Goal: Task Accomplishment & Management: Use online tool/utility

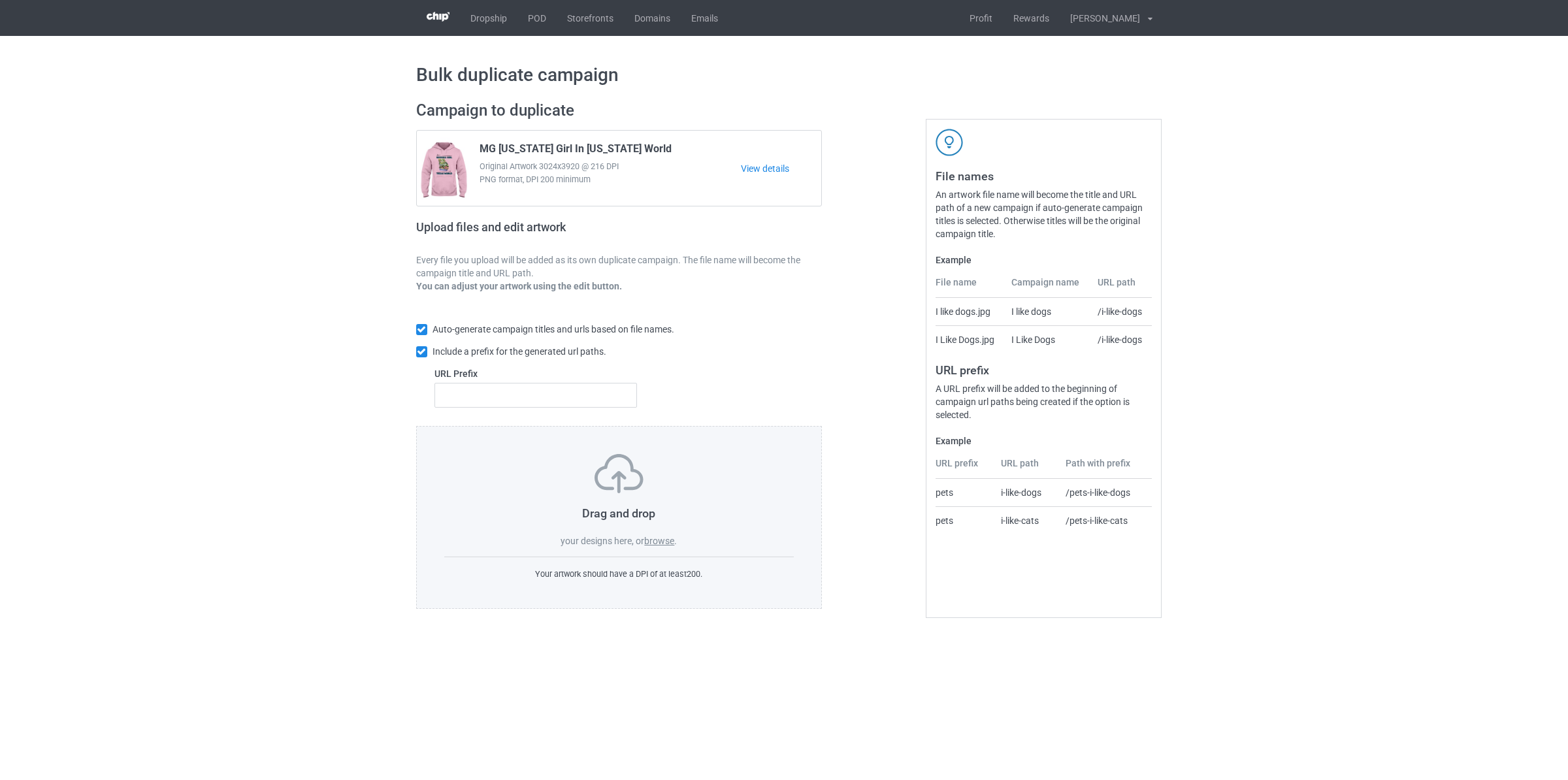
click at [652, 539] on label "browse" at bounding box center [659, 540] width 30 height 10
click at [0, 0] on input "browse" at bounding box center [0, 0] width 0 height 0
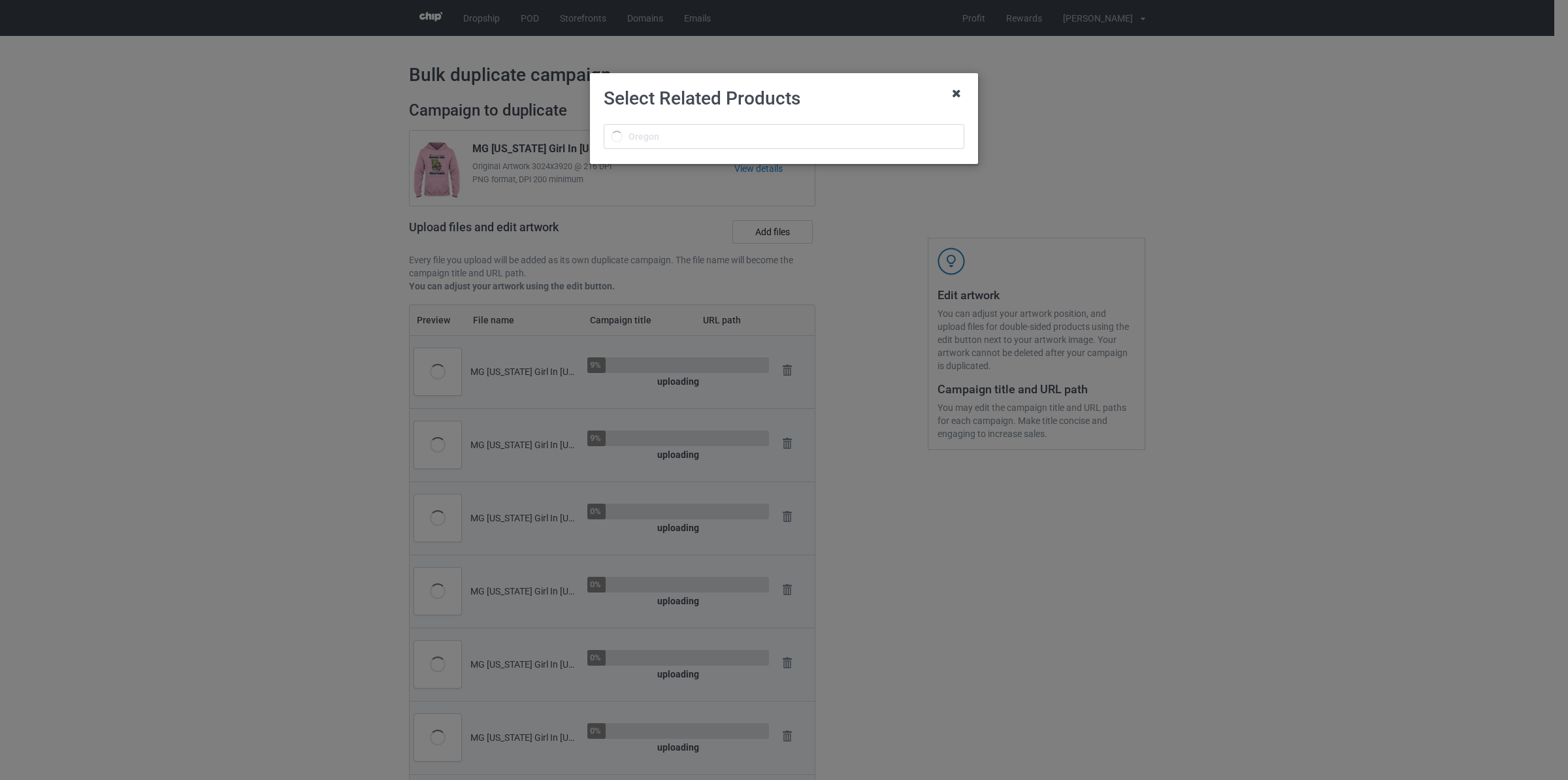
click at [952, 101] on icon at bounding box center [957, 93] width 21 height 21
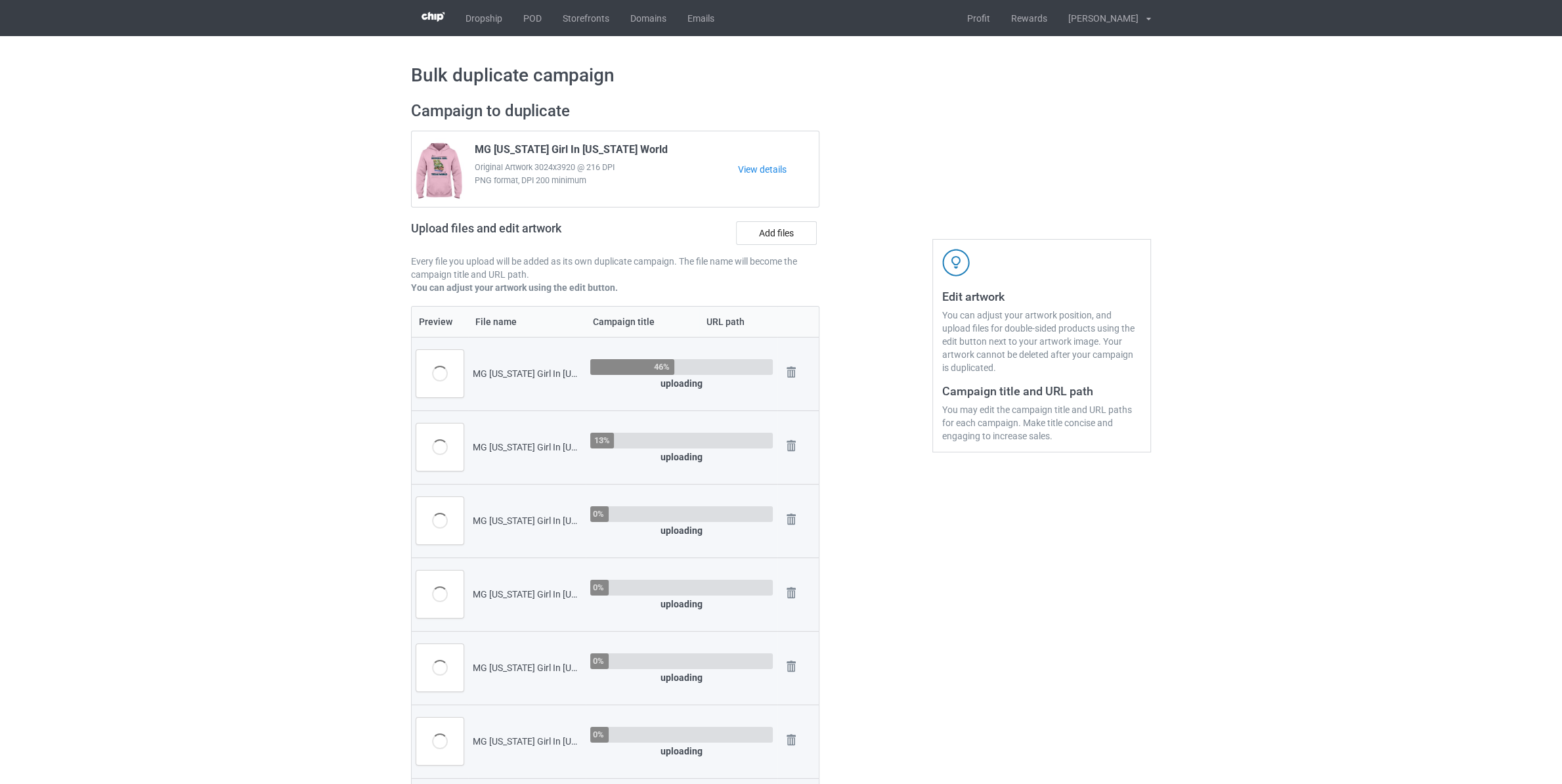
click at [512, 371] on div "MG [US_STATE] Girl In [US_STATE] World.png" at bounding box center [527, 373] width 109 height 13
copy div "[US_STATE]"
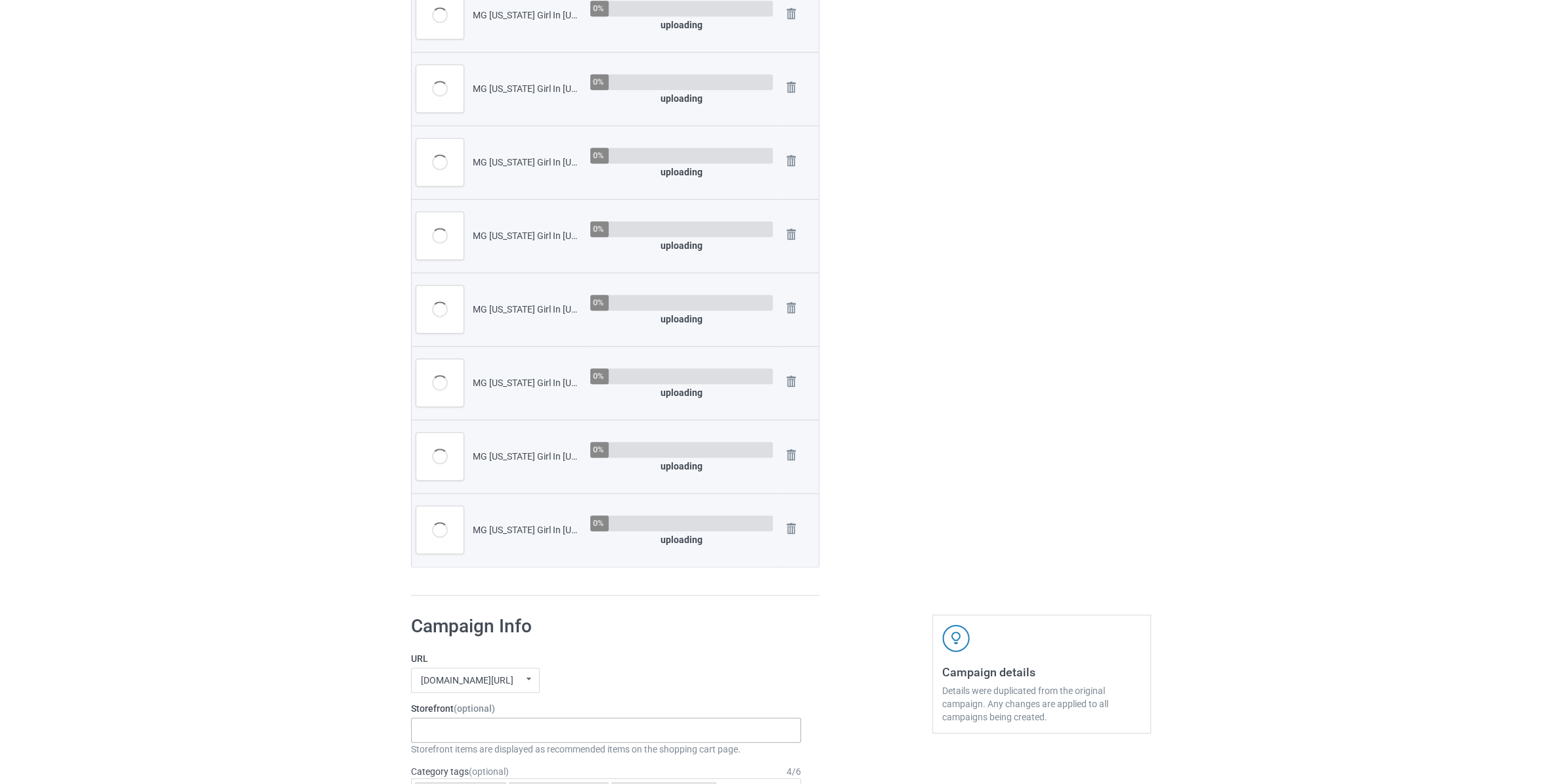
scroll to position [1585, 0]
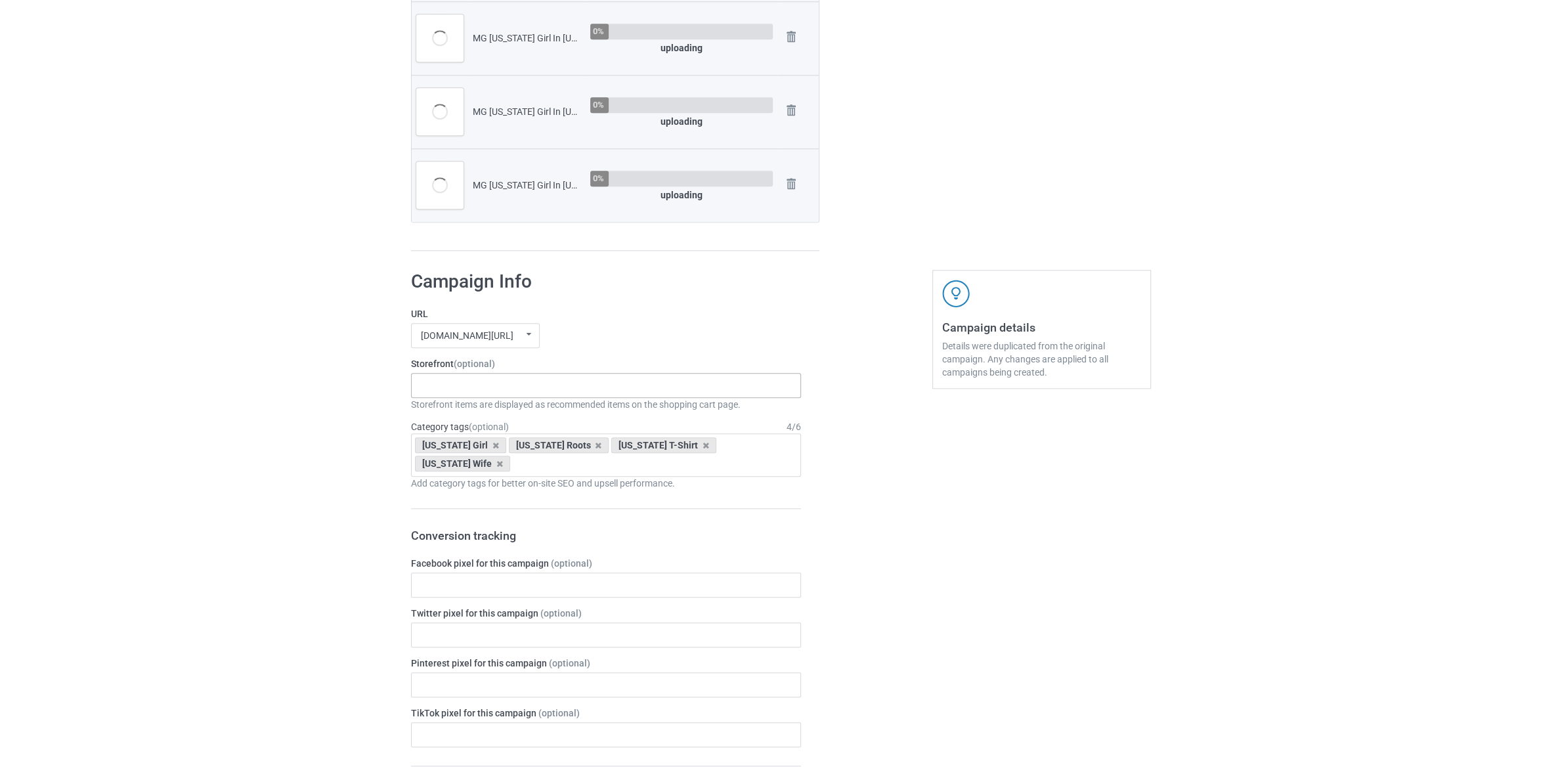
click at [508, 377] on div "[US_STATE] Store 5feed3b7eb148f757e2c5d94" at bounding box center [606, 385] width 390 height 25
paste input "[US_STATE]"
type input "[US_STATE]"
click at [489, 404] on div "Loading..." at bounding box center [606, 409] width 389 height 24
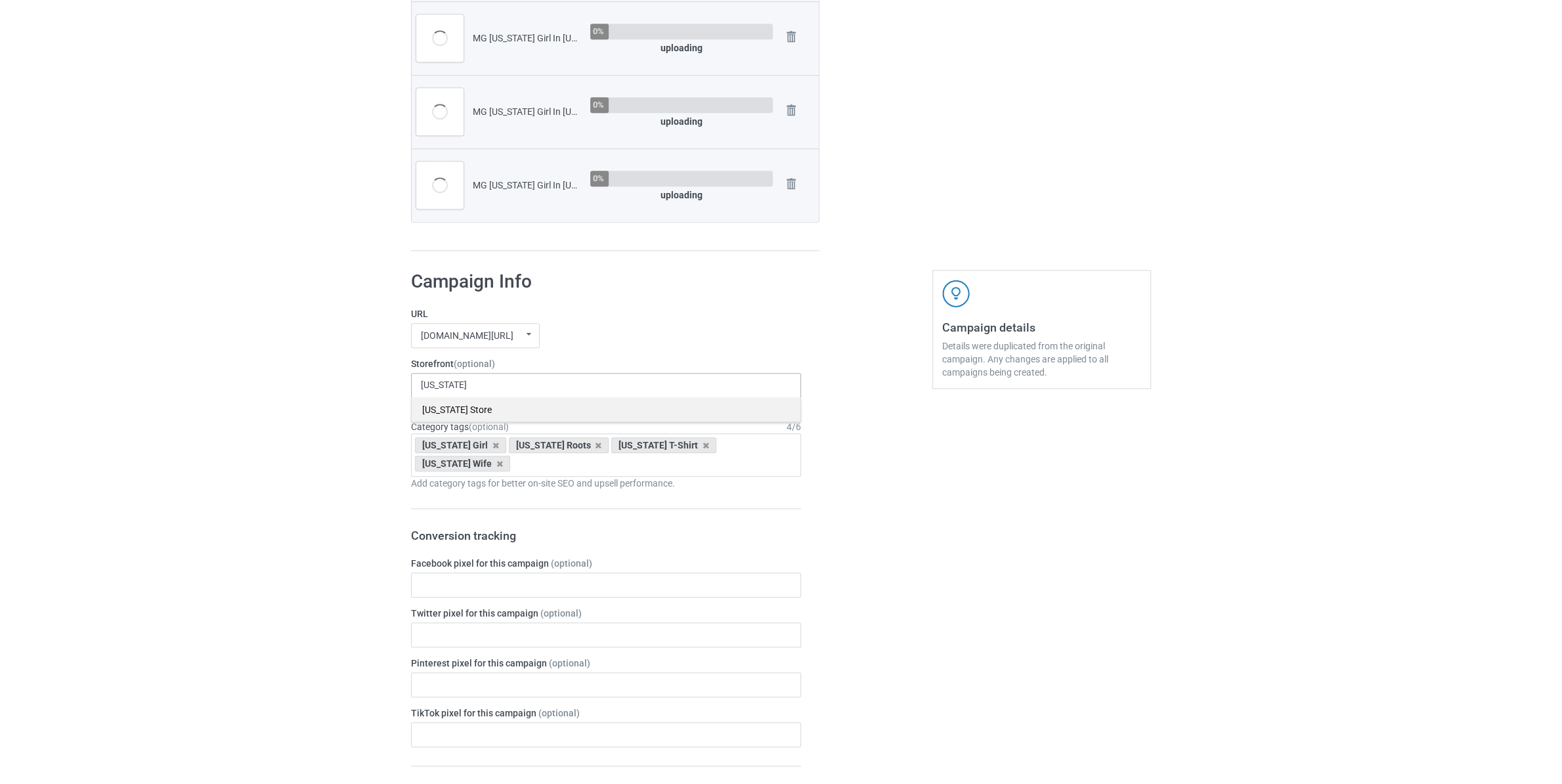
click at [490, 409] on div "[US_STATE] Store" at bounding box center [606, 409] width 389 height 24
click at [322, 429] on div "Bulk duplicate campaign Campaign to duplicate MG [US_STATE] Girl In [US_STATE] …" at bounding box center [781, 199] width 1562 height 3498
click at [493, 447] on icon at bounding box center [496, 446] width 7 height 9
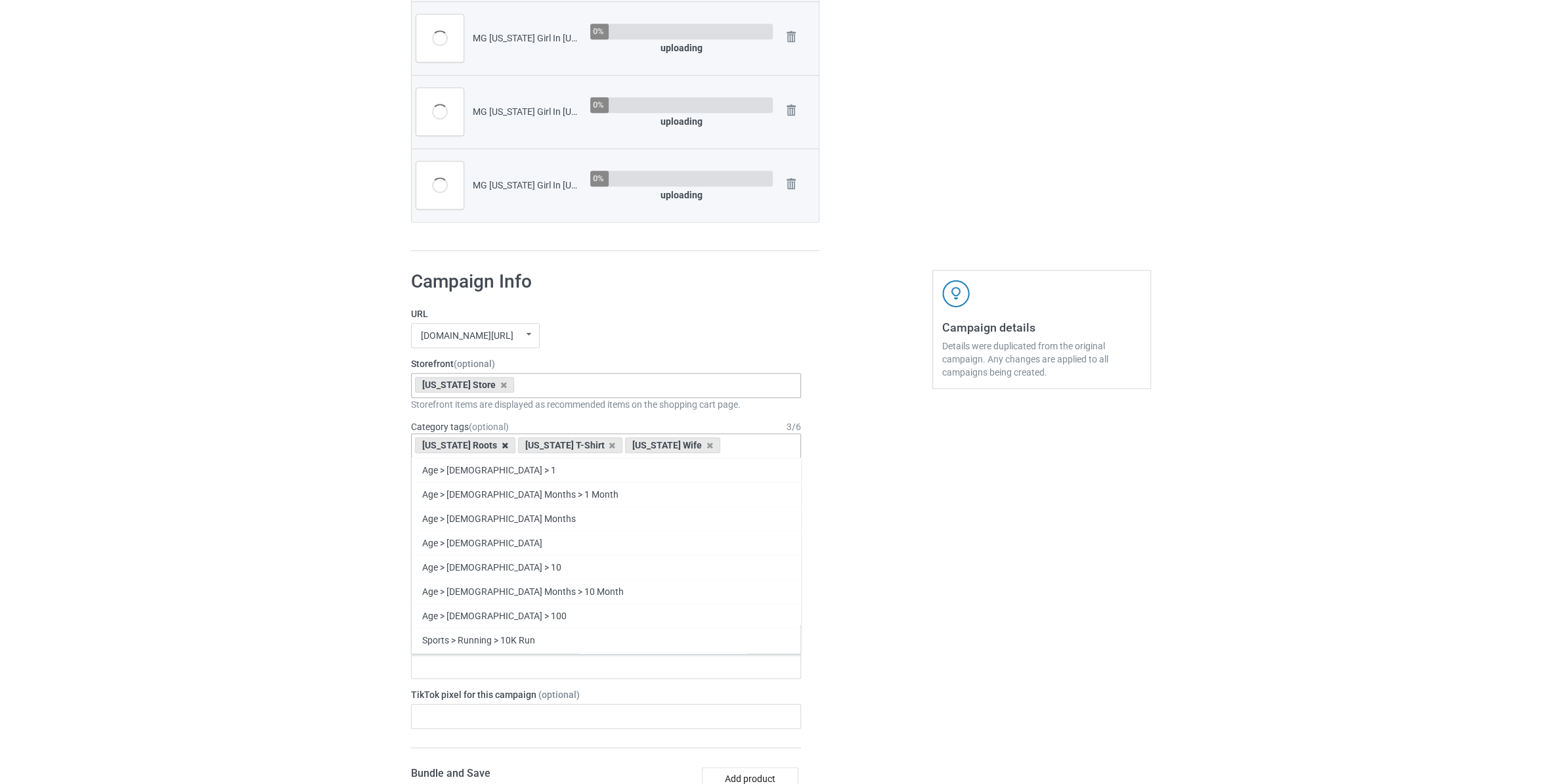
click at [502, 447] on icon at bounding box center [505, 446] width 7 height 9
click at [506, 447] on icon at bounding box center [509, 446] width 7 height 9
click at [496, 447] on icon at bounding box center [500, 446] width 7 height 9
paste input "[US_STATE]"
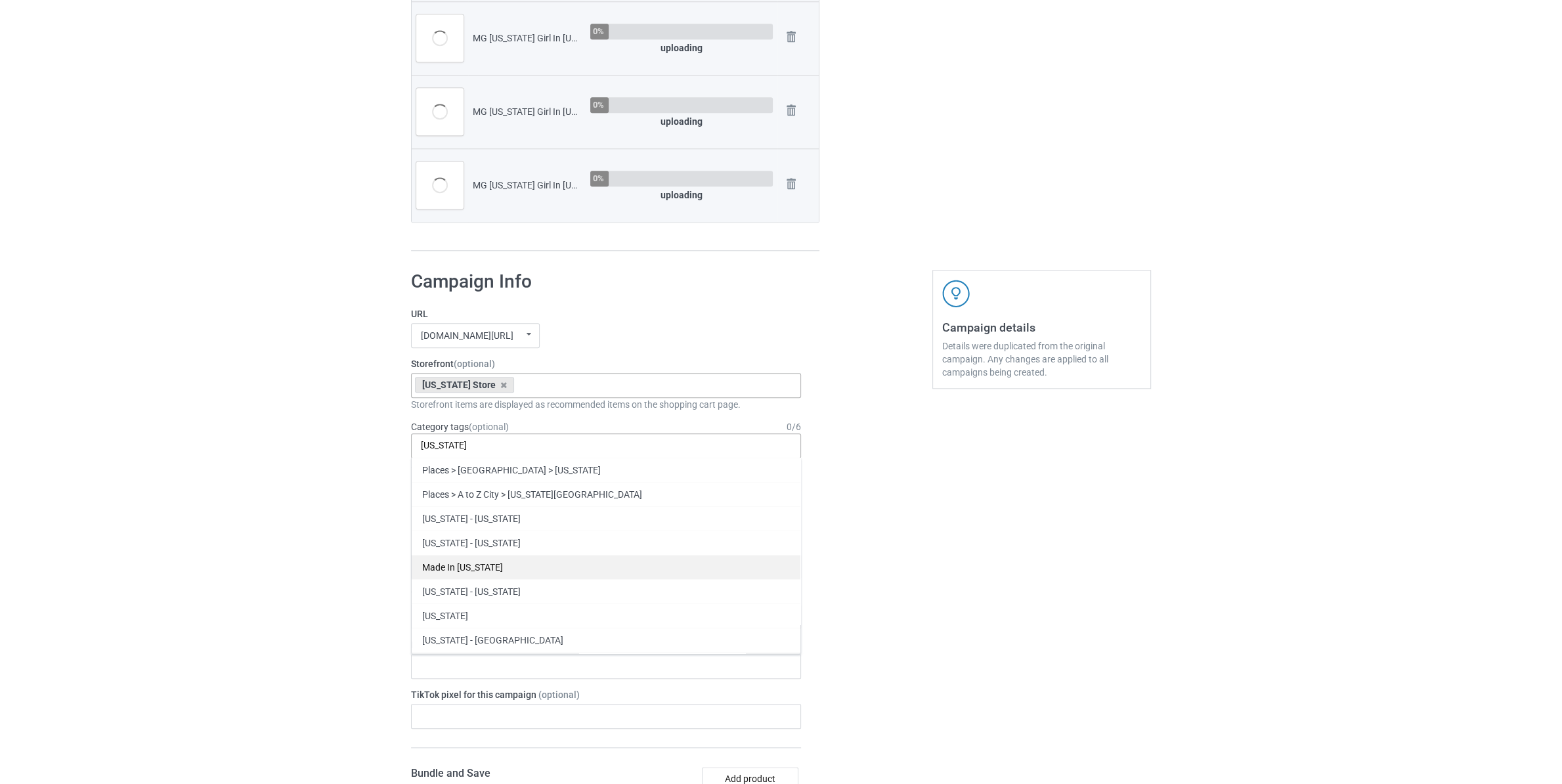
type input "[US_STATE]"
click at [476, 573] on div "Made In [US_STATE]" at bounding box center [606, 567] width 389 height 24
paste input "[US_STATE]"
type input "[US_STATE]"
click at [475, 591] on div "[US_STATE]" at bounding box center [606, 591] width 389 height 24
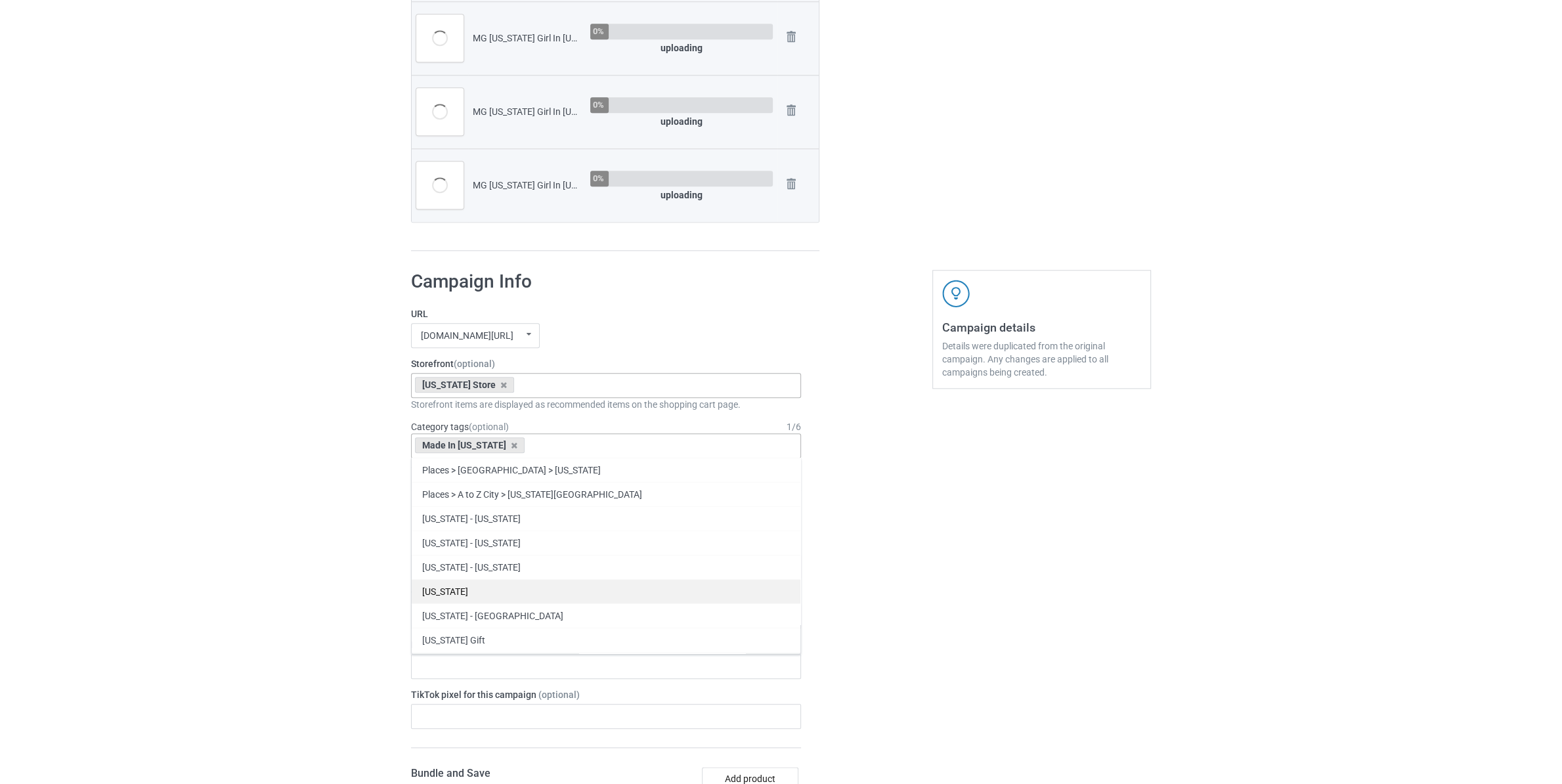
paste input "[US_STATE]"
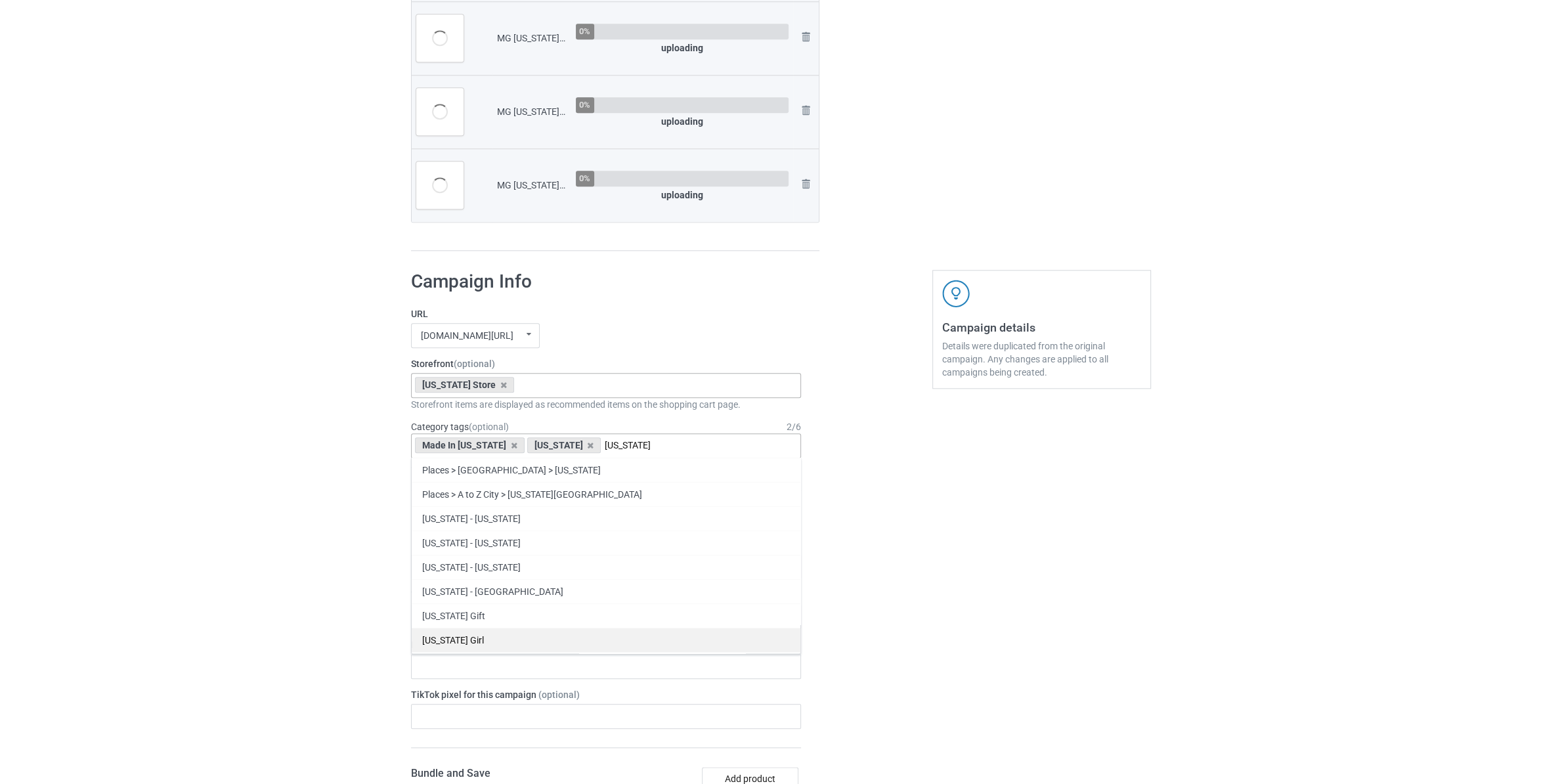
type input "[US_STATE]"
click at [493, 644] on div "[US_STATE] Girl" at bounding box center [606, 640] width 389 height 24
paste input "[US_STATE]"
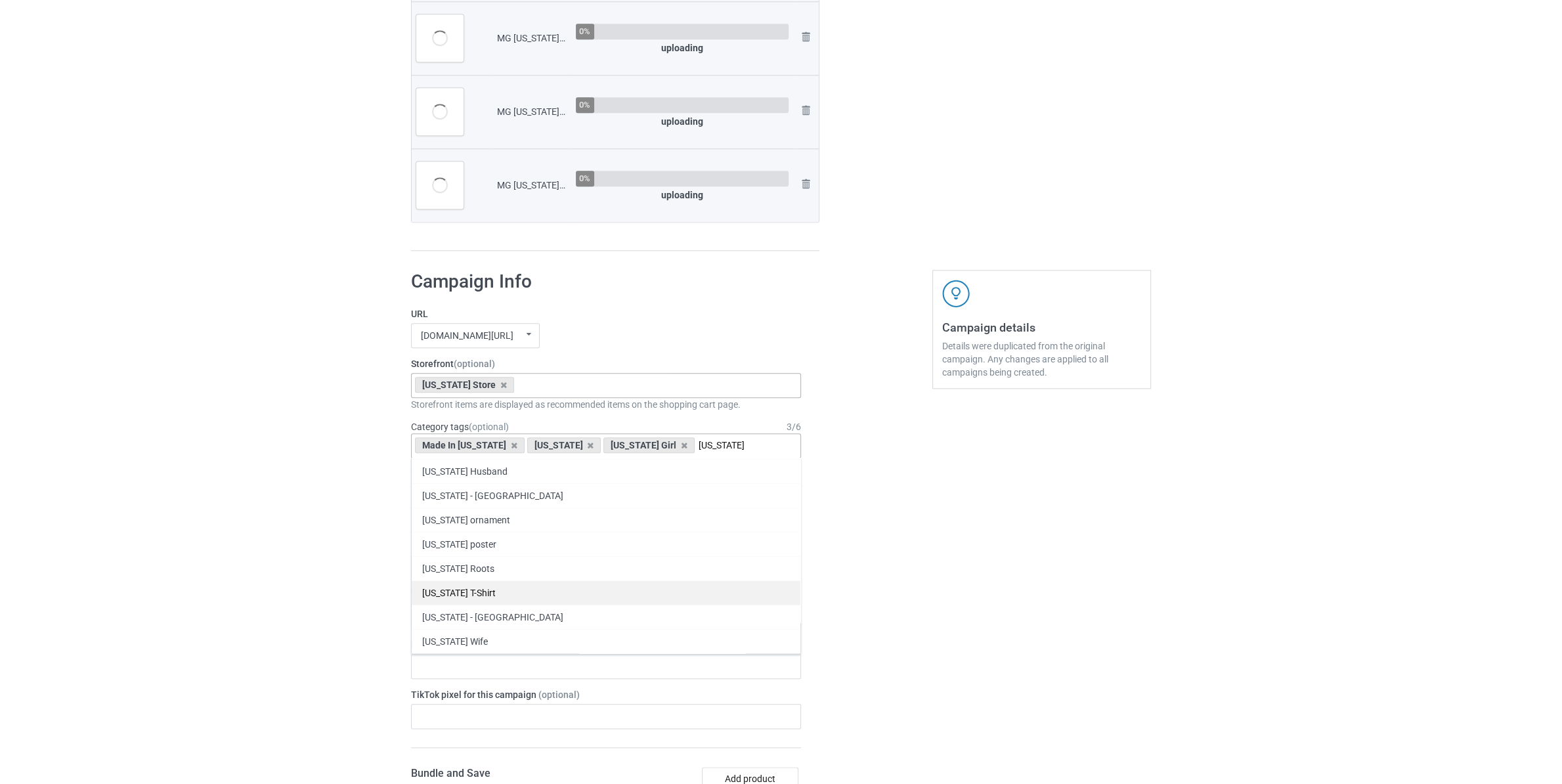
type input "[US_STATE]"
click at [505, 597] on div "[US_STATE] T-Shirt" at bounding box center [606, 593] width 389 height 24
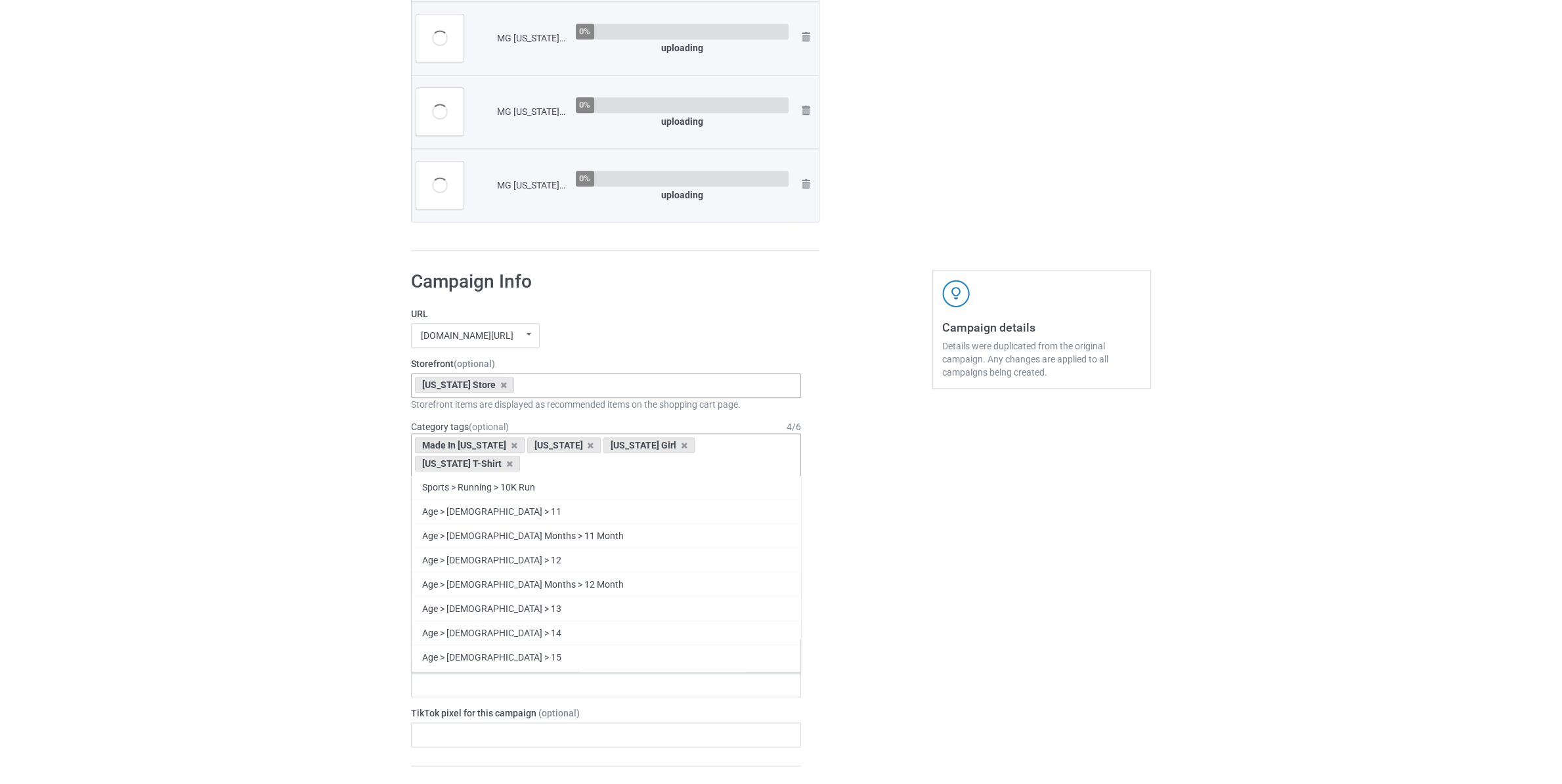
scroll to position [88539, 0]
paste input "[US_STATE]"
type input "[US_STATE]"
click at [480, 659] on div "[US_STATE] Wife" at bounding box center [606, 660] width 389 height 24
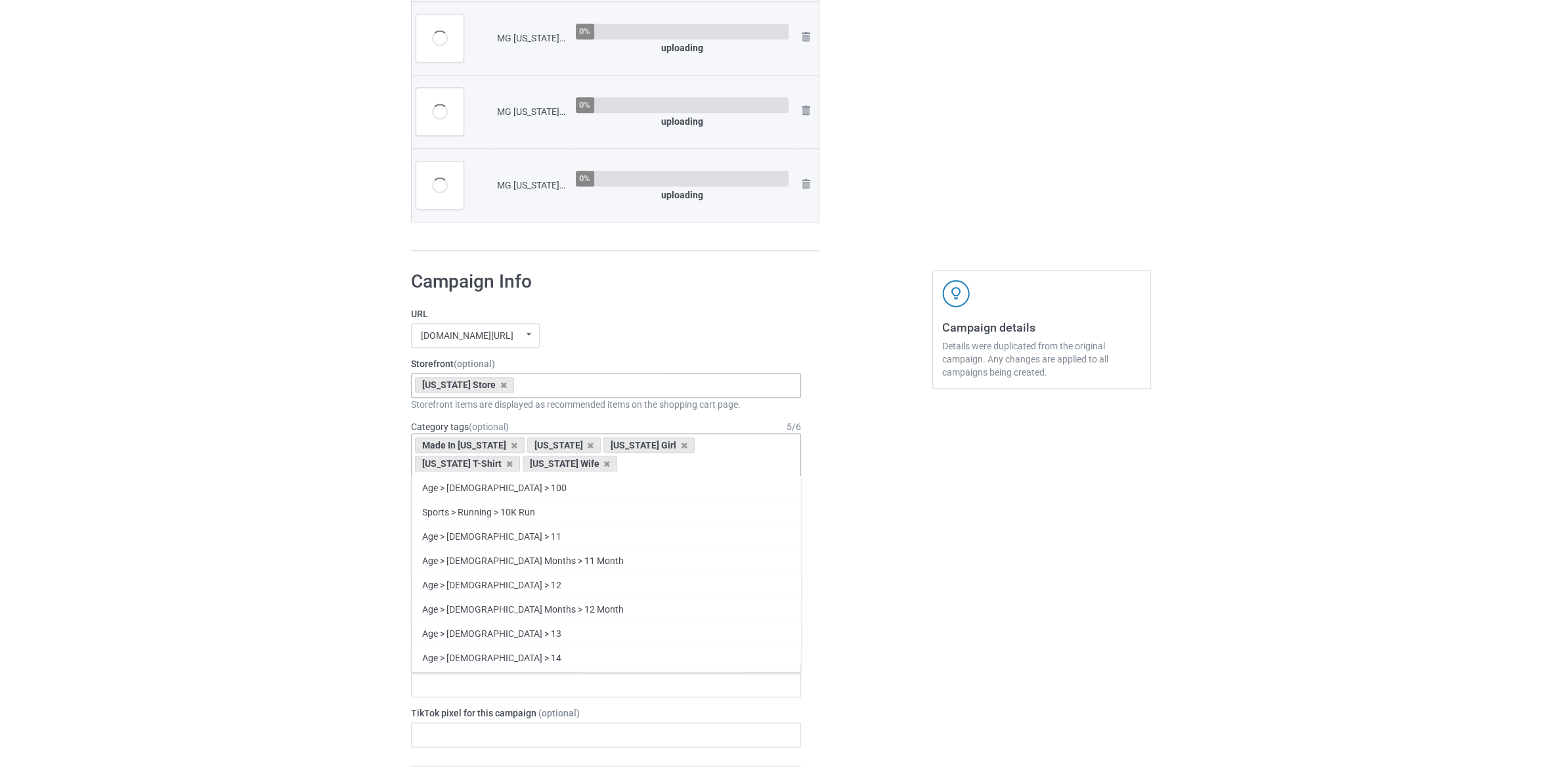
click at [308, 633] on div "Bulk duplicate campaign Campaign to duplicate MG [US_STATE] Girl In [US_STATE] …" at bounding box center [781, 175] width 1562 height 3548
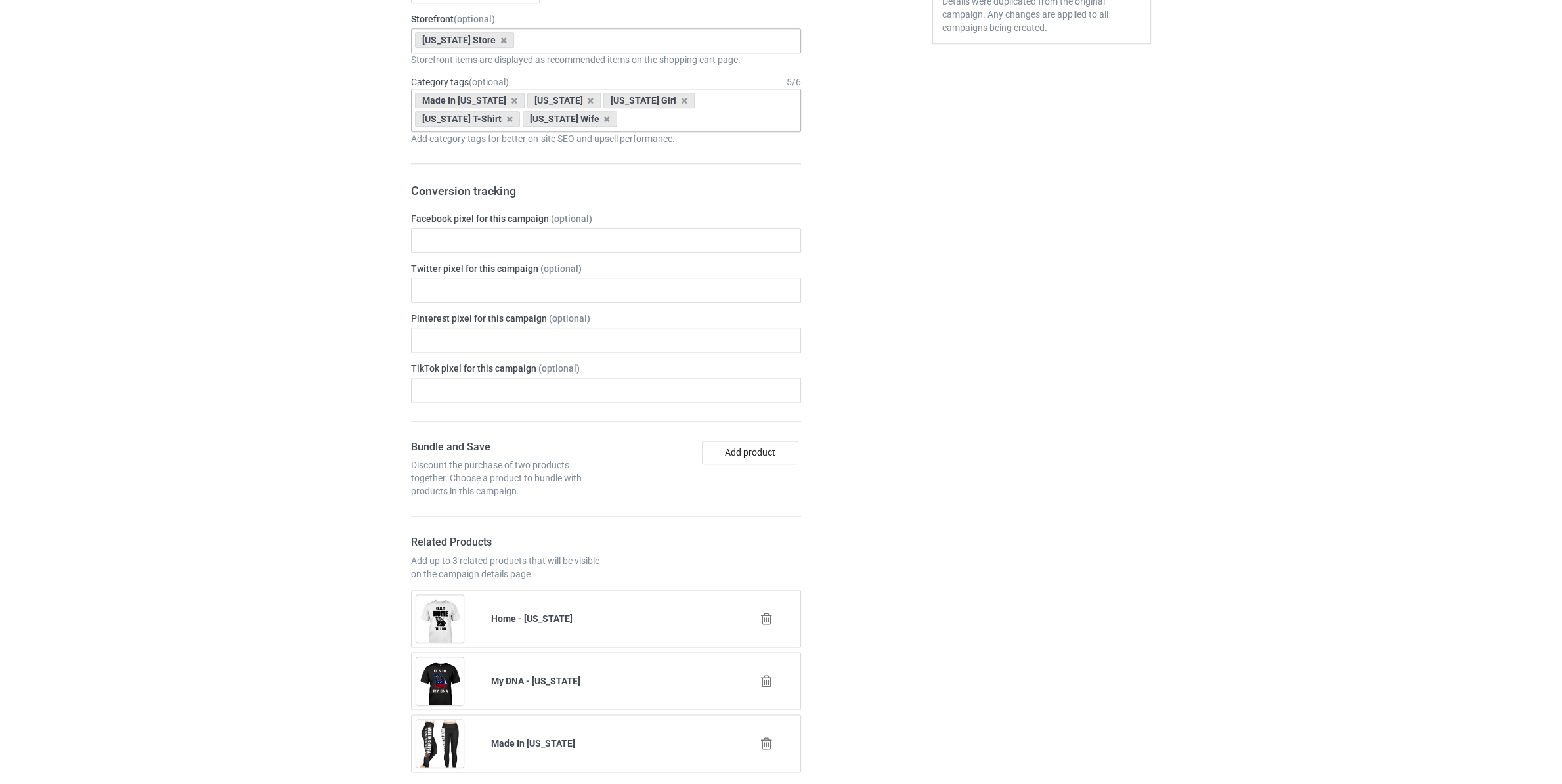
scroll to position [2212, 0]
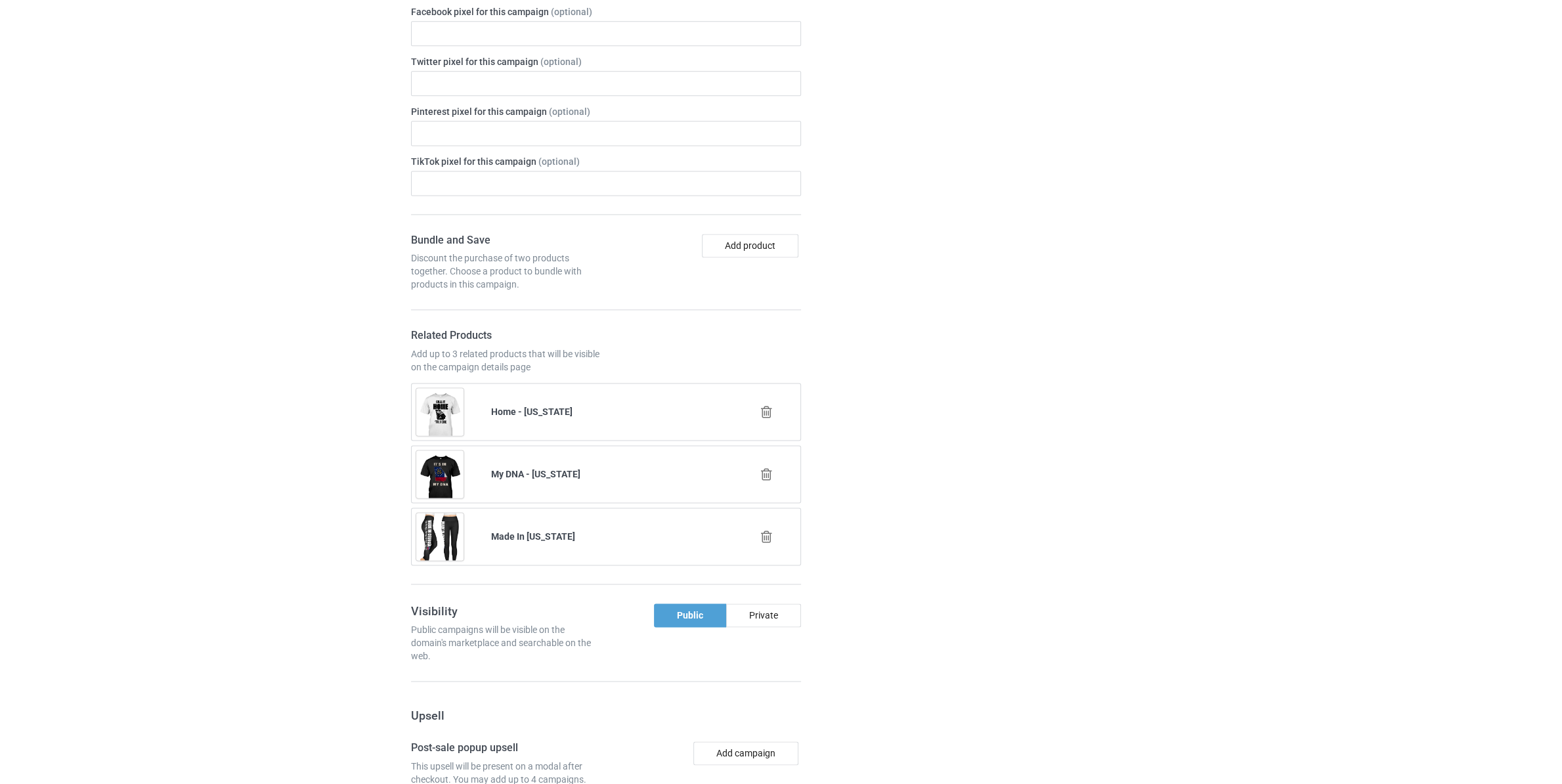
click at [761, 419] on icon at bounding box center [767, 412] width 17 height 14
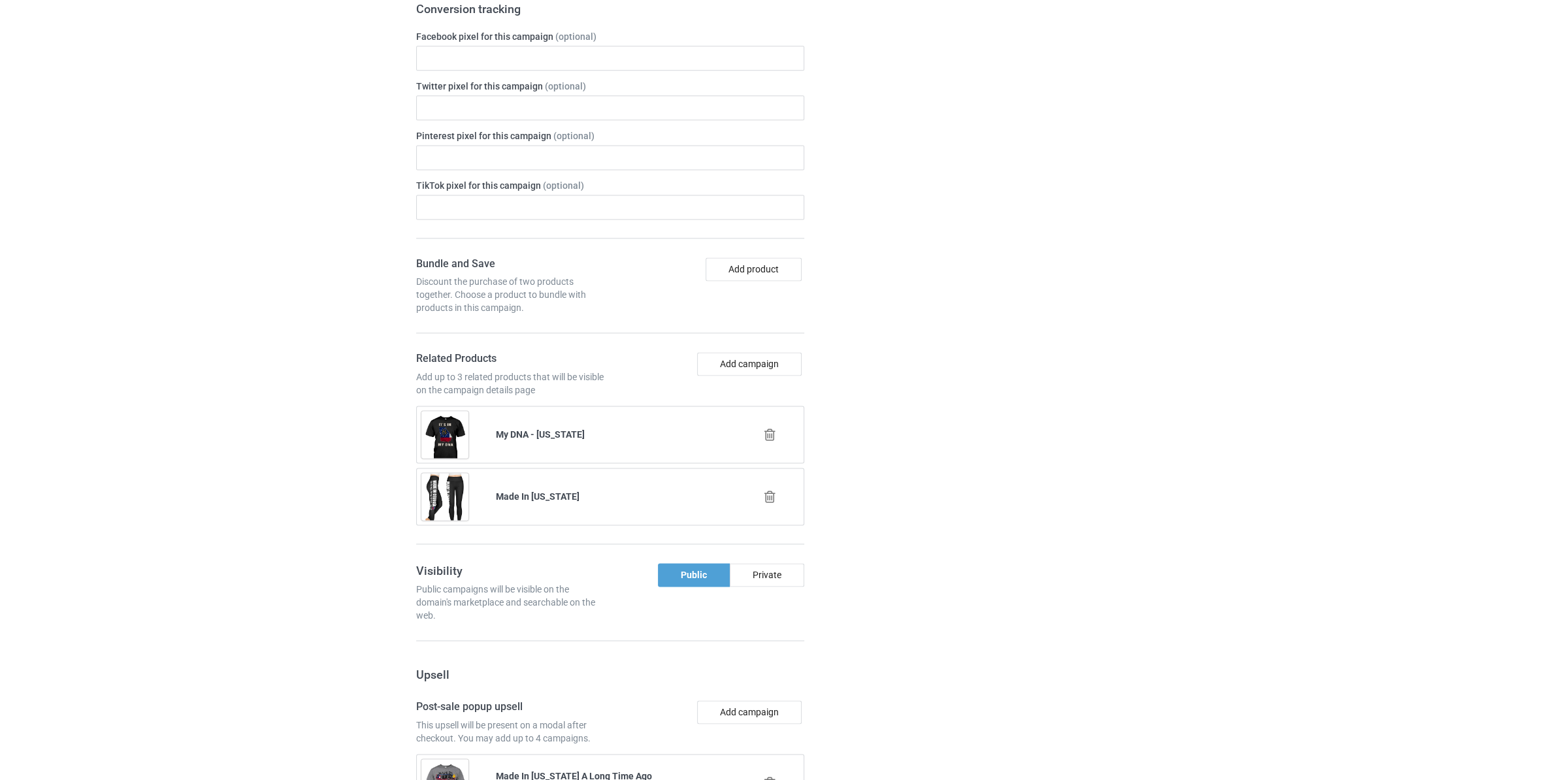
scroll to position [2226, 0]
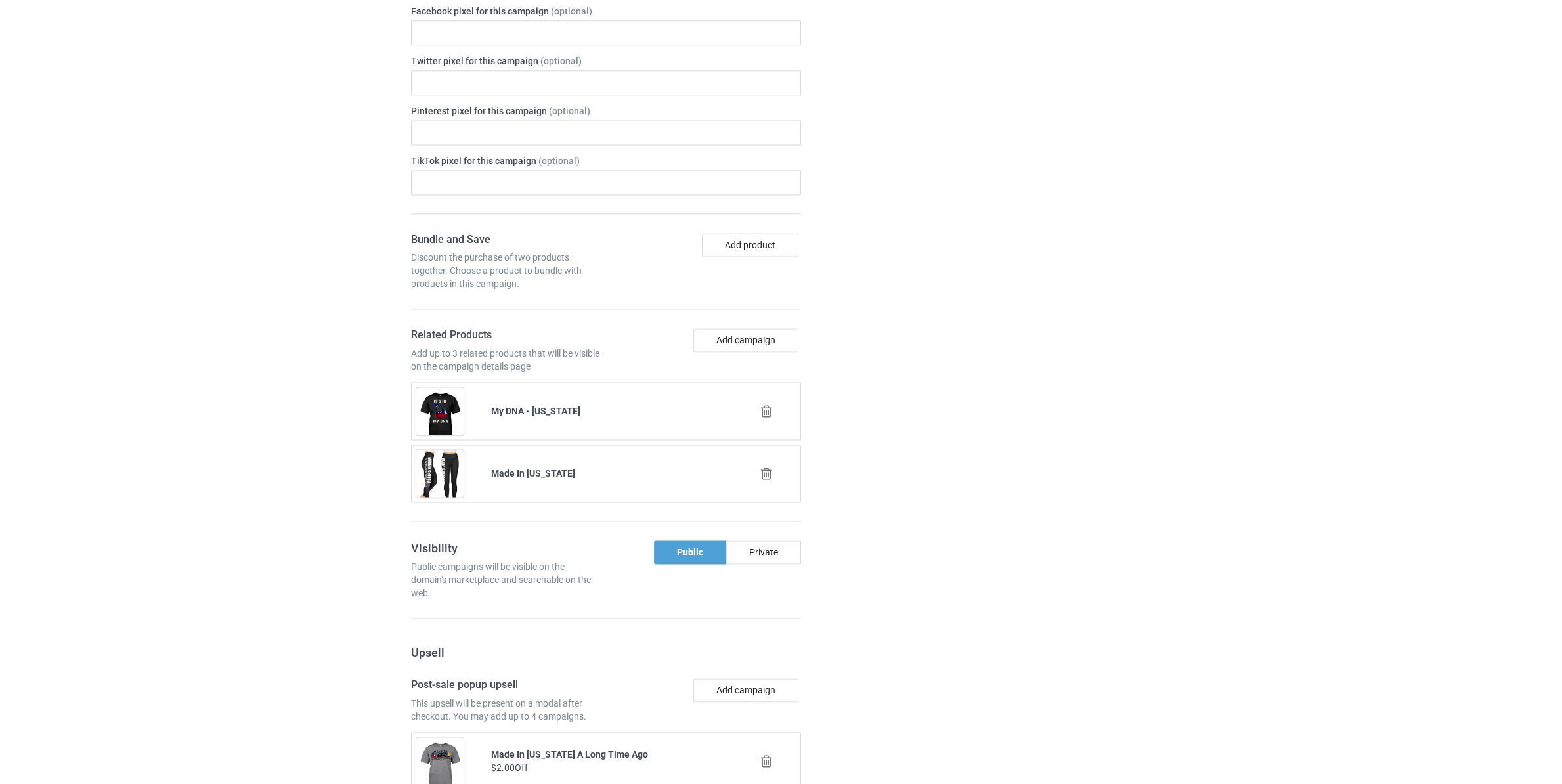
click at [766, 418] on icon at bounding box center [767, 411] width 17 height 14
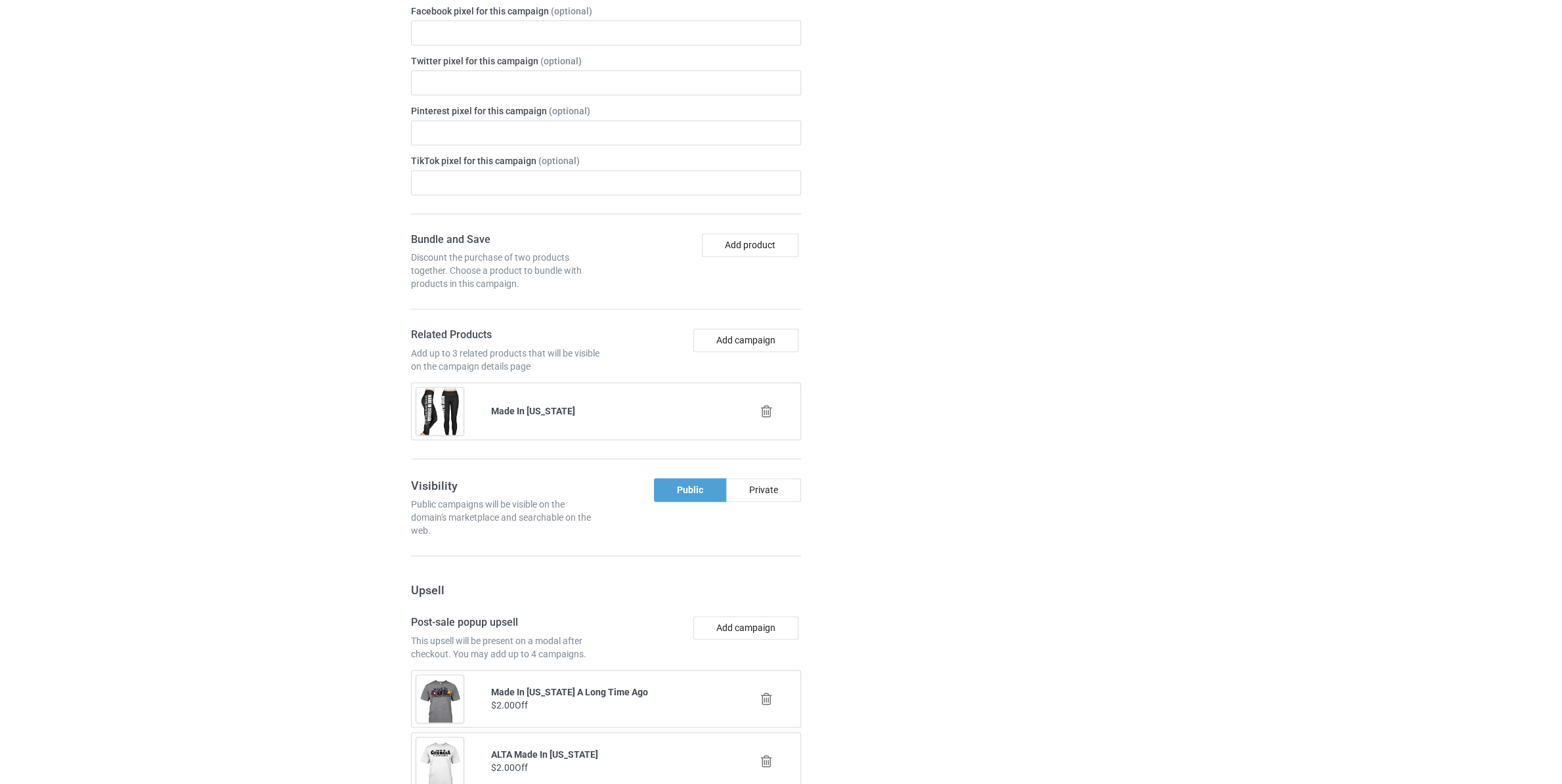
click at [768, 418] on icon at bounding box center [767, 411] width 17 height 14
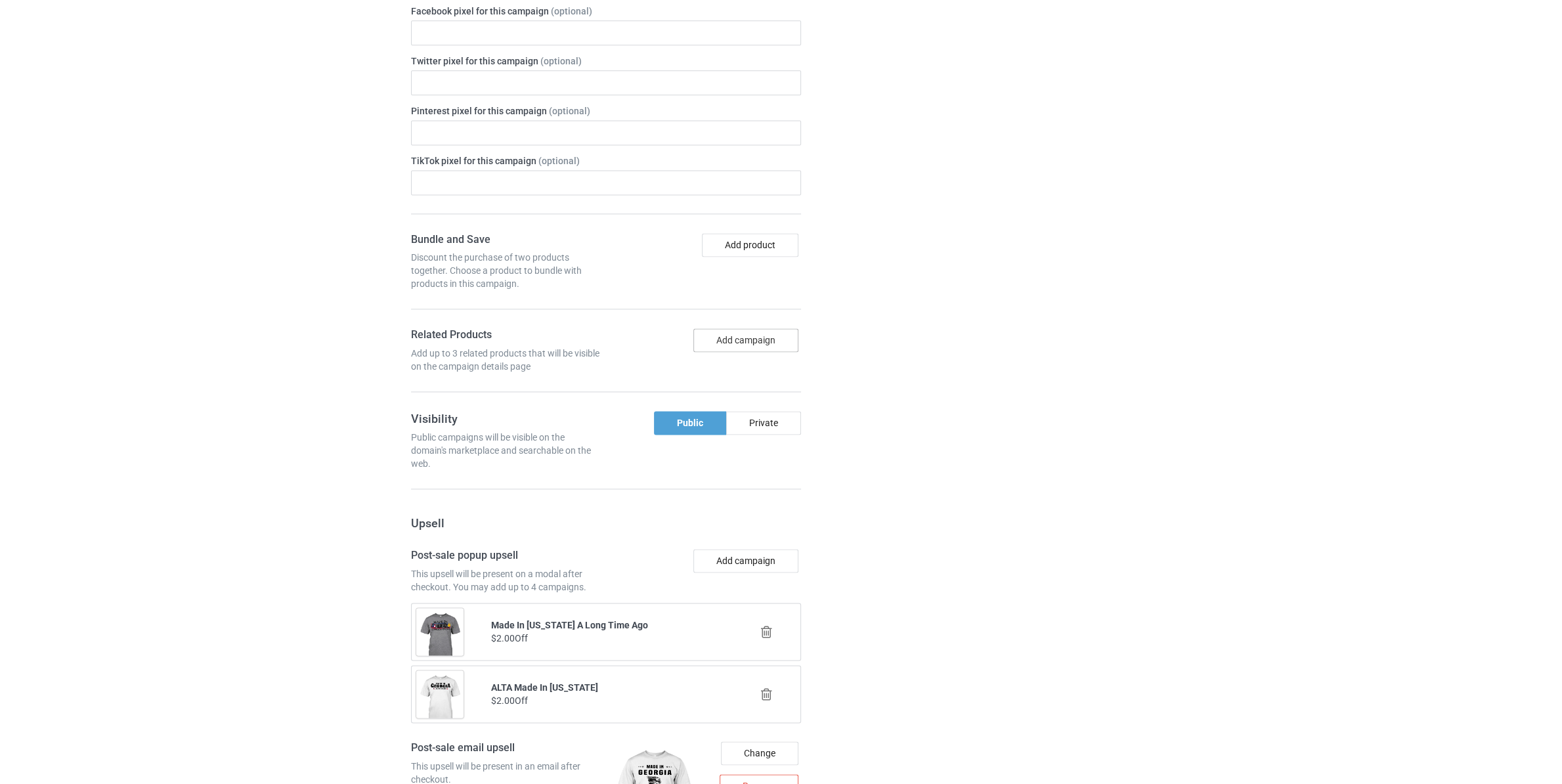
click at [736, 352] on button "Add campaign" at bounding box center [746, 340] width 105 height 23
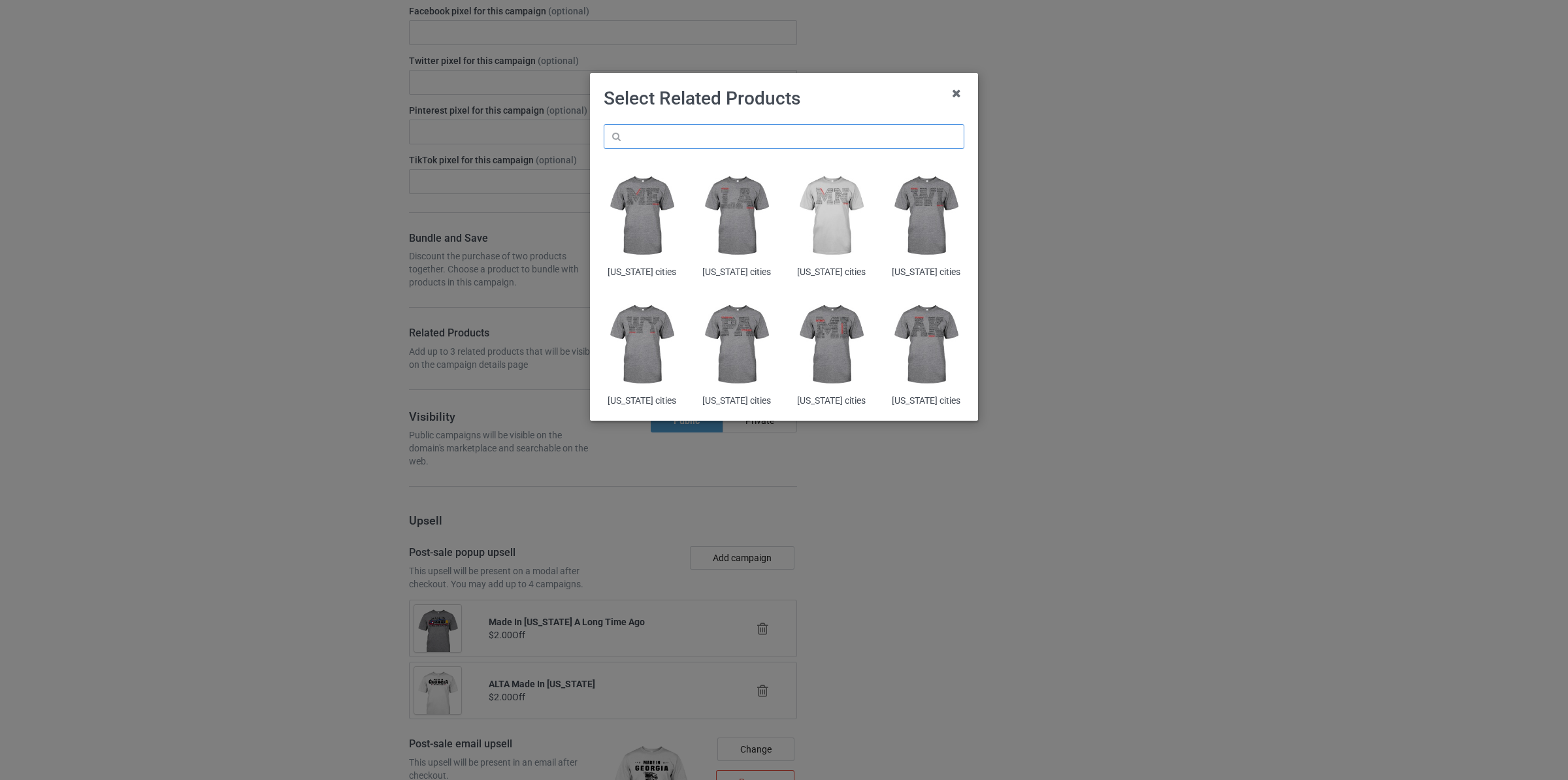
click at [698, 145] on input "text" at bounding box center [784, 137] width 361 height 25
paste input "[US_STATE]"
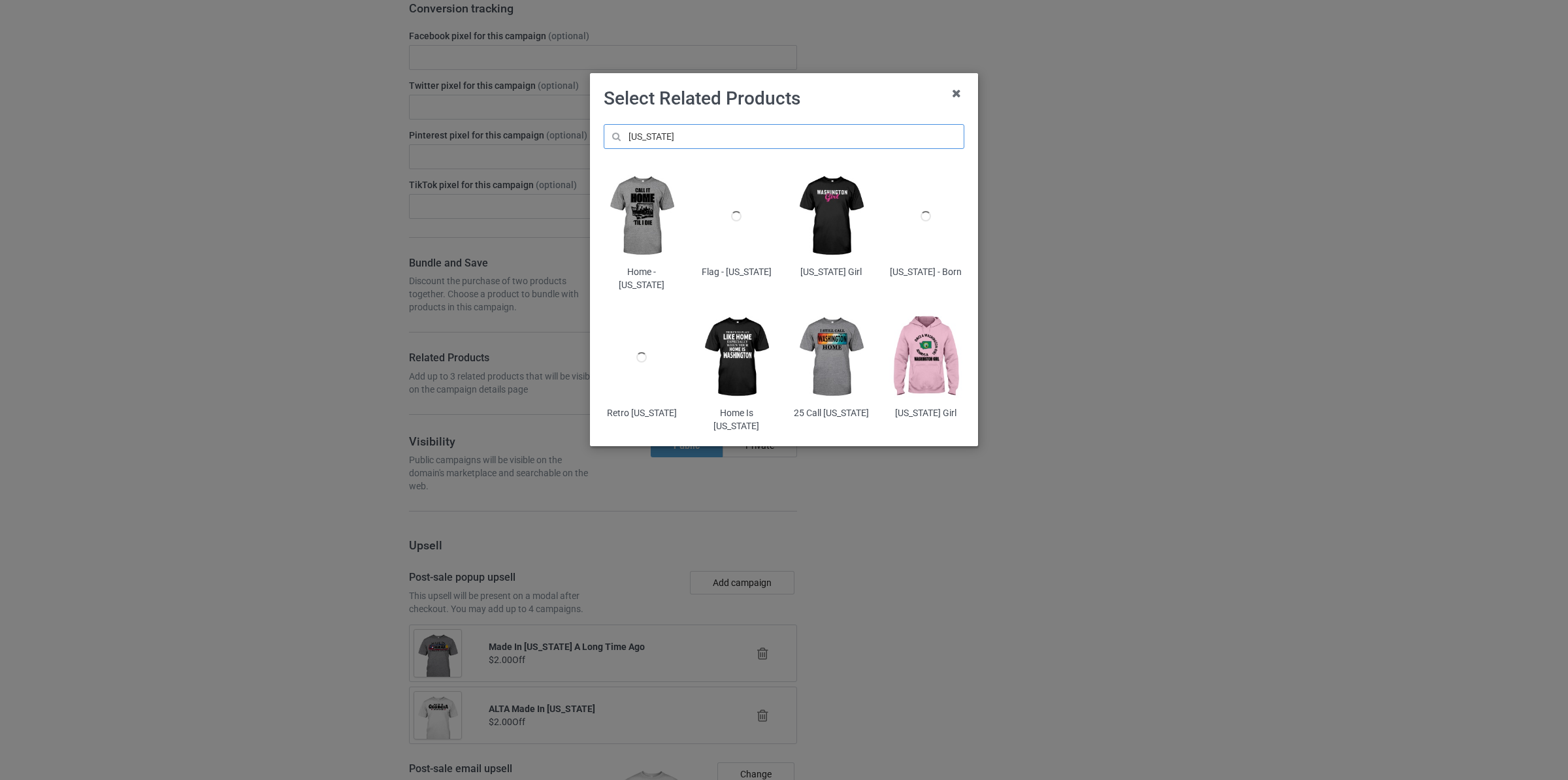
scroll to position [2251, 0]
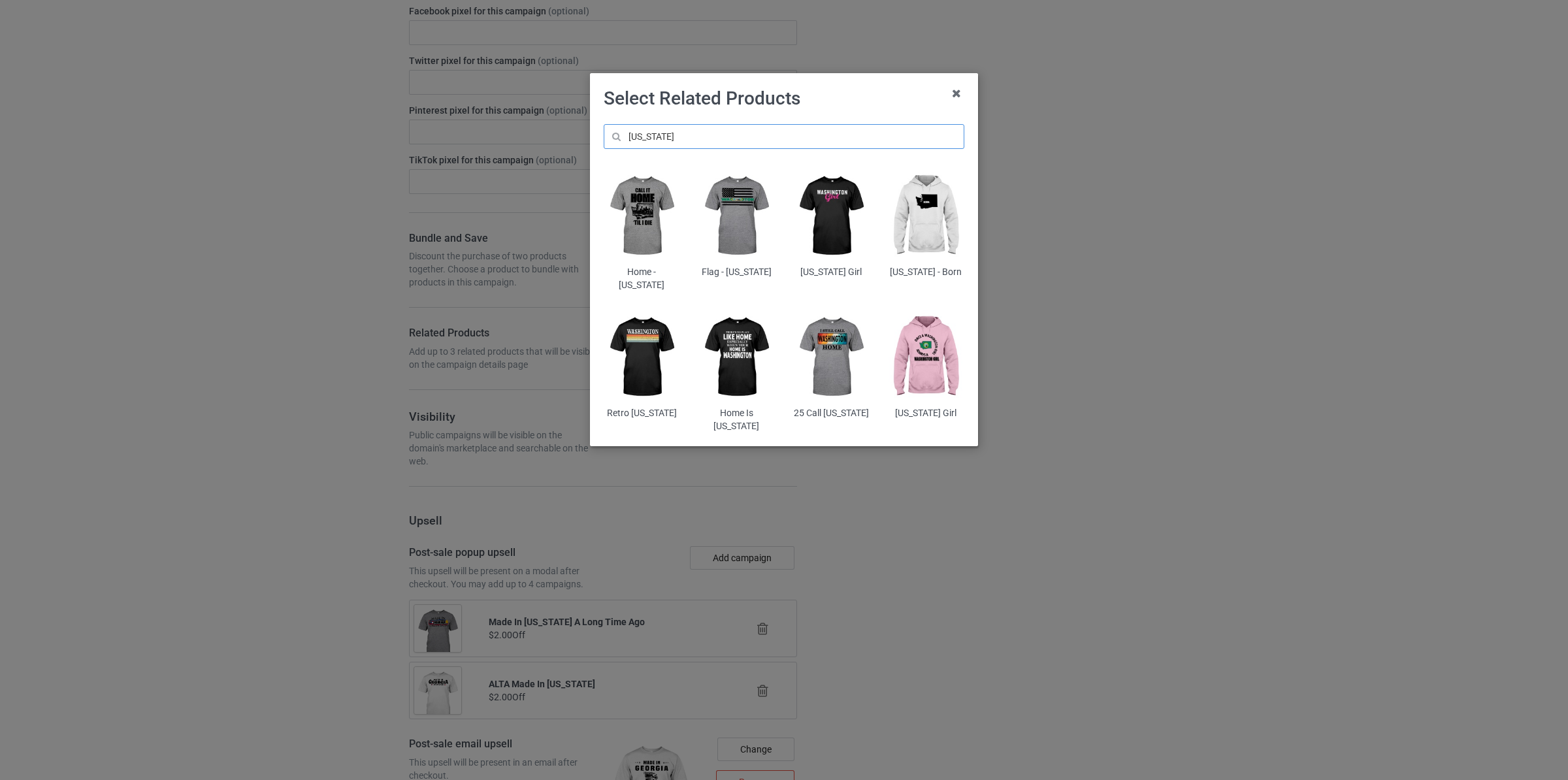
type input "[US_STATE]"
click at [650, 219] on img at bounding box center [642, 216] width 76 height 95
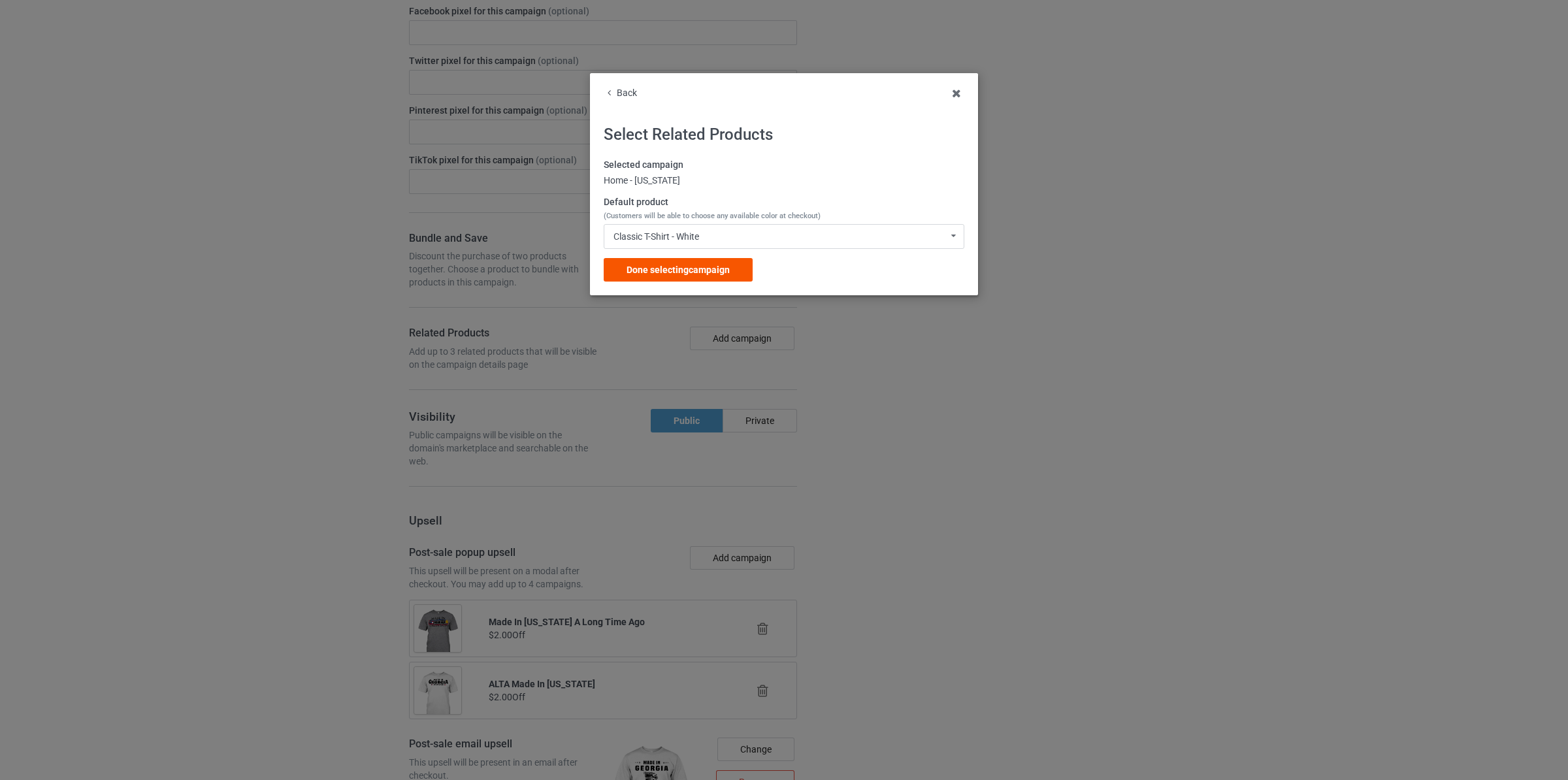
click at [690, 265] on span "Done selecting campaign" at bounding box center [677, 270] width 103 height 10
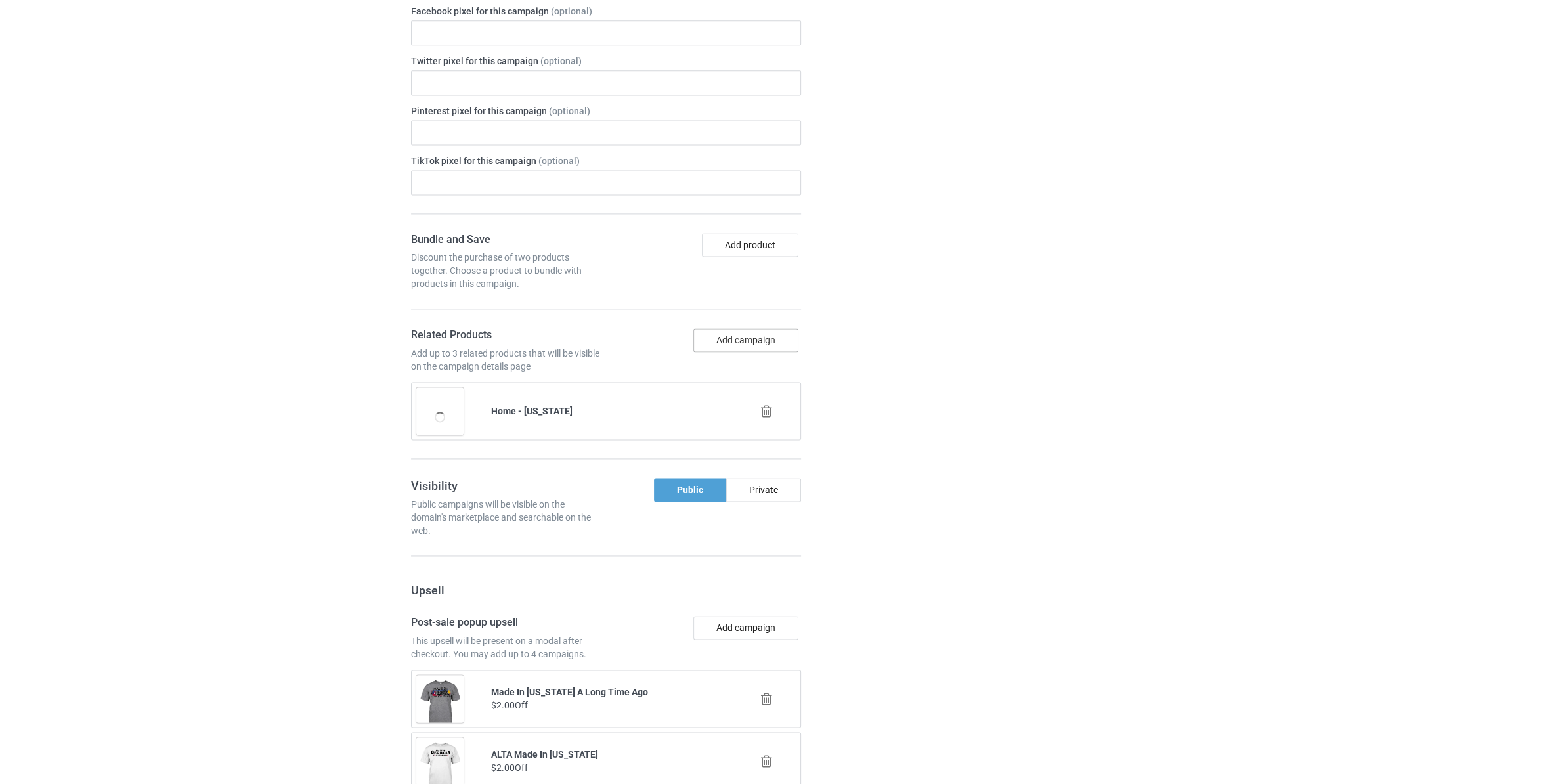
click at [742, 350] on button "Add campaign" at bounding box center [746, 340] width 105 height 23
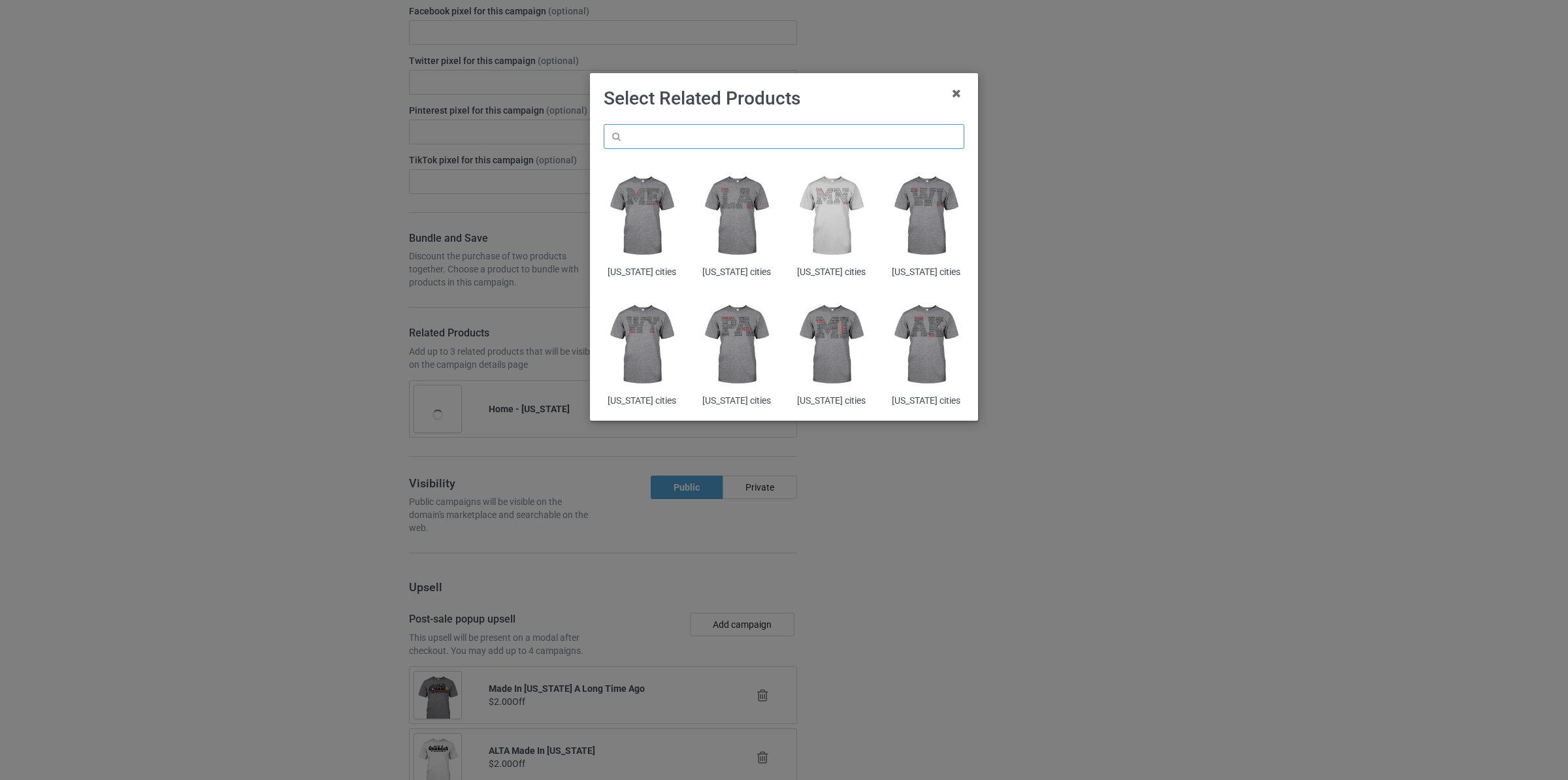
click at [842, 131] on input "text" at bounding box center [784, 137] width 361 height 25
paste input "[US_STATE]"
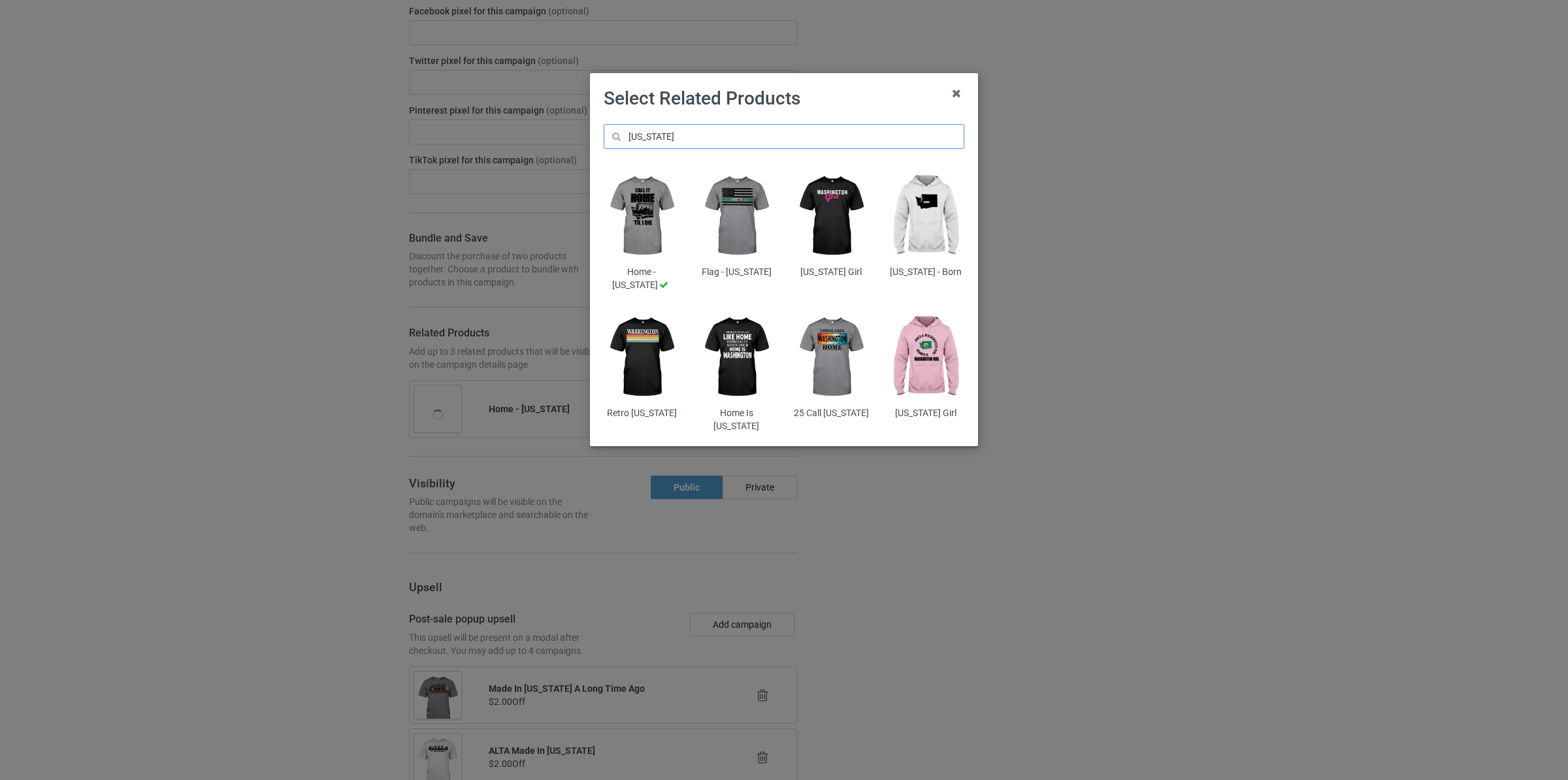
type input "[US_STATE]"
click at [931, 342] on img at bounding box center [926, 357] width 76 height 95
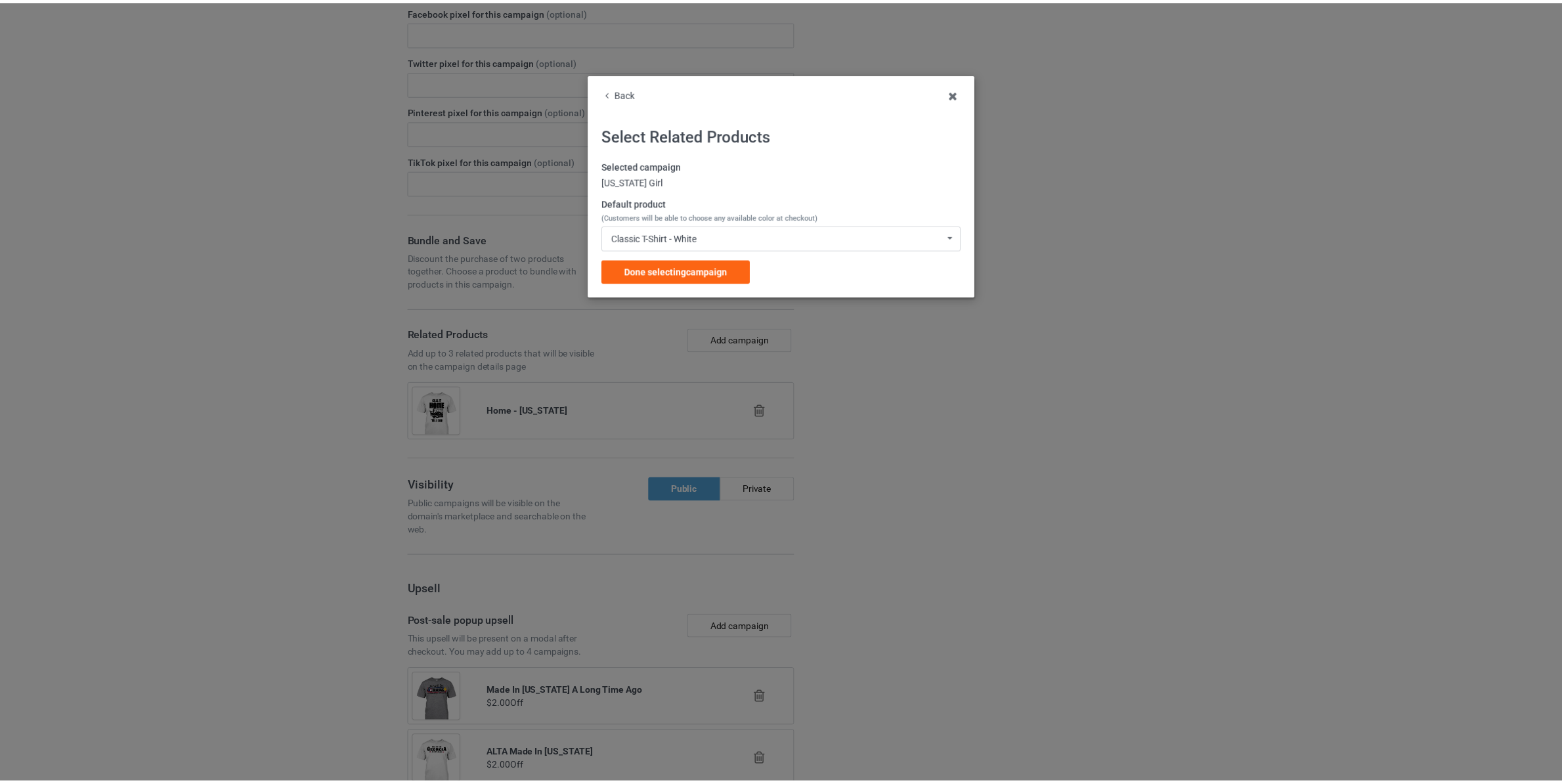
scroll to position [2313, 0]
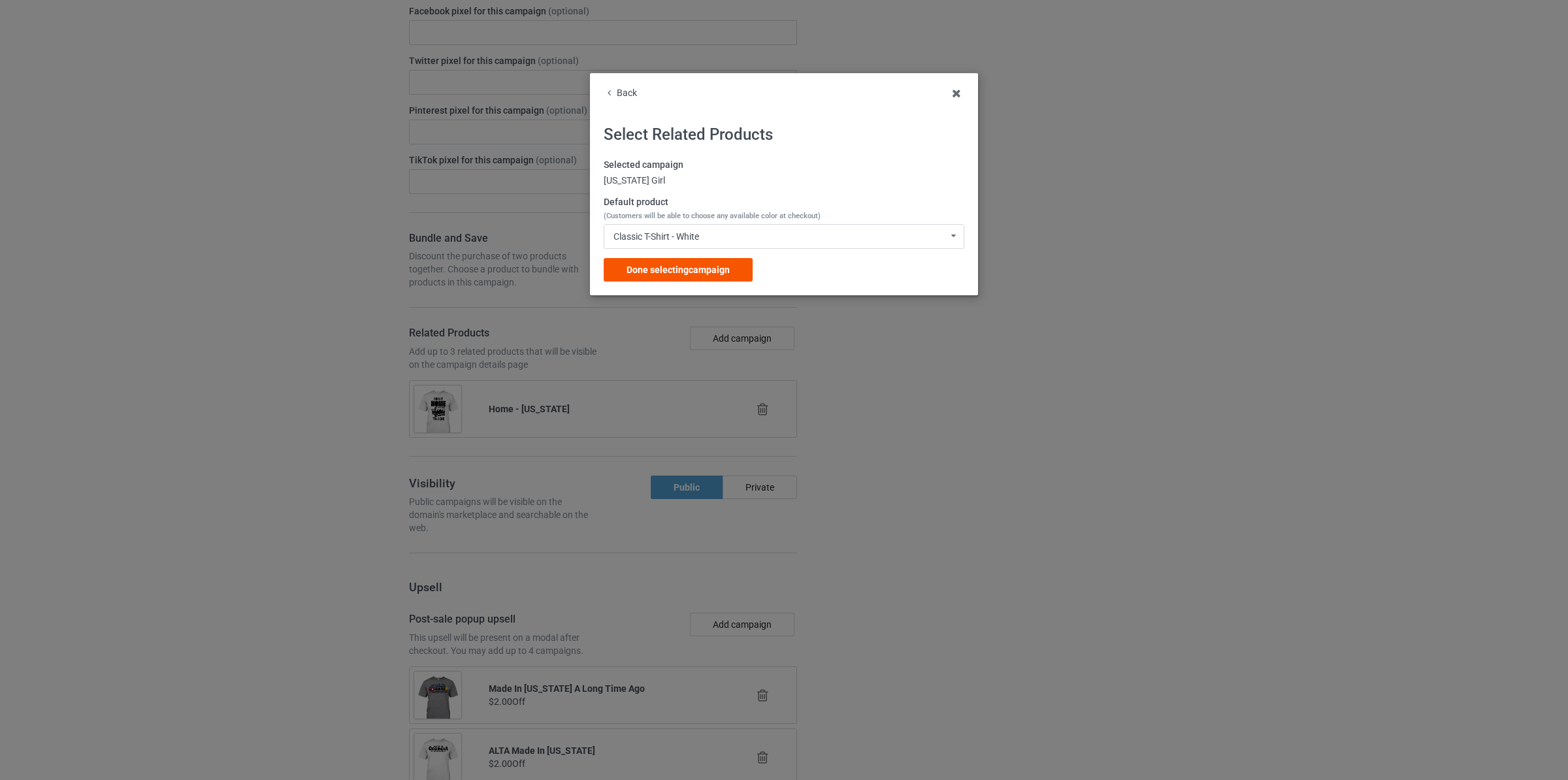
click at [722, 272] on span "Done selecting campaign" at bounding box center [677, 270] width 103 height 10
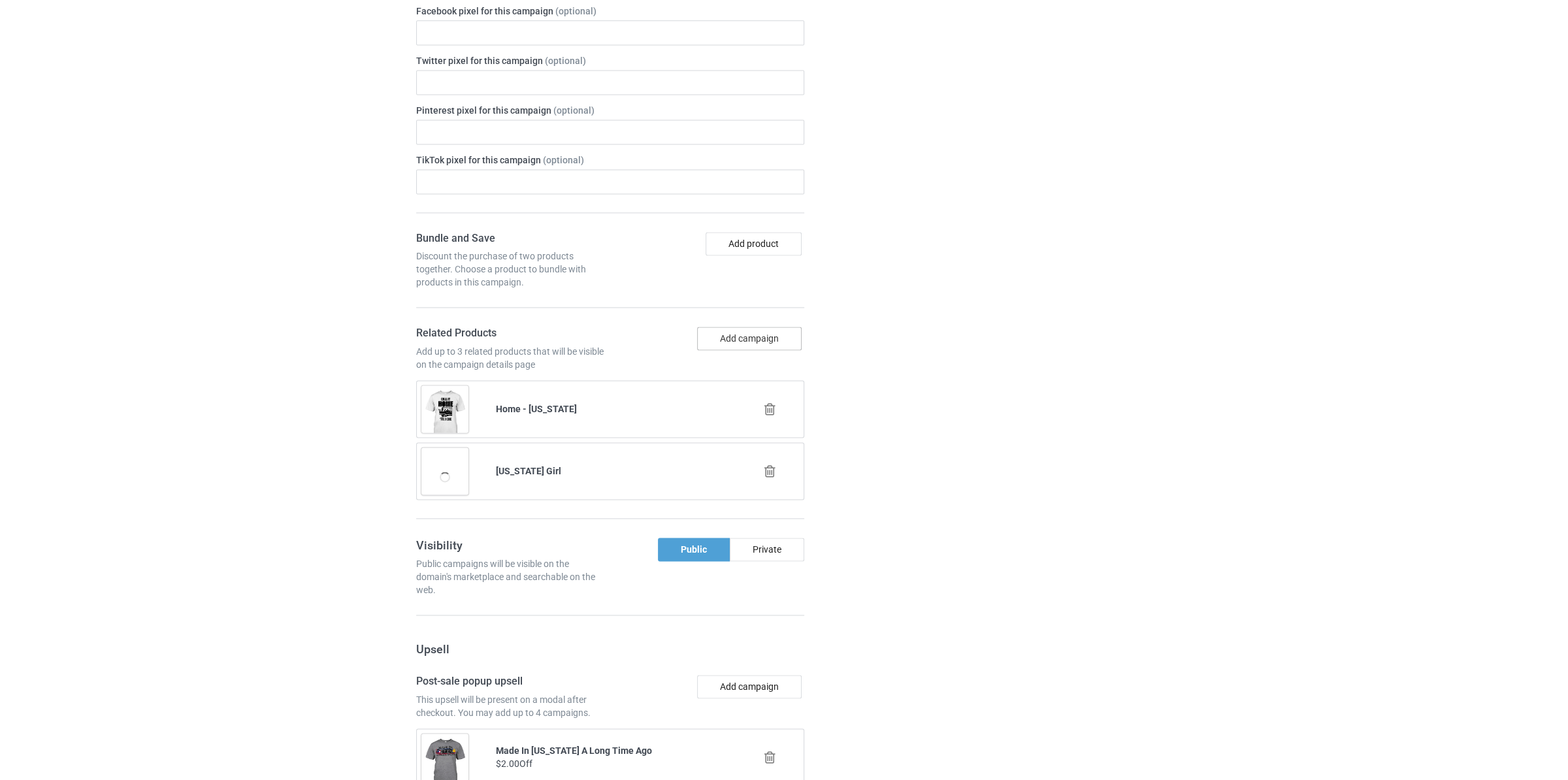
scroll to position [2326, 0]
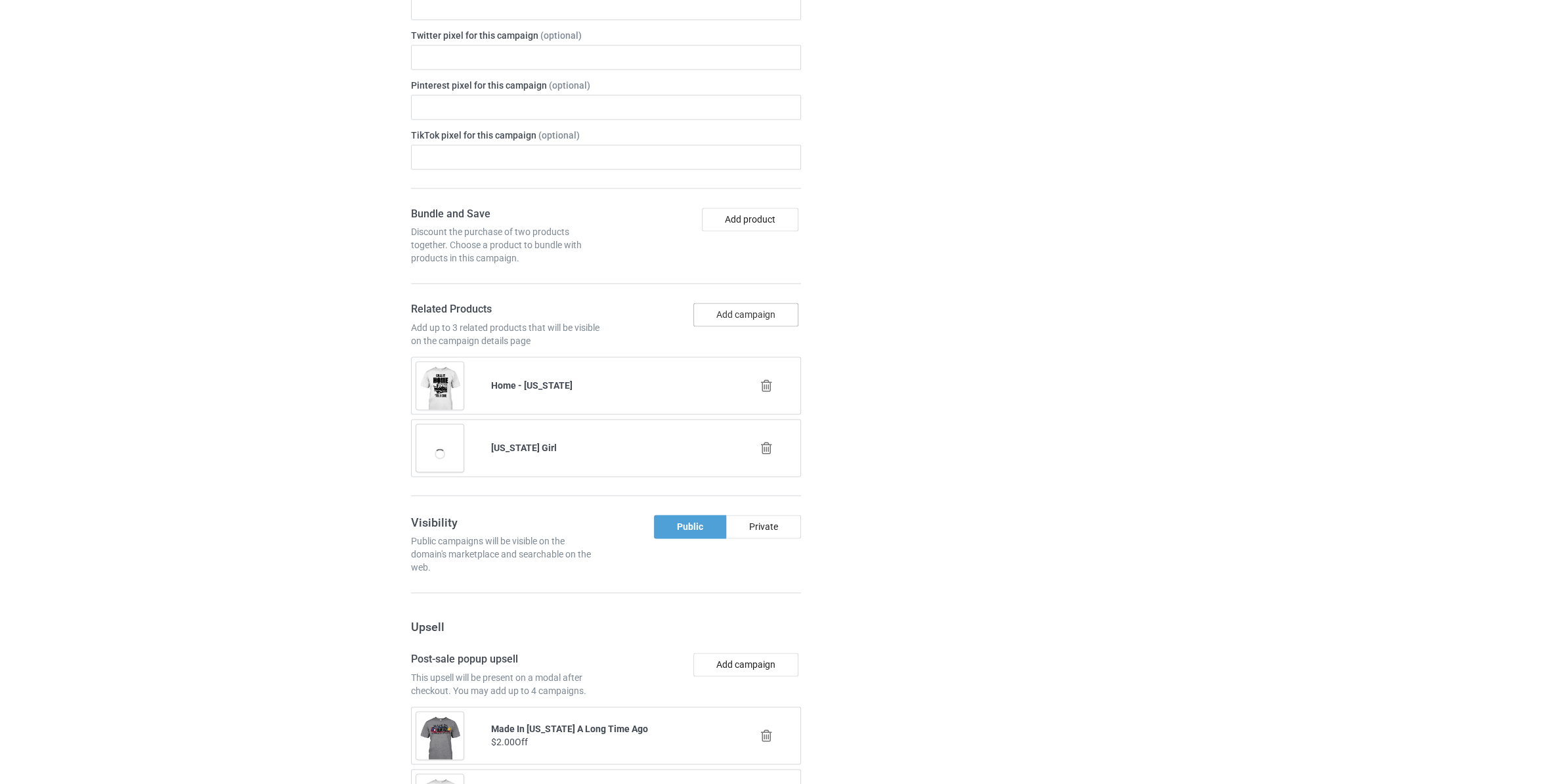
click at [771, 326] on button "Add campaign" at bounding box center [746, 314] width 105 height 23
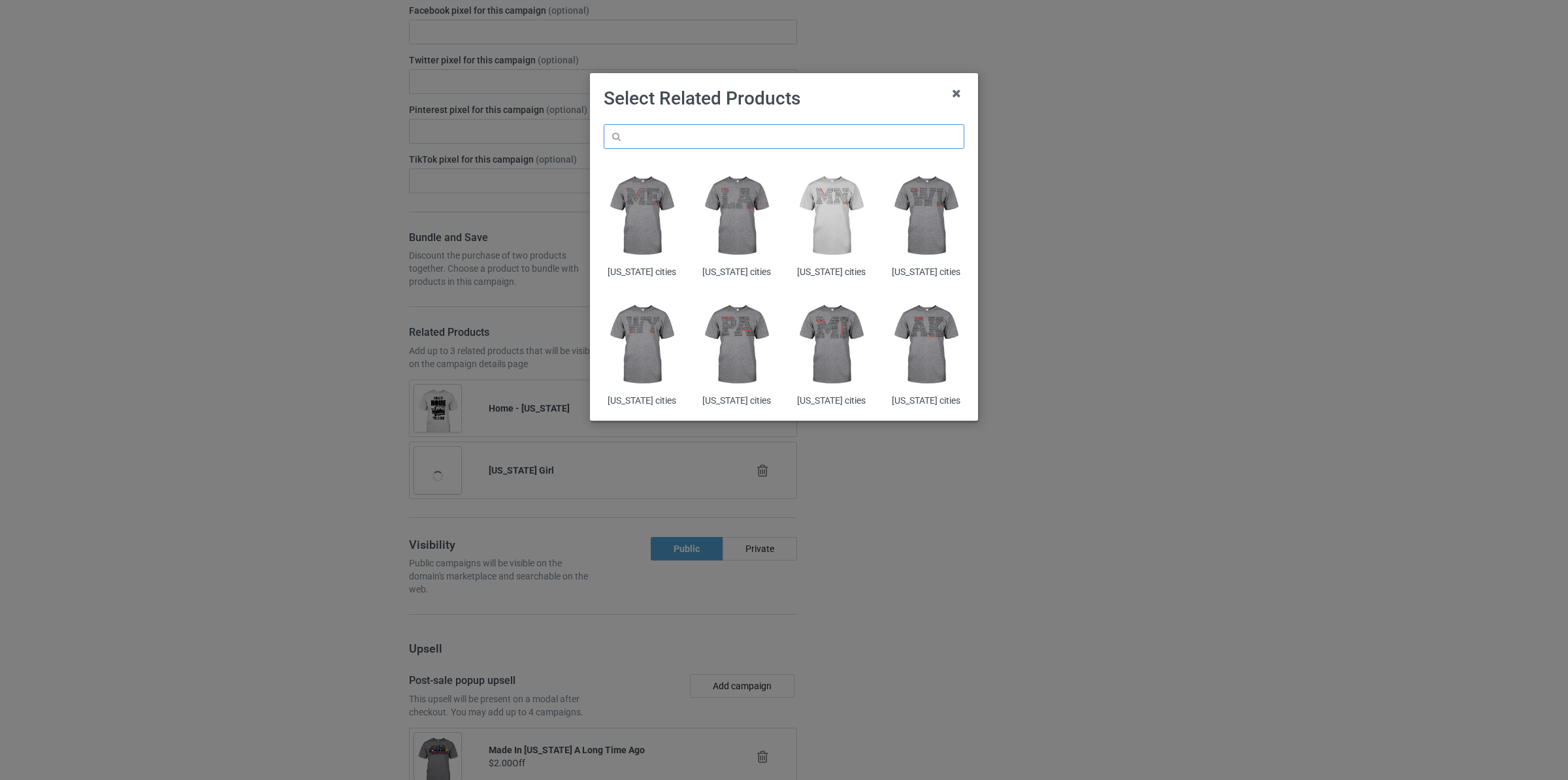
click at [717, 140] on input "text" at bounding box center [784, 137] width 361 height 25
paste input "[US_STATE]"
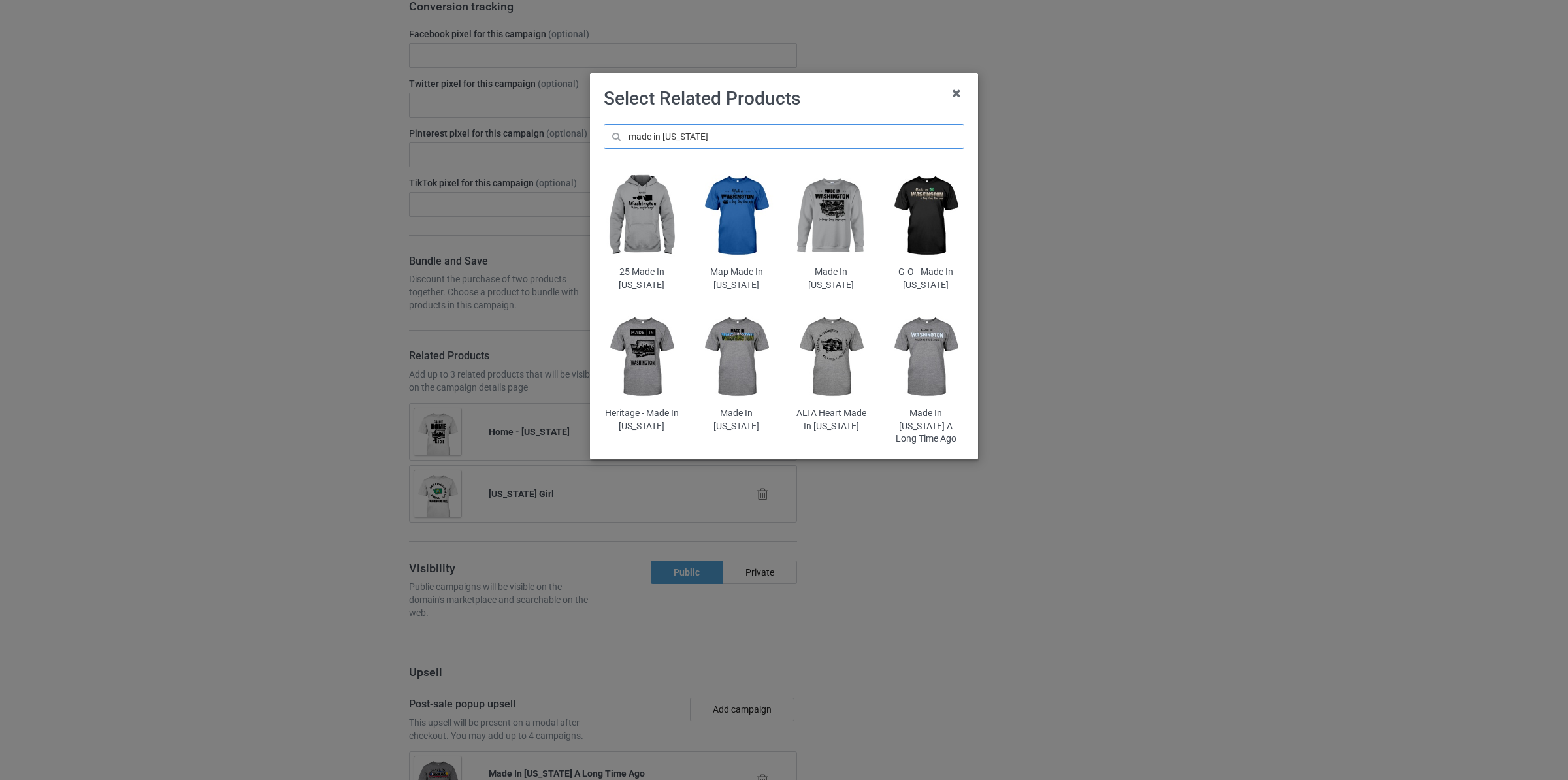
scroll to position [2576, 0]
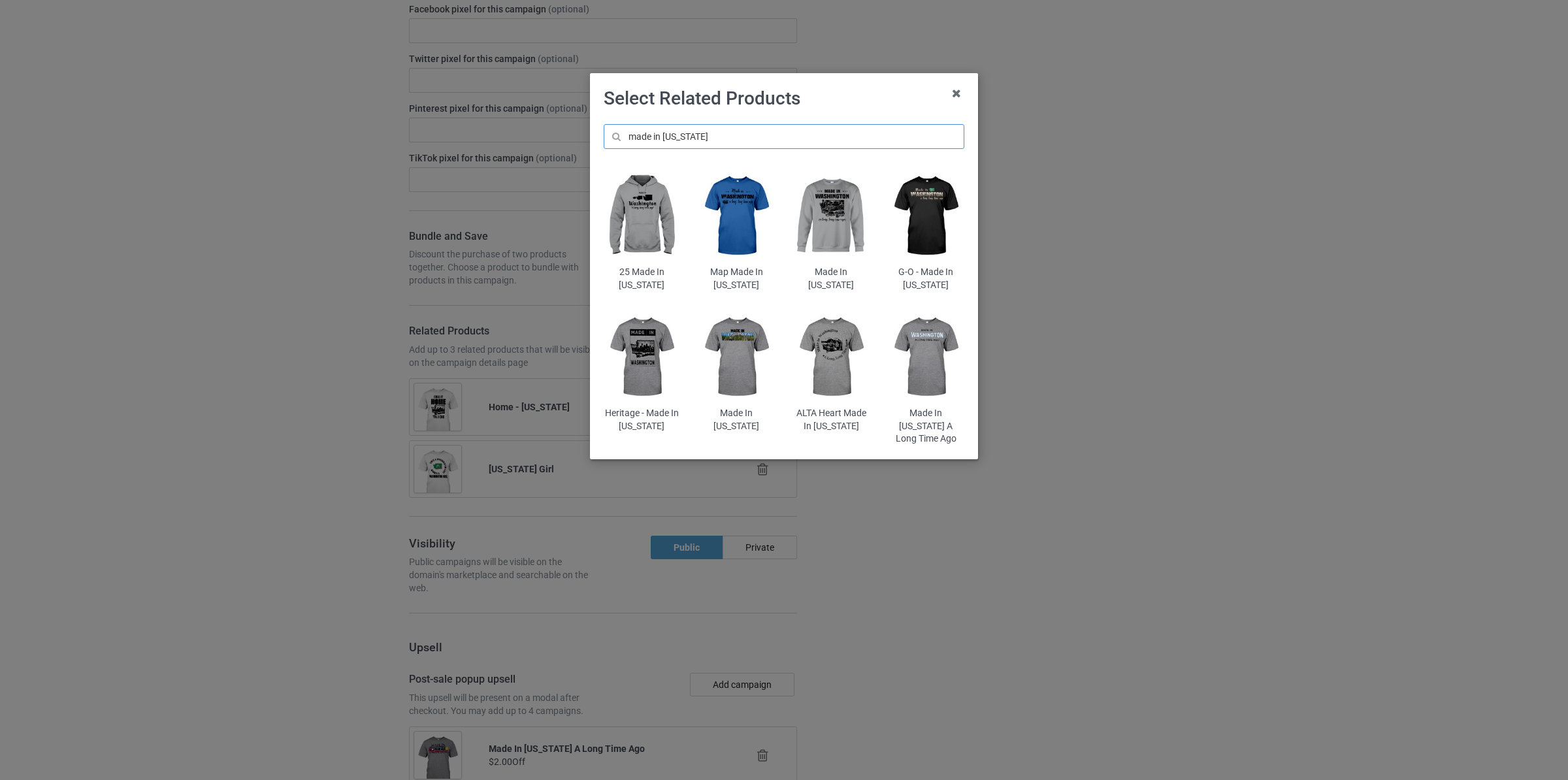
type input "made in [US_STATE]"
click at [644, 228] on img at bounding box center [642, 216] width 76 height 95
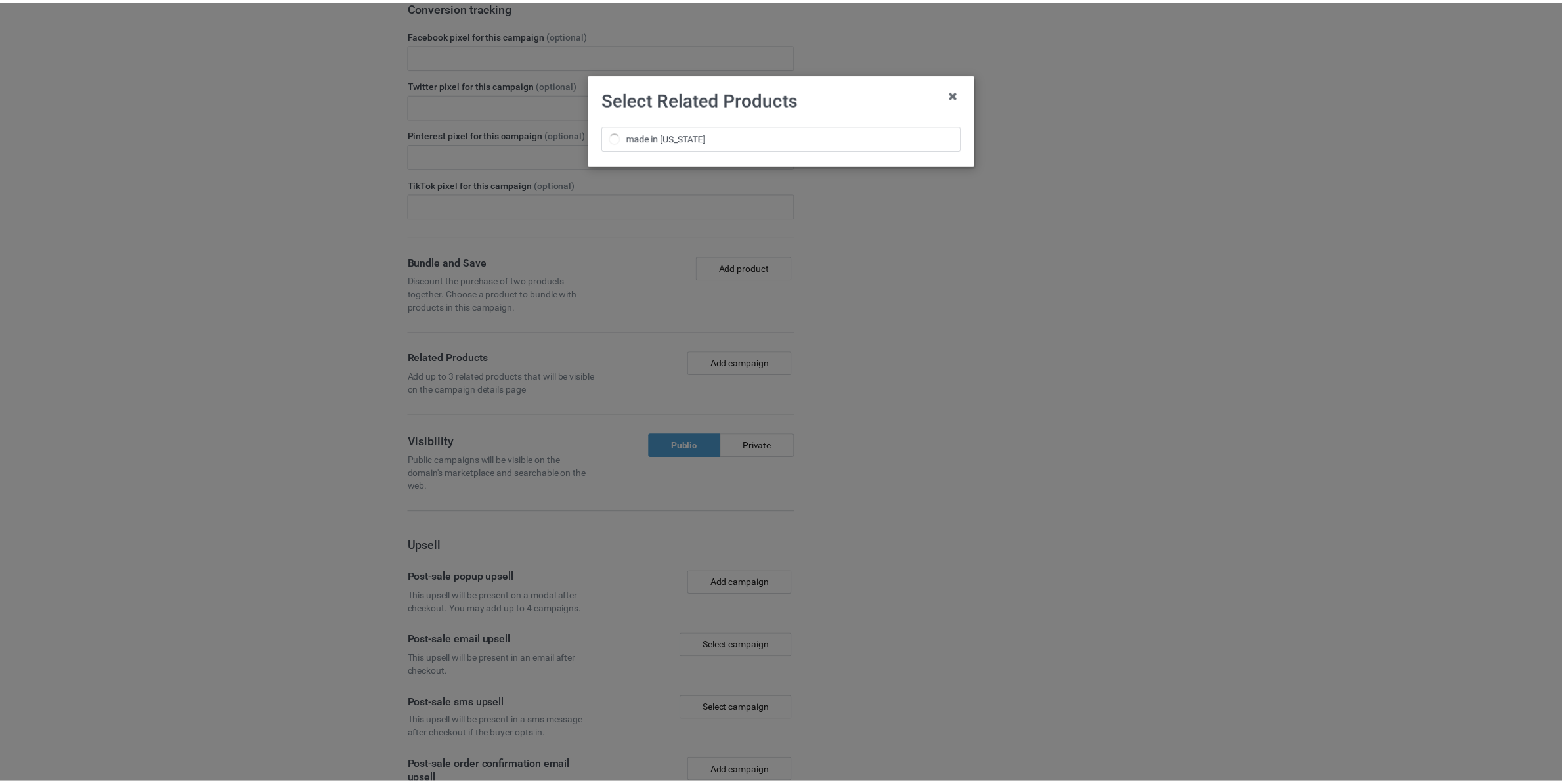
scroll to position [2614, 0]
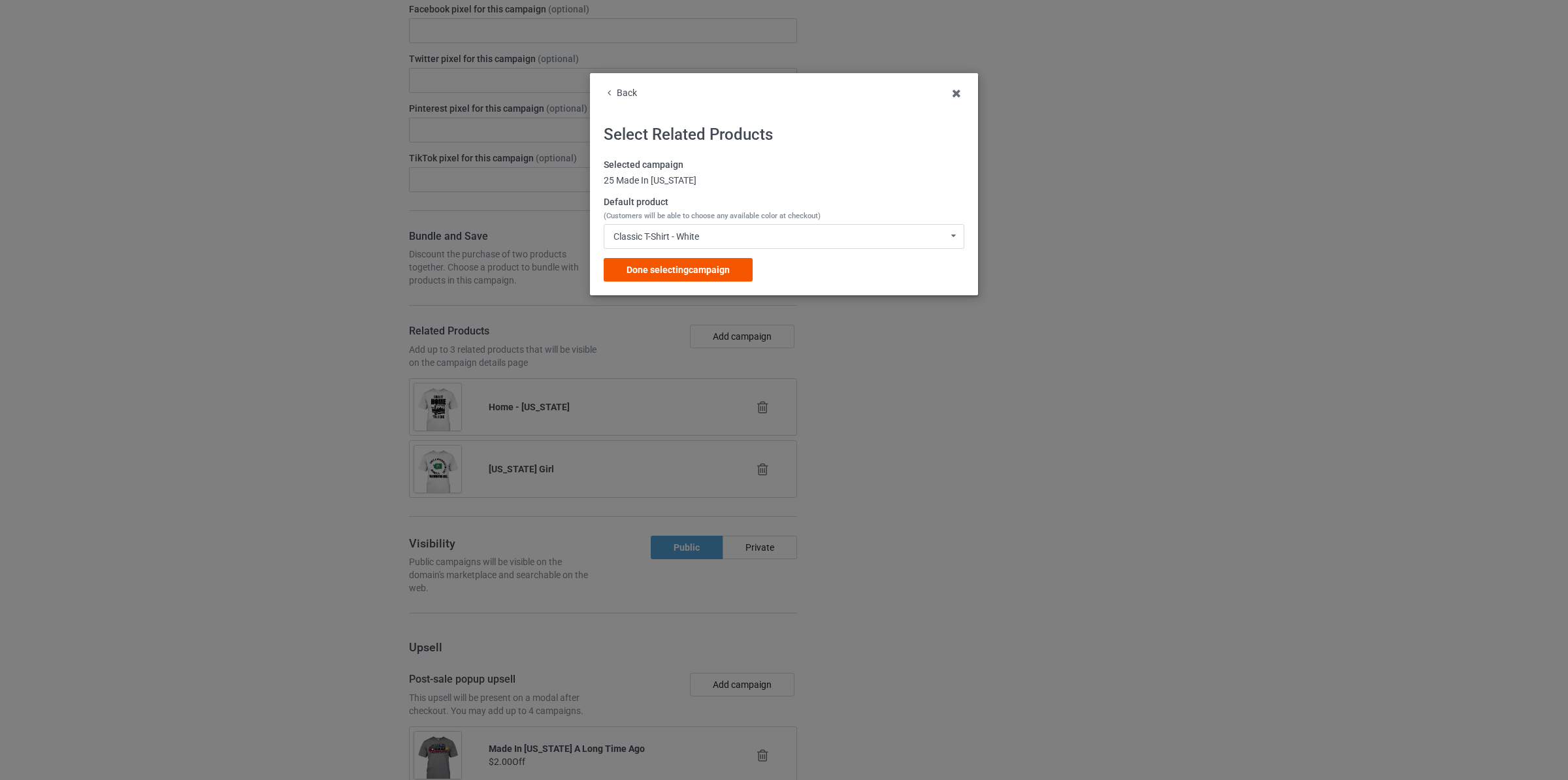
click at [744, 274] on div "Done selecting campaign" at bounding box center [678, 269] width 149 height 23
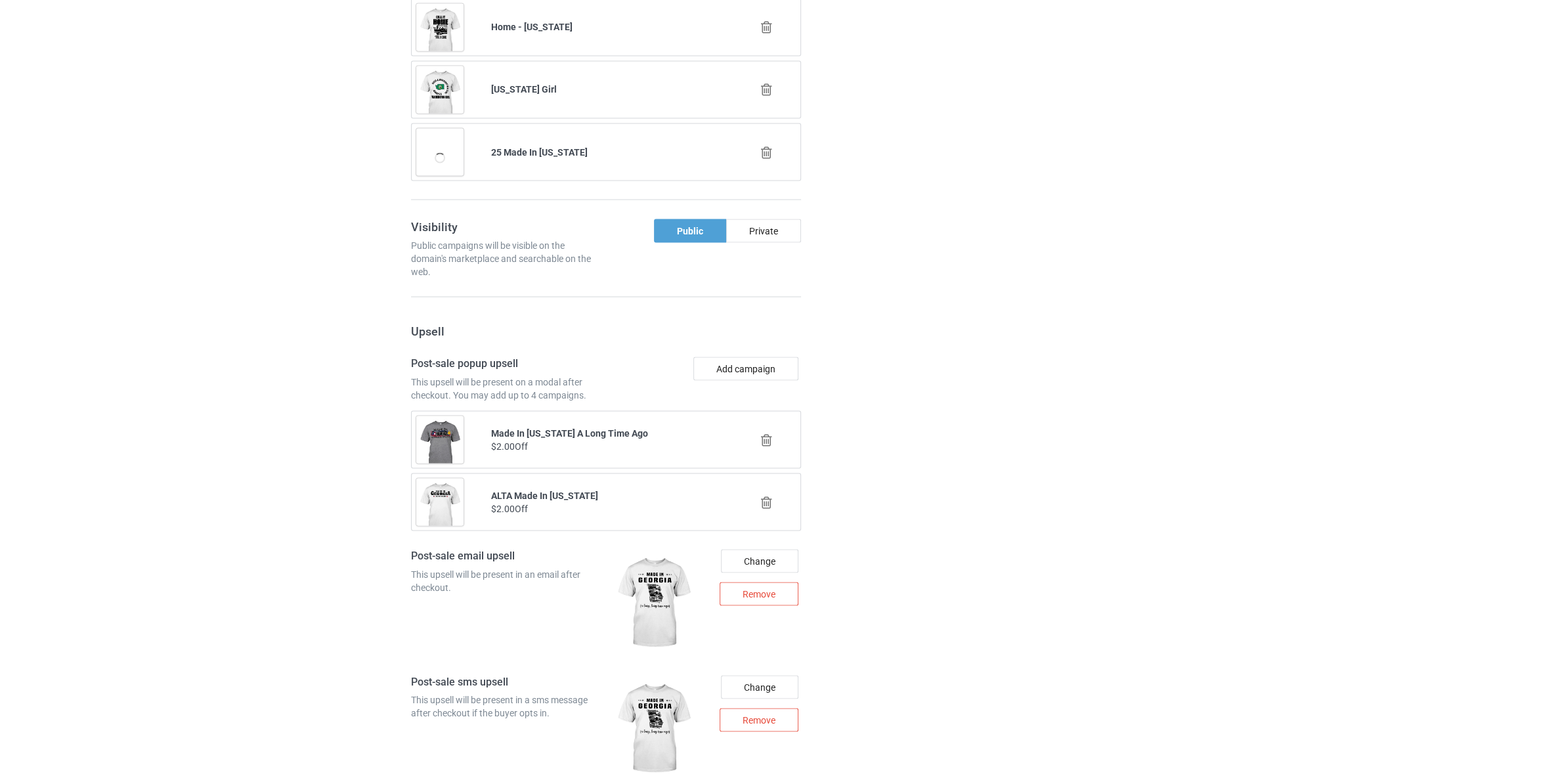
scroll to position [3053, 0]
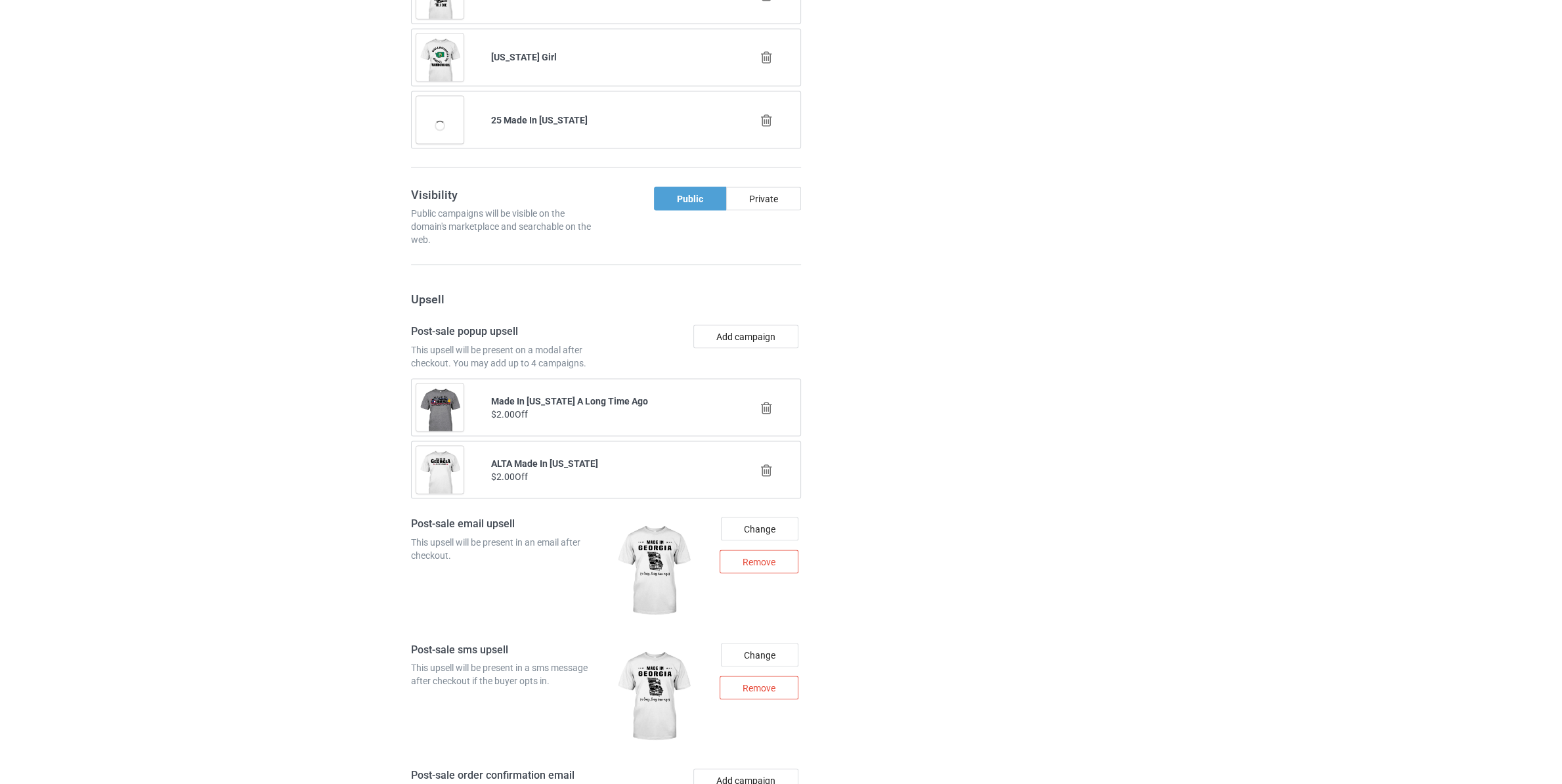
click at [764, 415] on icon at bounding box center [767, 408] width 17 height 14
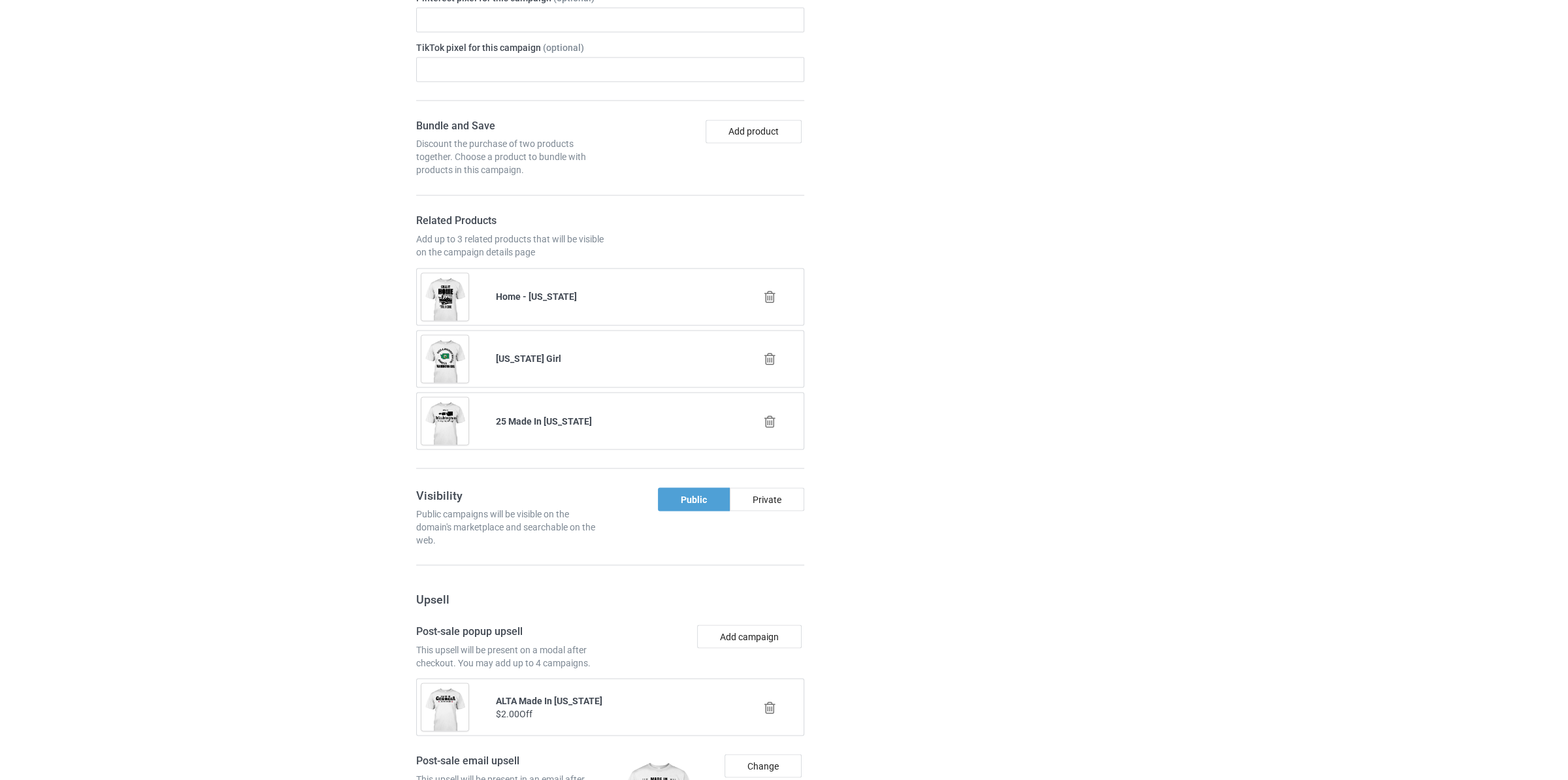
scroll to position [3078, 0]
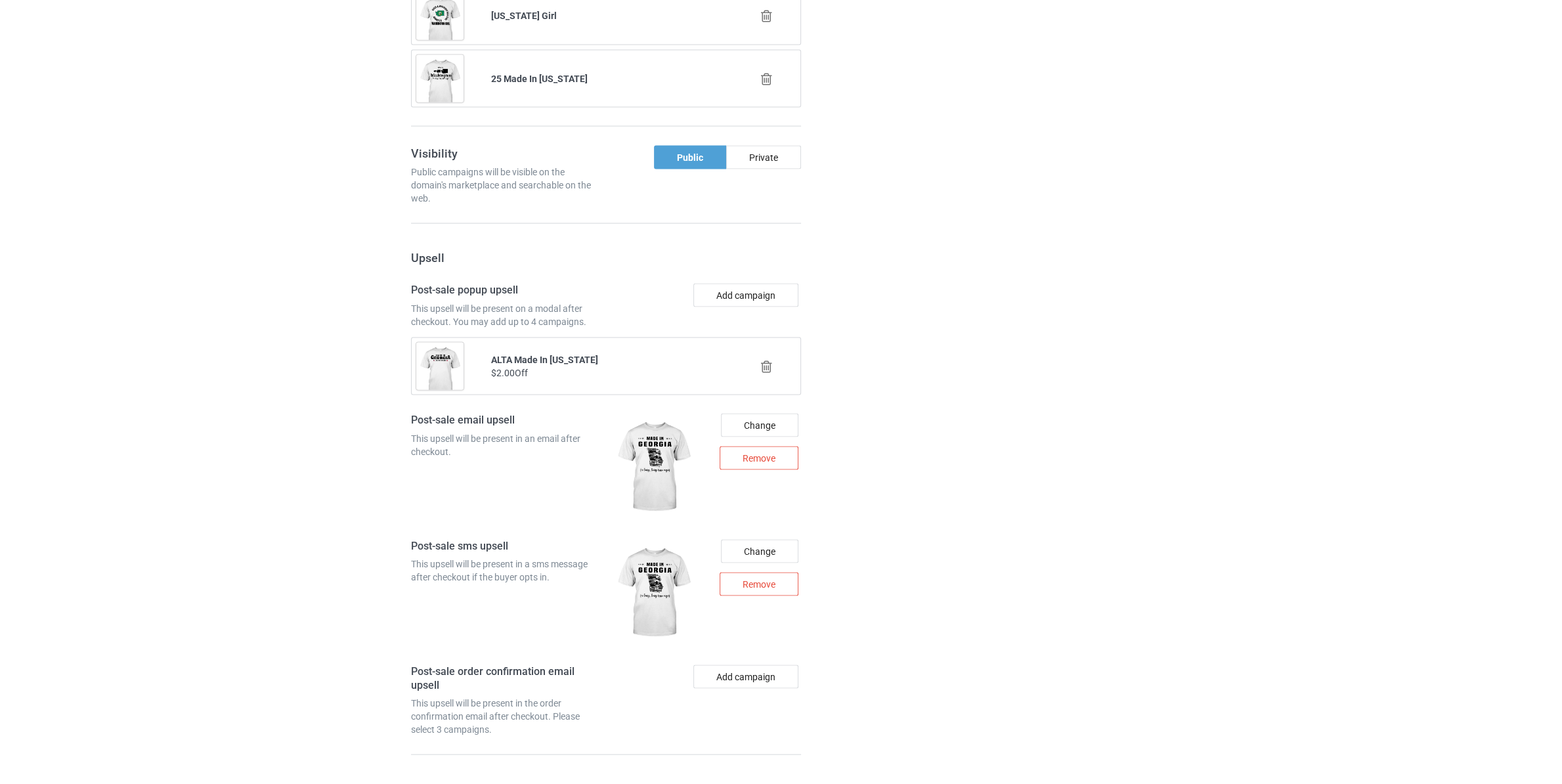
click at [768, 373] on icon at bounding box center [767, 366] width 17 height 14
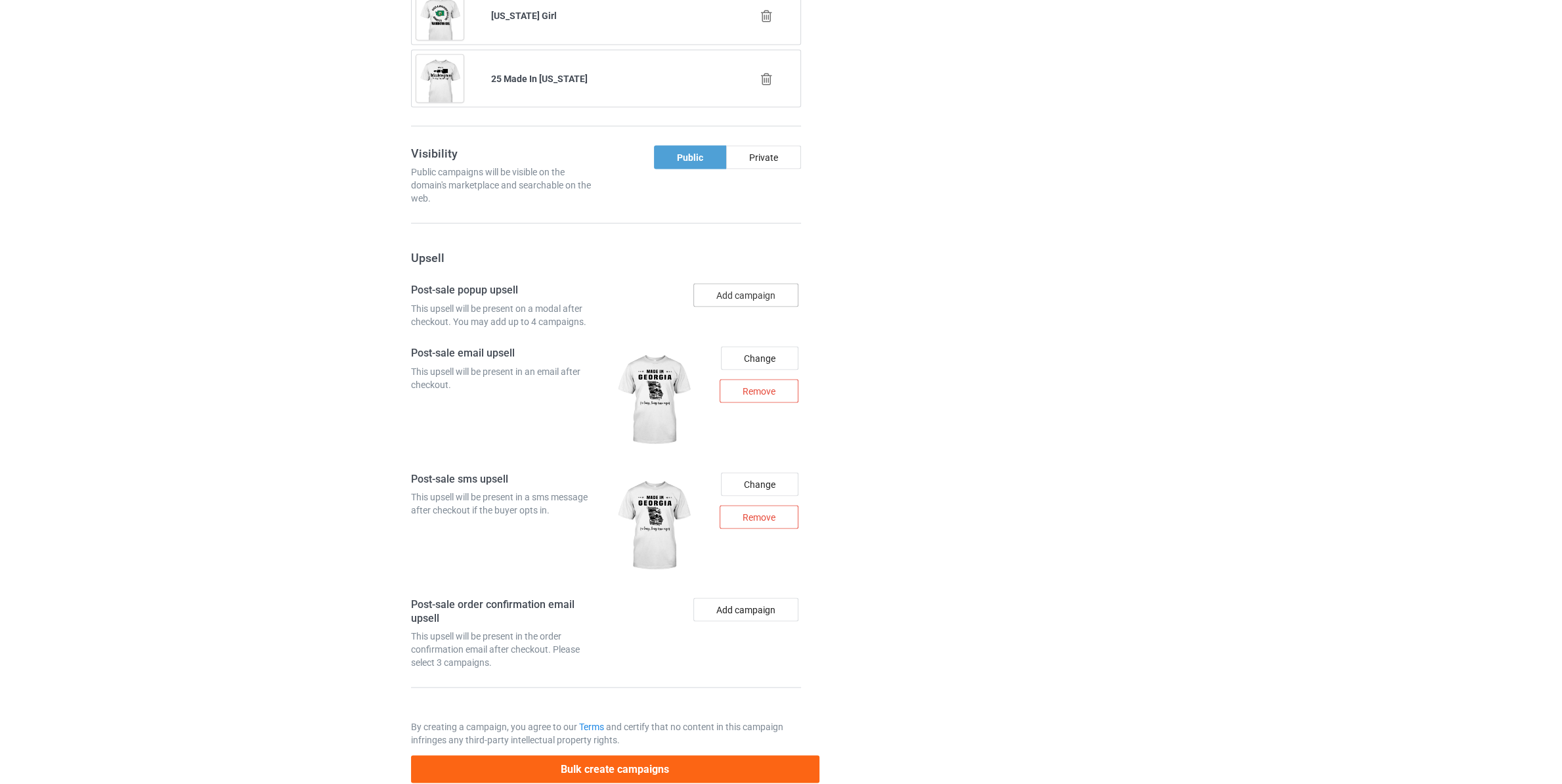
click at [751, 307] on button "Add campaign" at bounding box center [746, 295] width 105 height 23
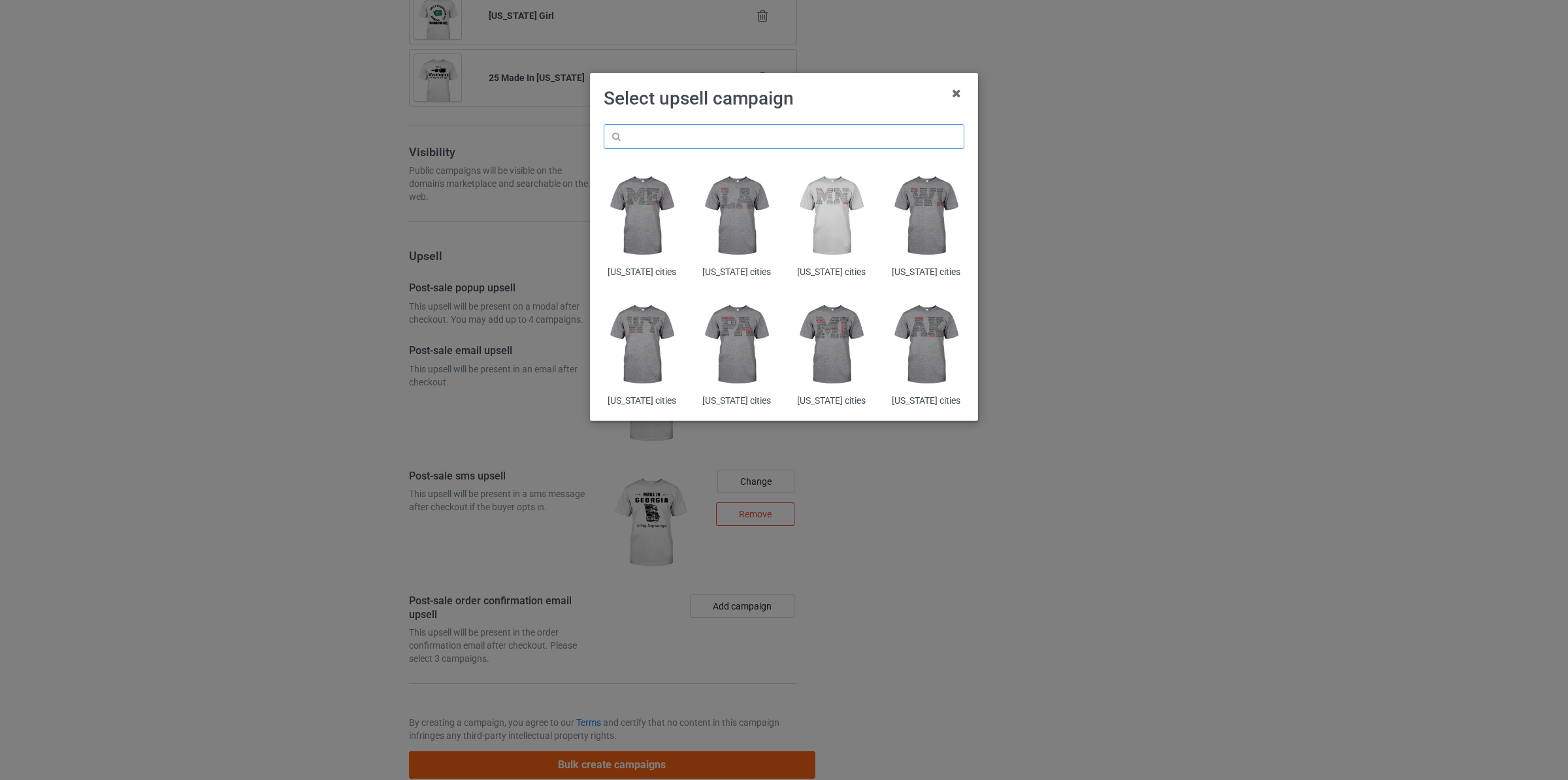
click at [682, 144] on input "text" at bounding box center [784, 137] width 361 height 25
paste input "made in [US_STATE]"
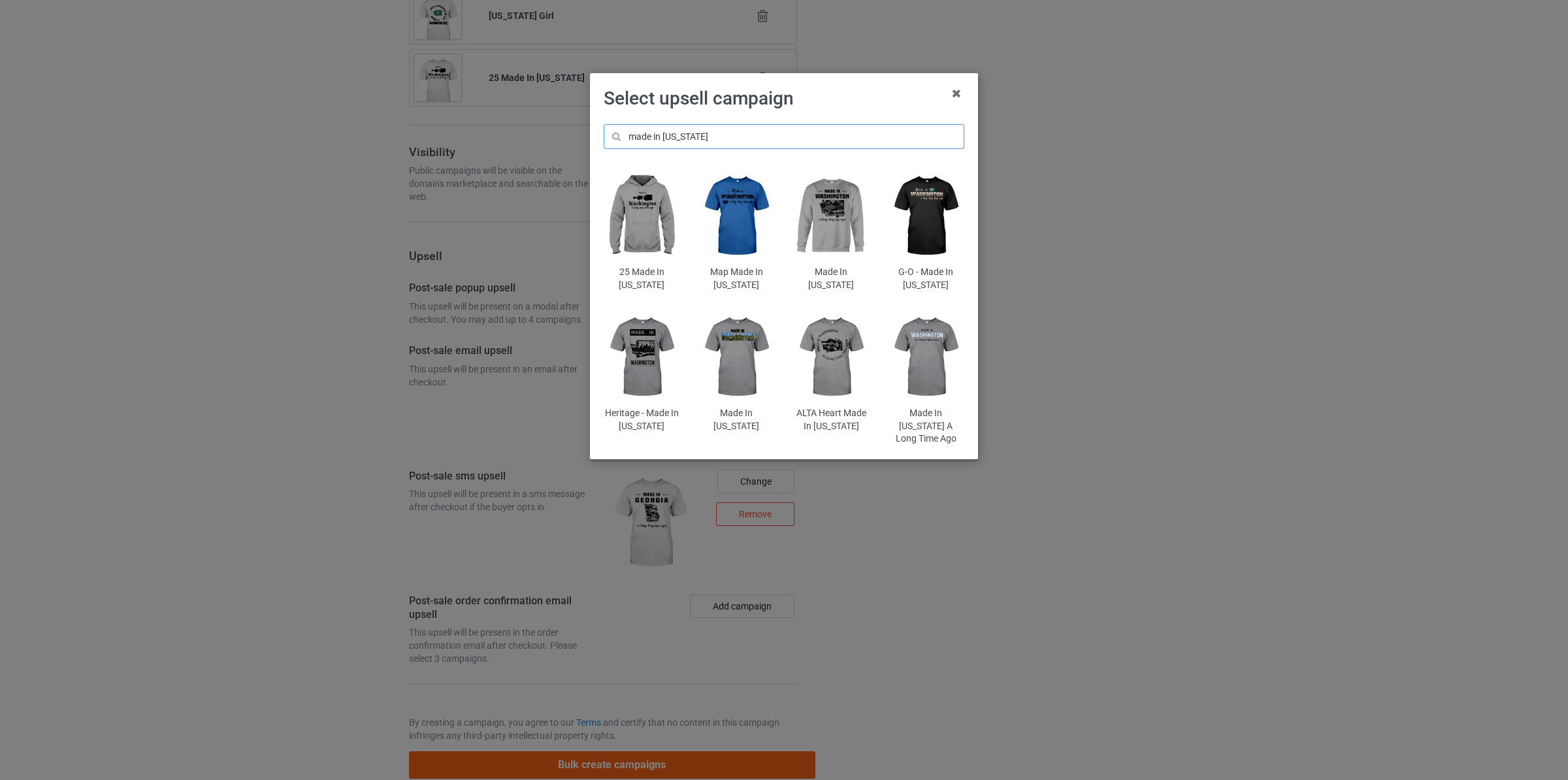
type input "made in [US_STATE]"
click at [727, 347] on img at bounding box center [737, 357] width 76 height 95
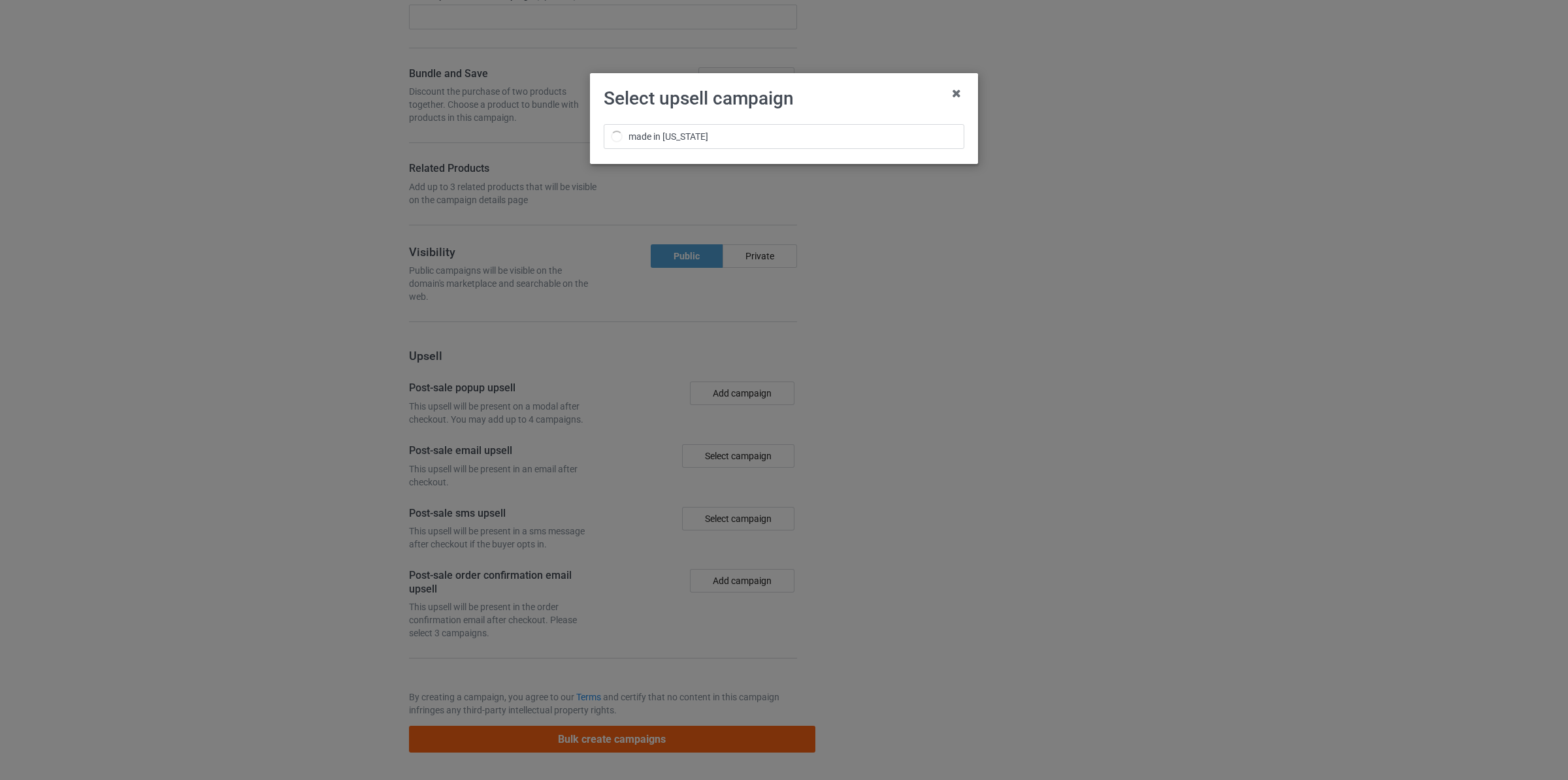
scroll to position [2799, 0]
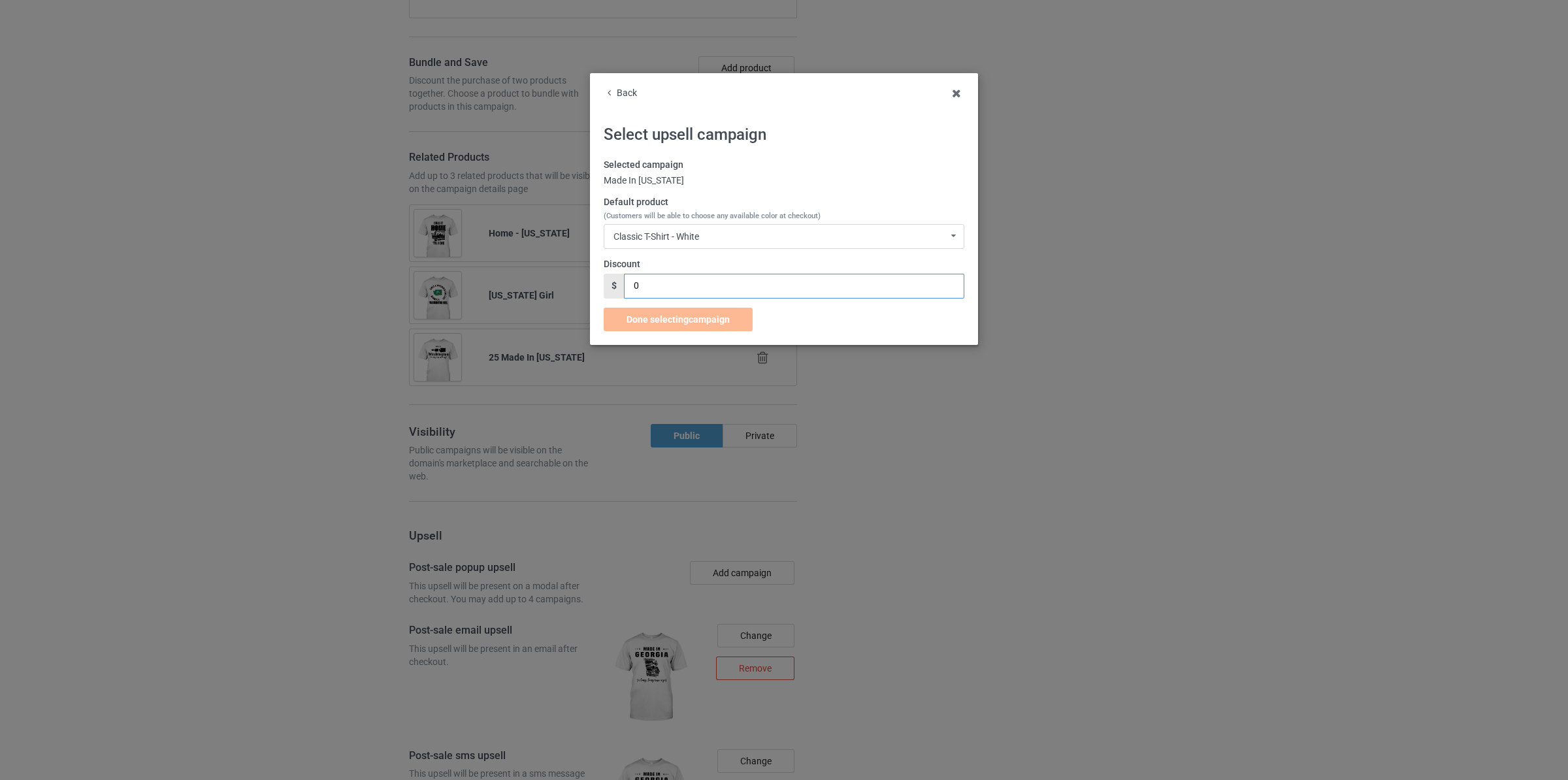
click at [695, 294] on input "0" at bounding box center [793, 286] width 340 height 25
type input "1"
click at [694, 322] on span "Done selecting campaign" at bounding box center [677, 319] width 103 height 10
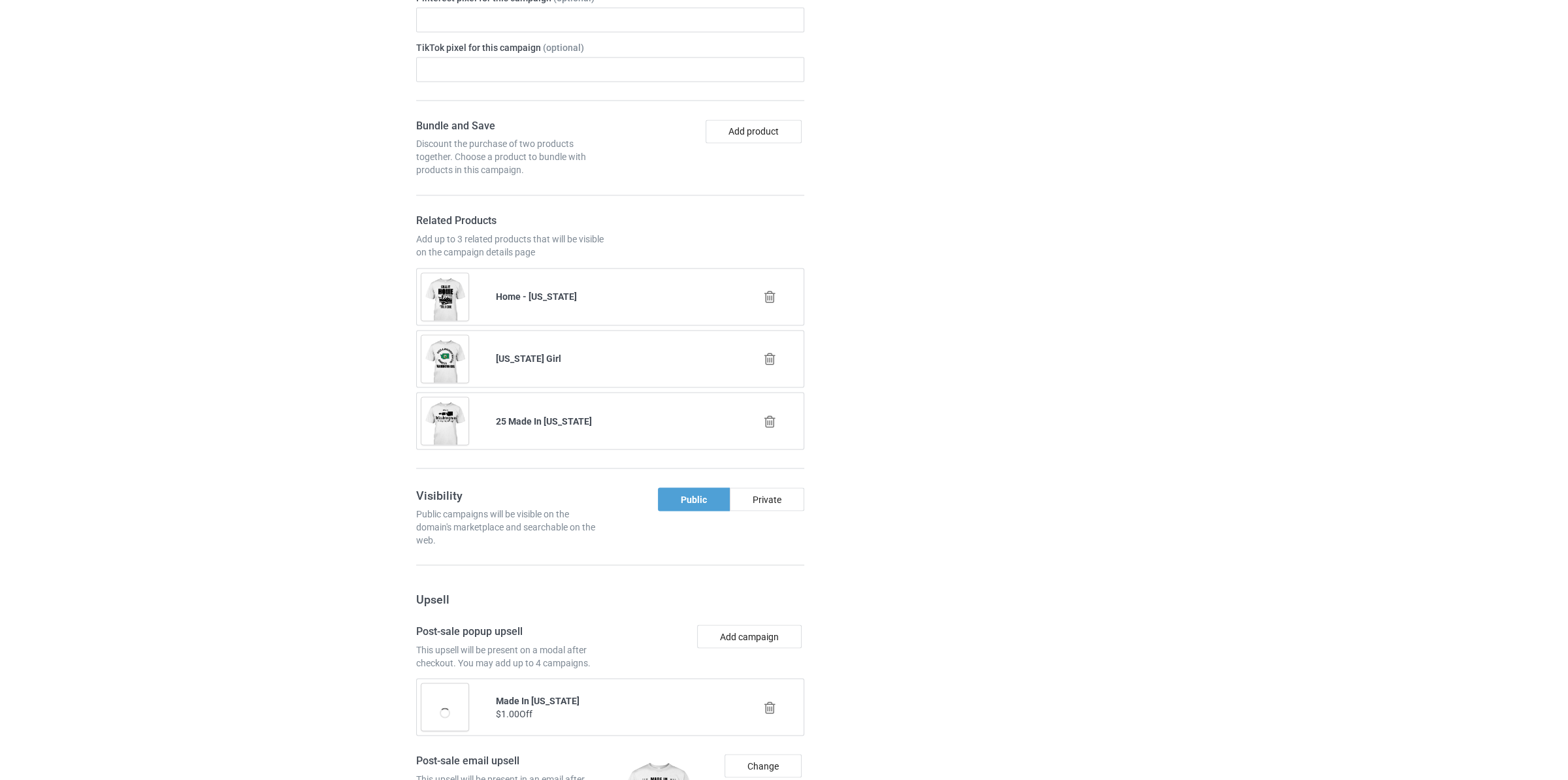
scroll to position [3010, 0]
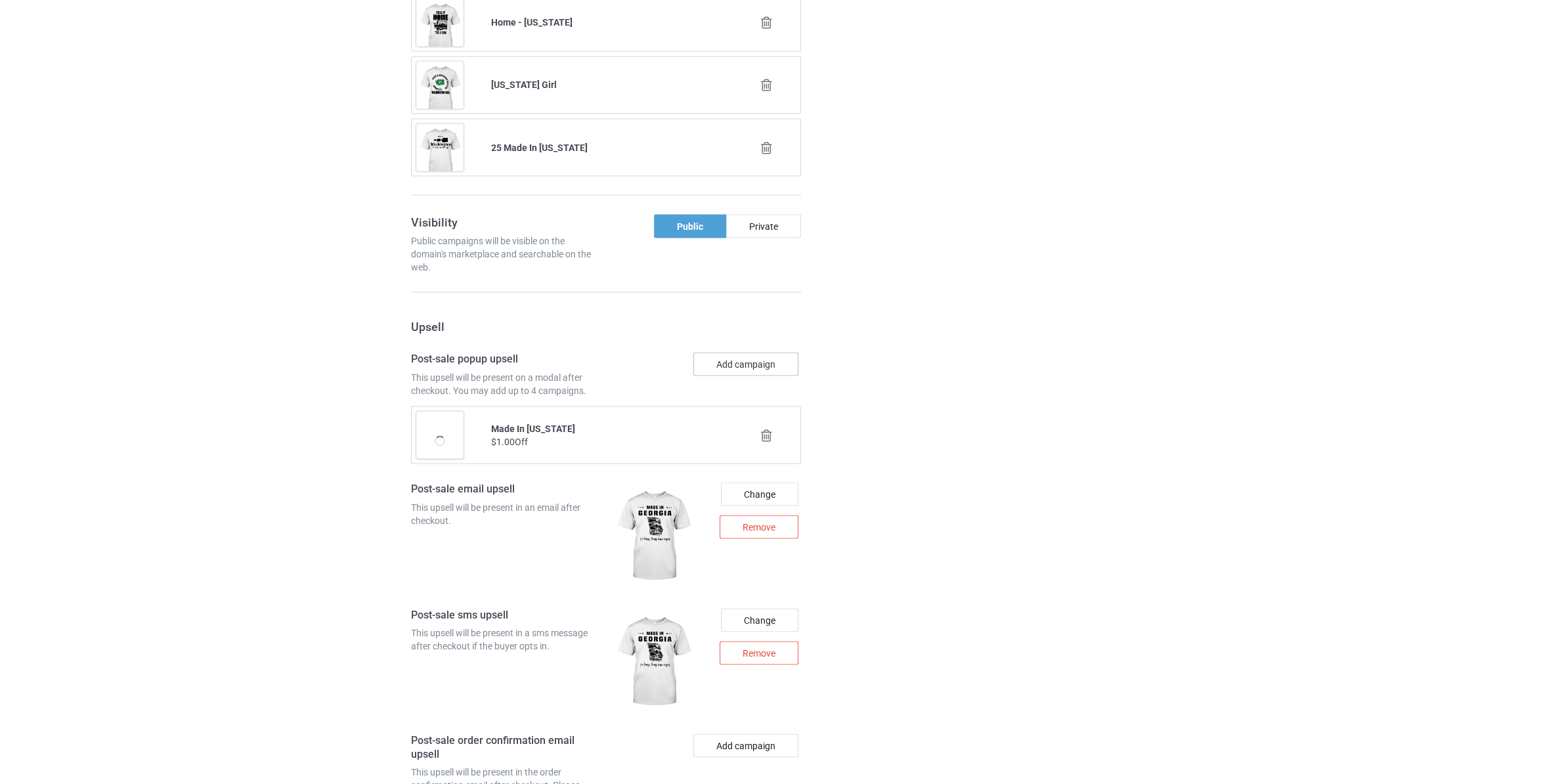
click at [753, 369] on button "Add campaign" at bounding box center [746, 363] width 105 height 23
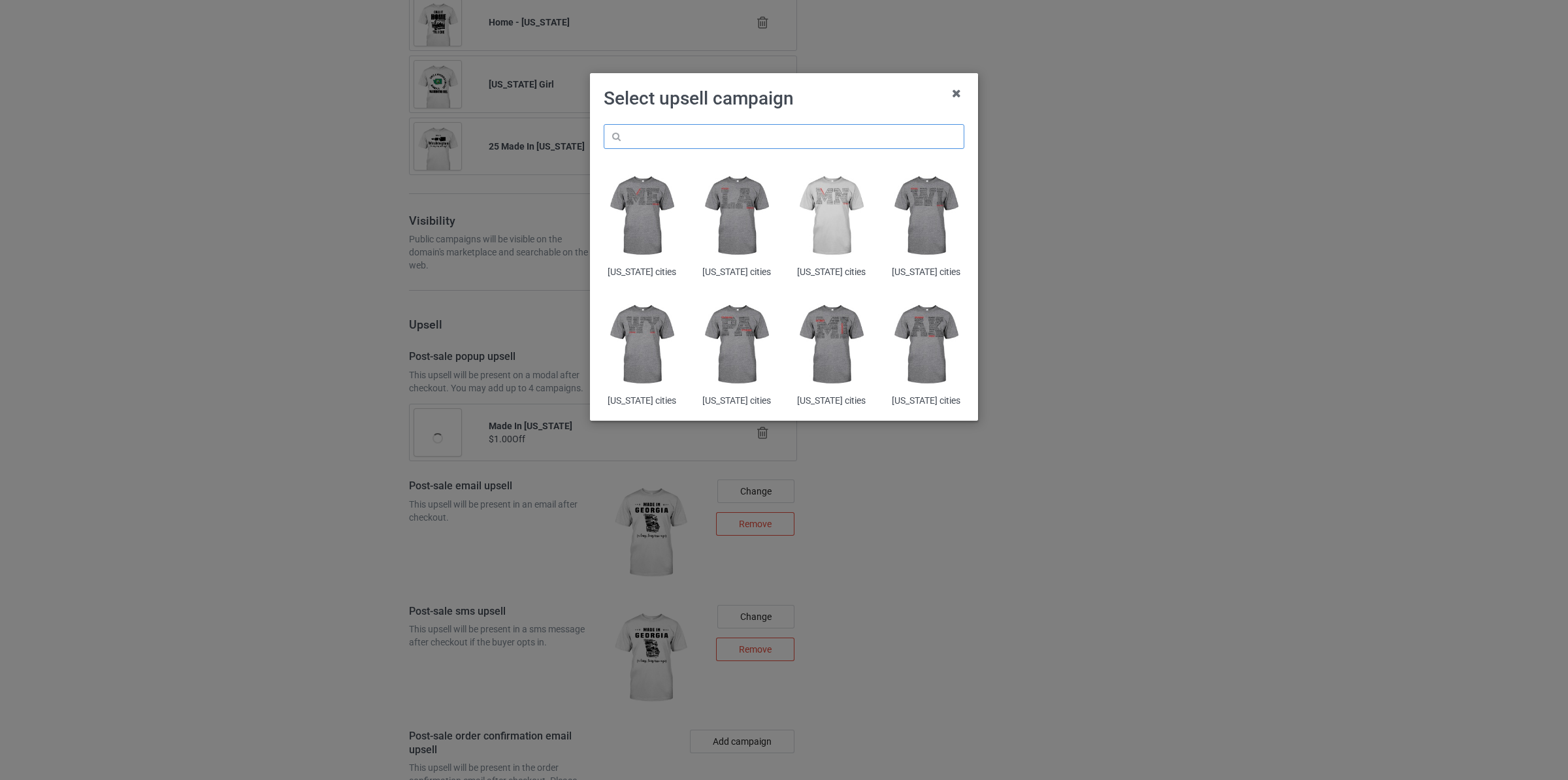
click at [753, 143] on input "text" at bounding box center [784, 137] width 361 height 25
paste input "made in [US_STATE]"
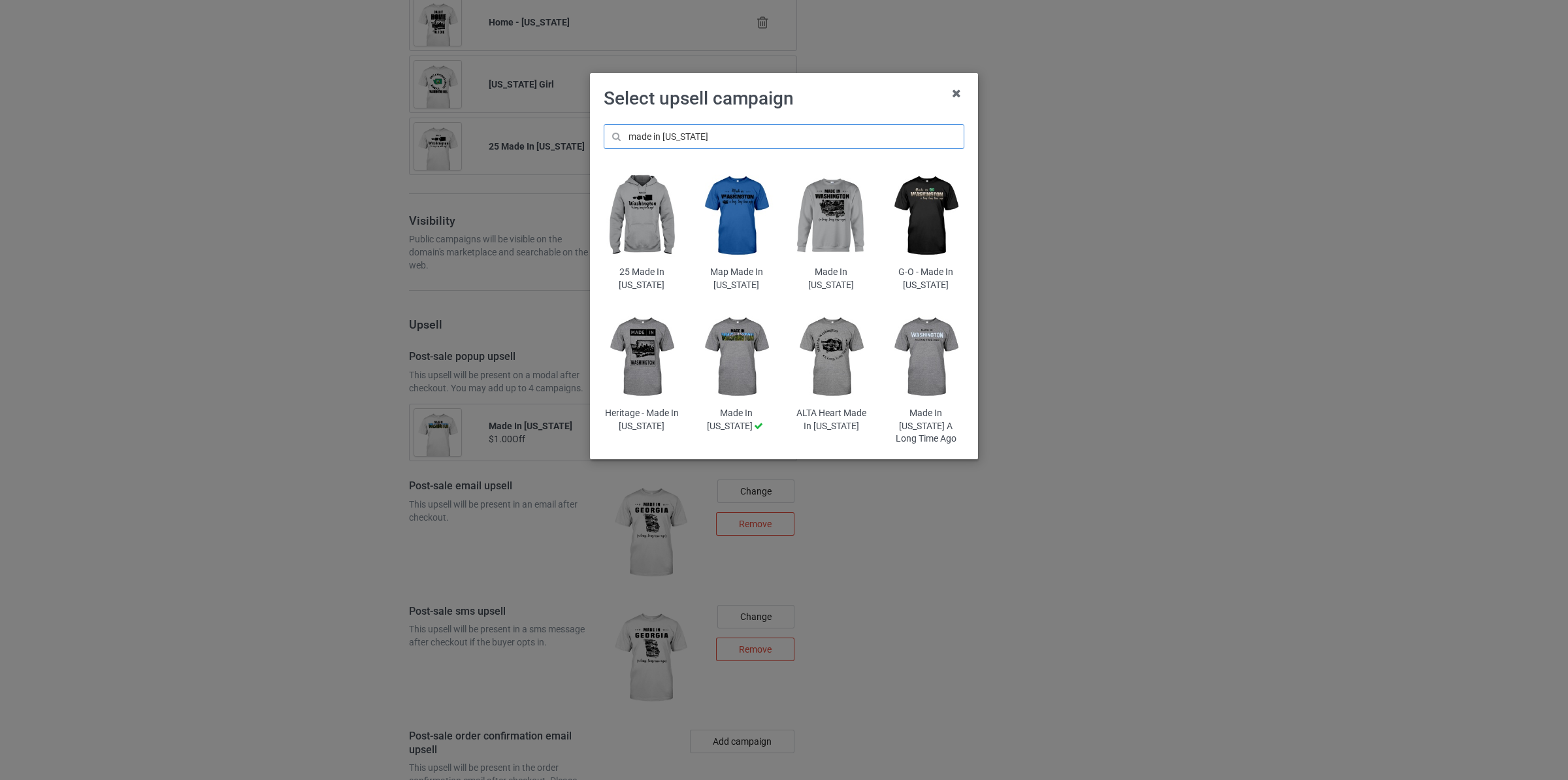
type input "made in [US_STATE]"
click at [850, 343] on img at bounding box center [831, 357] width 76 height 95
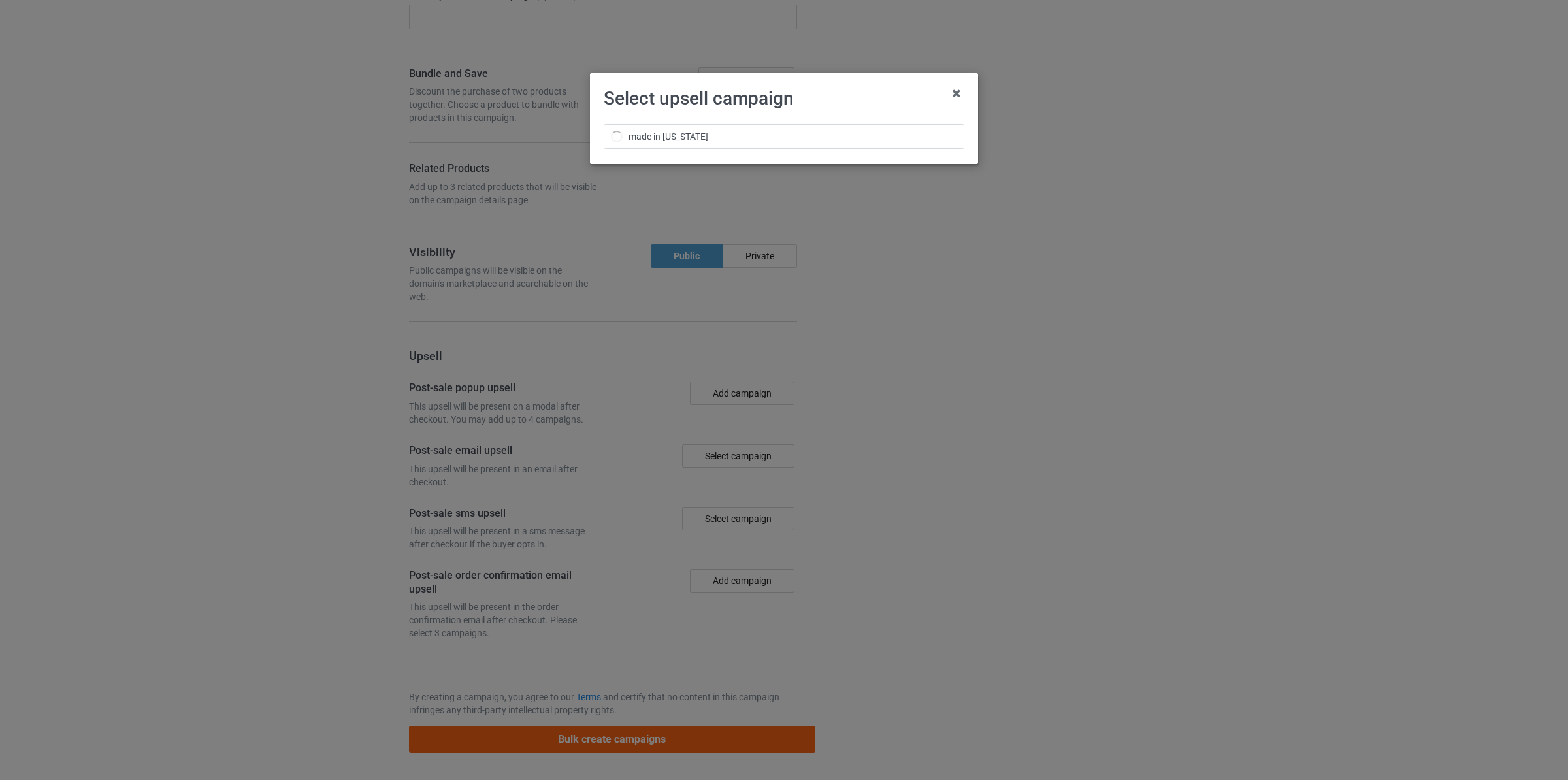
scroll to position [2799, 0]
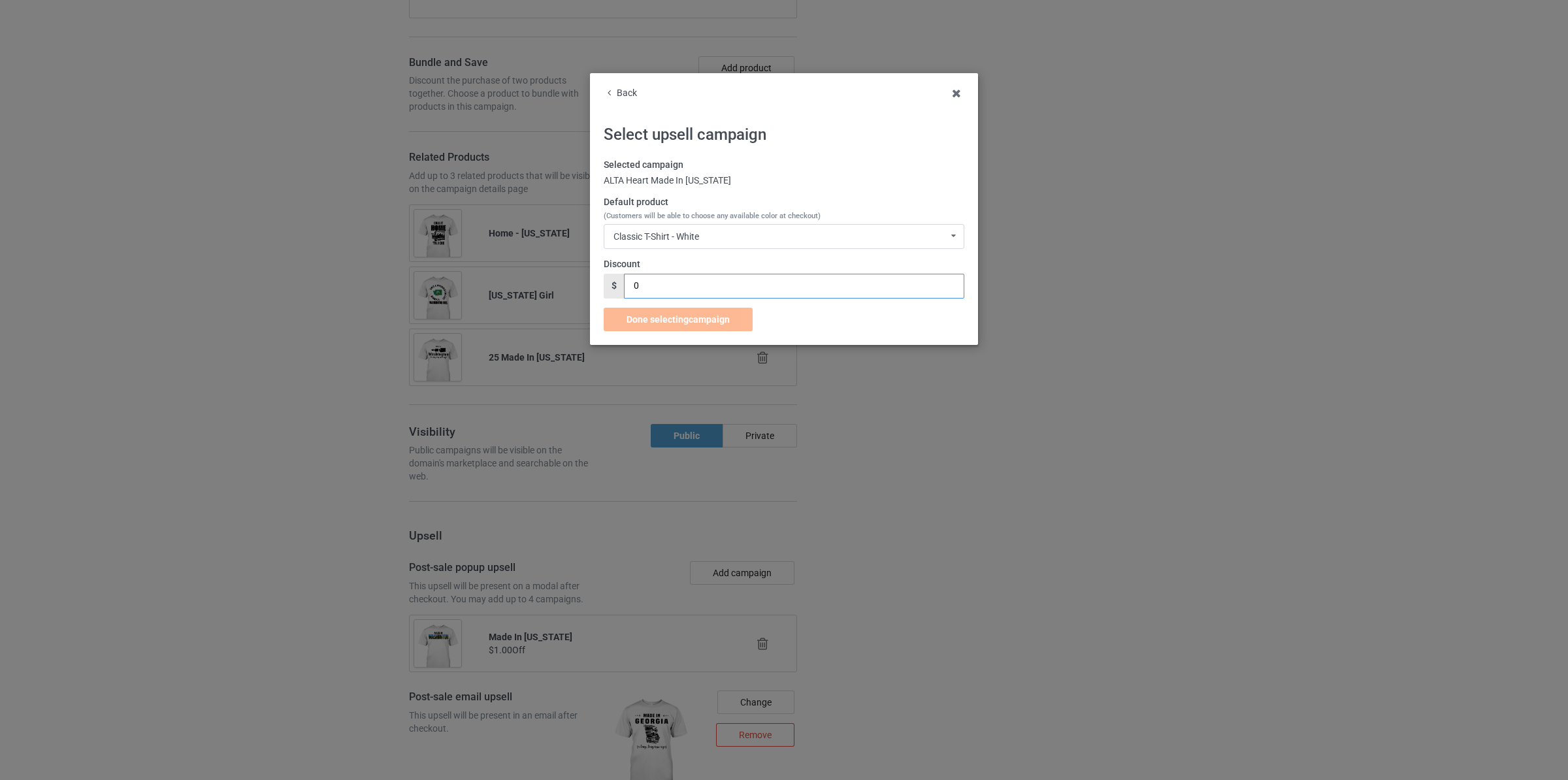
click at [680, 290] on input "0" at bounding box center [793, 286] width 340 height 25
type input "1"
click at [665, 317] on span "Done selecting campaign" at bounding box center [677, 319] width 103 height 10
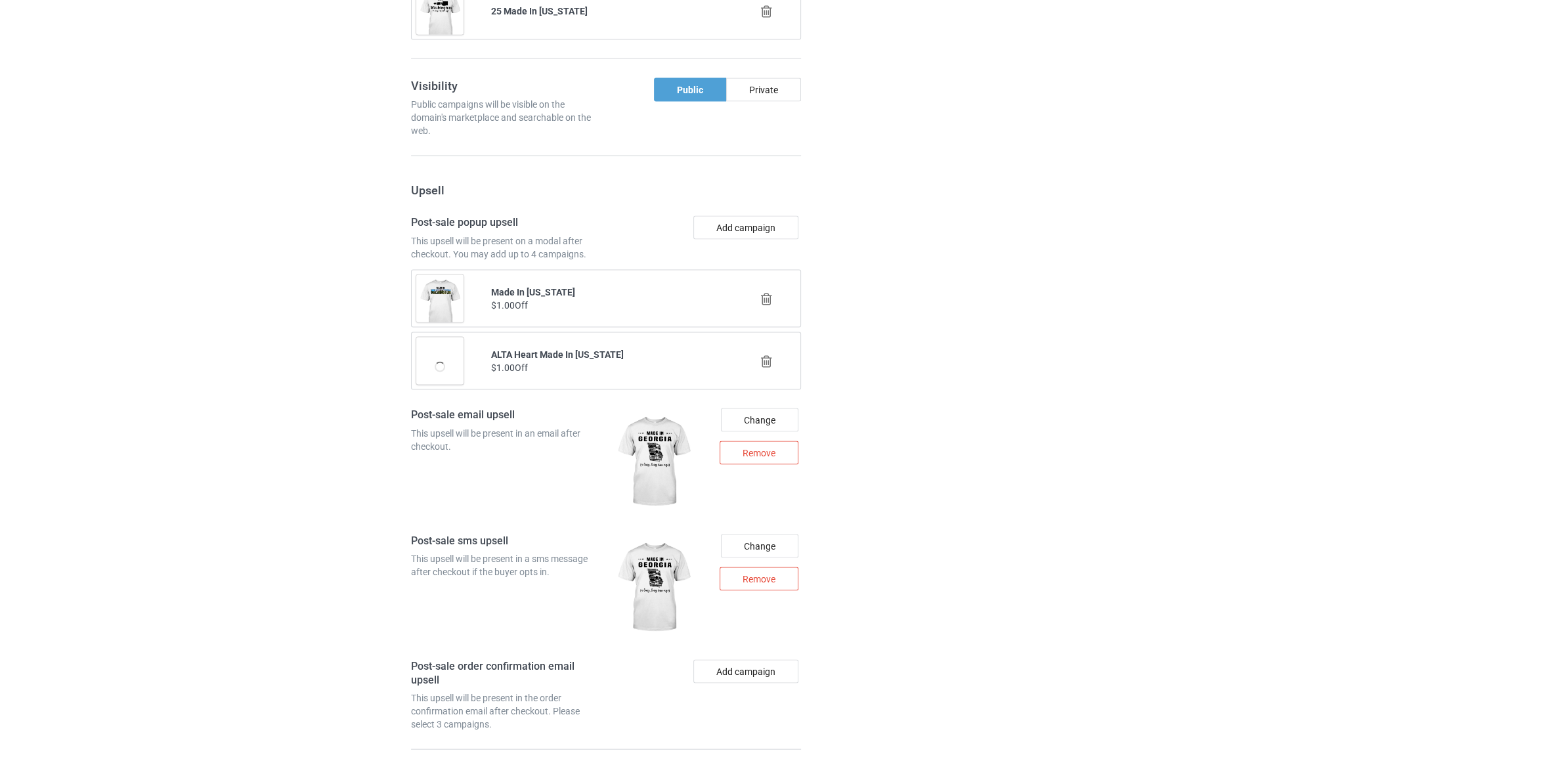
scroll to position [3164, 0]
click at [770, 461] on div "Remove" at bounding box center [759, 450] width 79 height 23
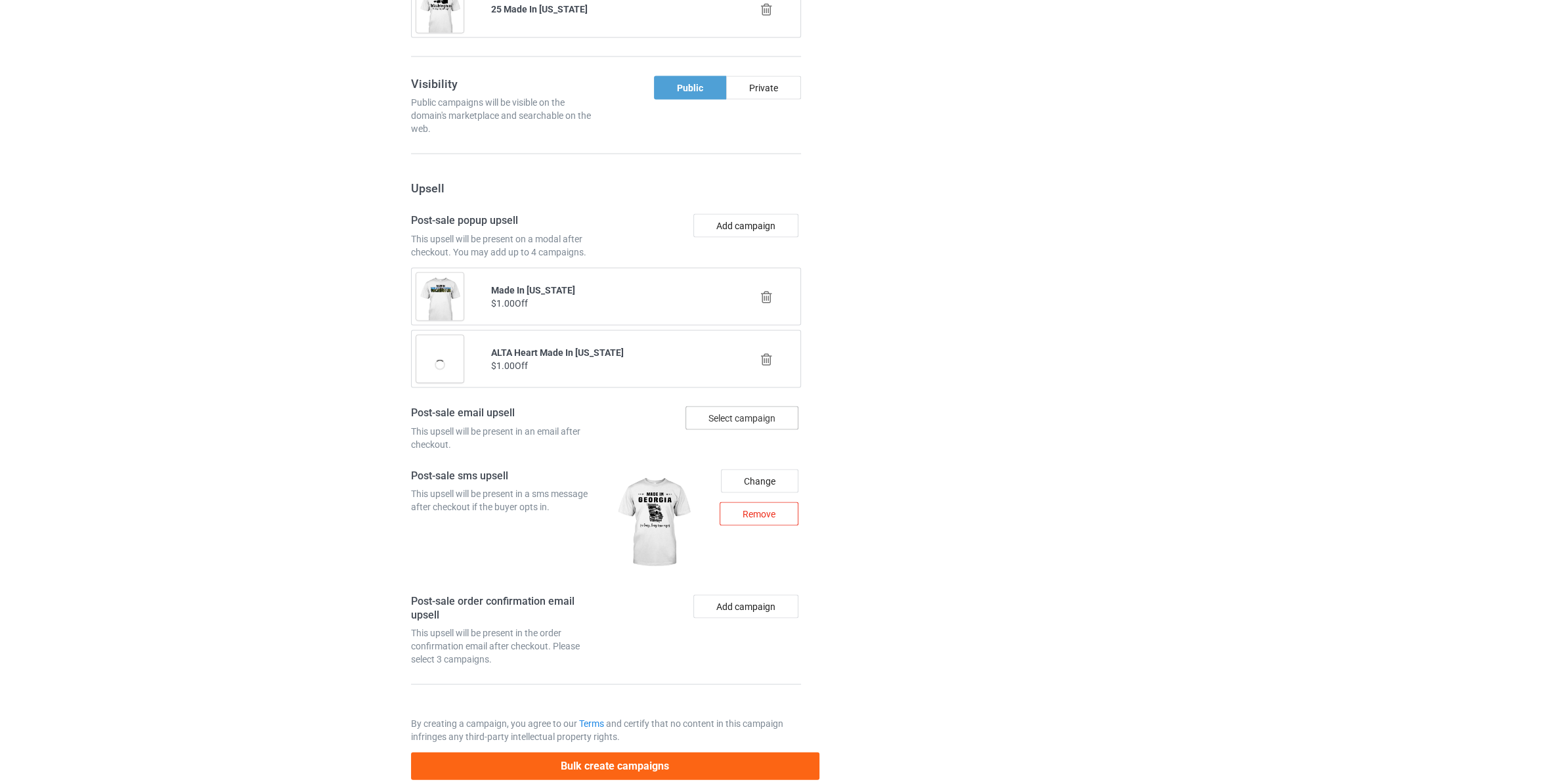
click at [772, 522] on div "Remove" at bounding box center [759, 514] width 79 height 23
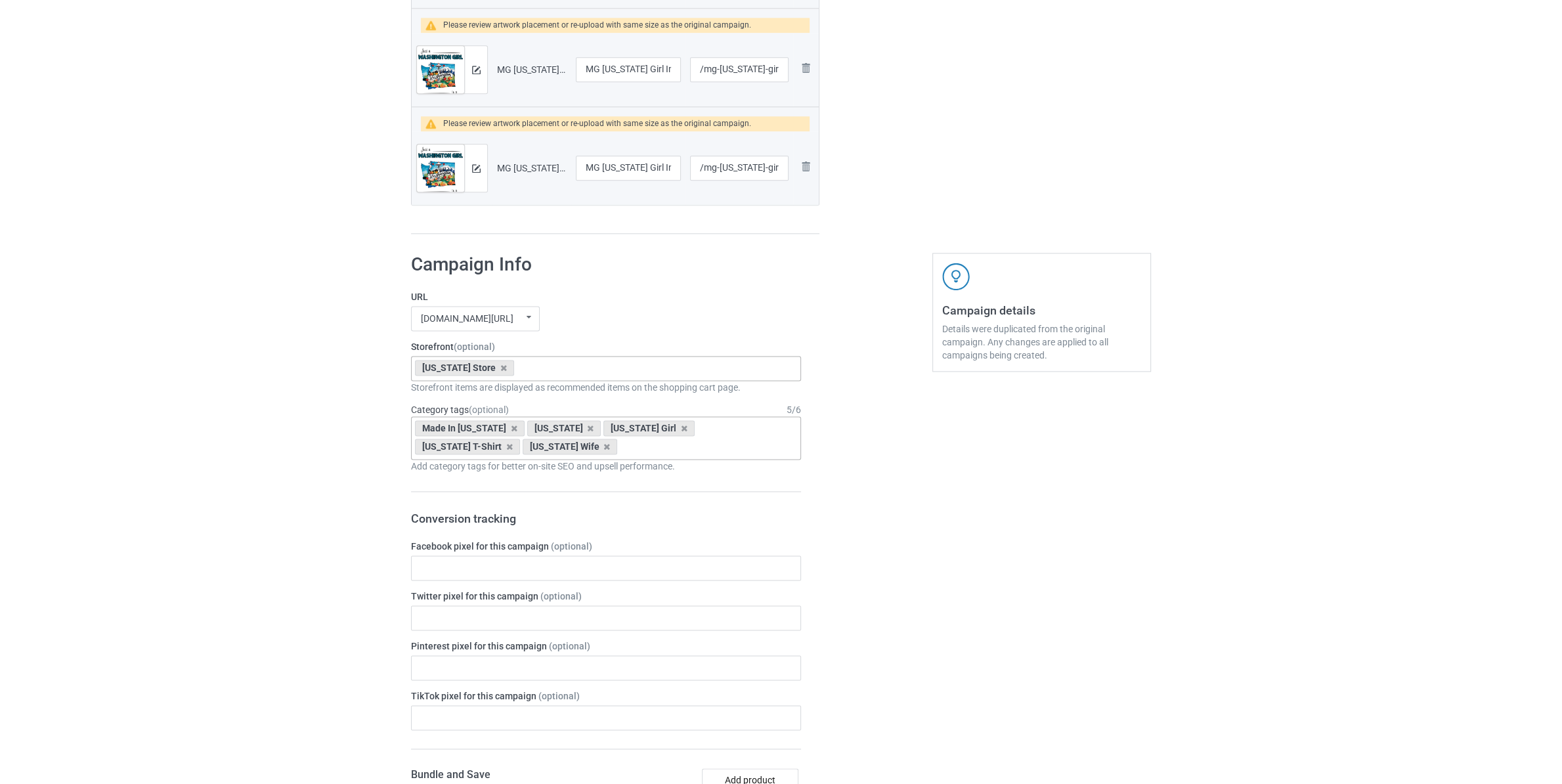
scroll to position [1619, 0]
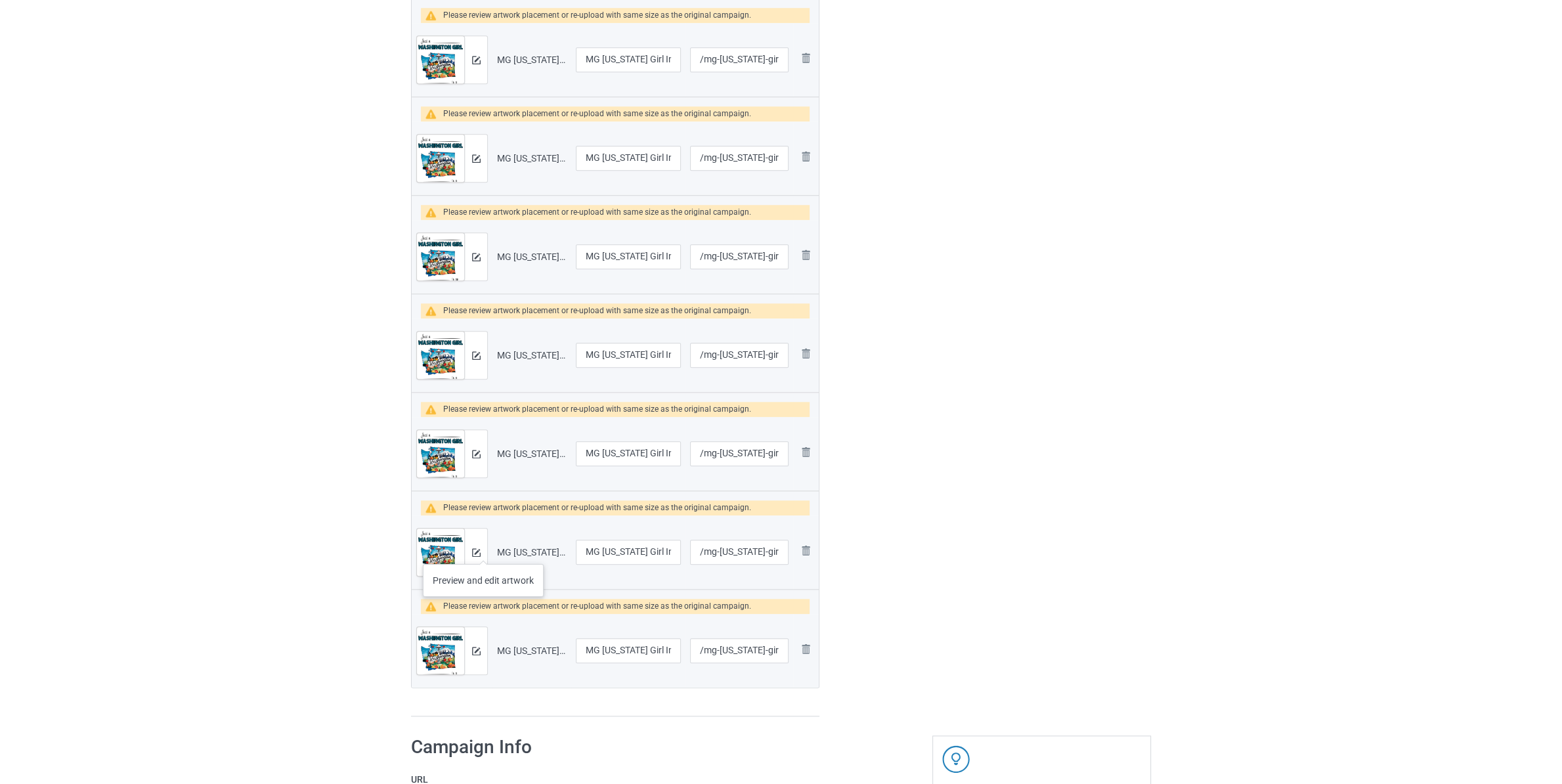
click at [482, 555] on div at bounding box center [475, 552] width 23 height 47
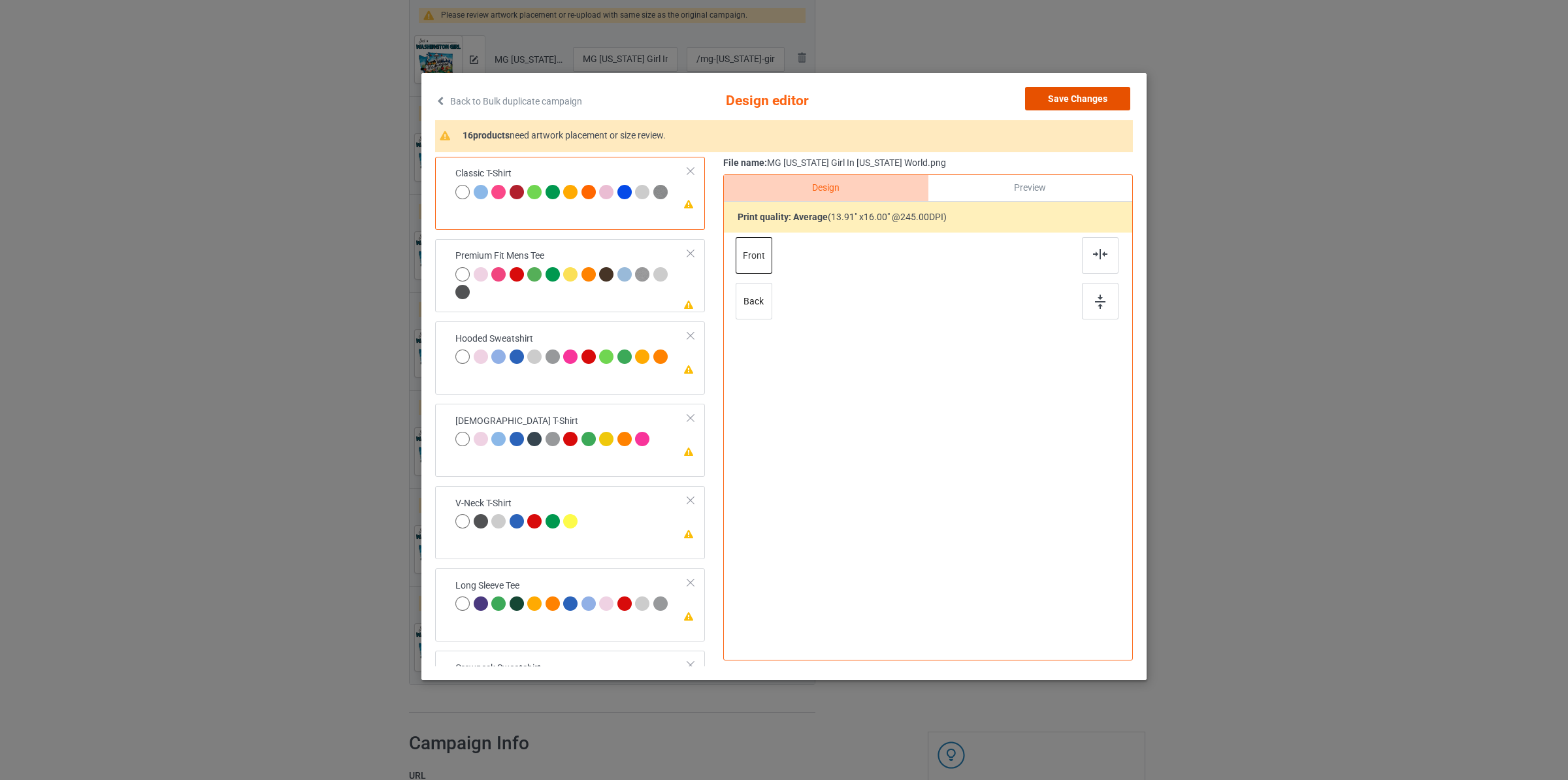
click at [1089, 97] on button "Save Changes" at bounding box center [1078, 98] width 106 height 23
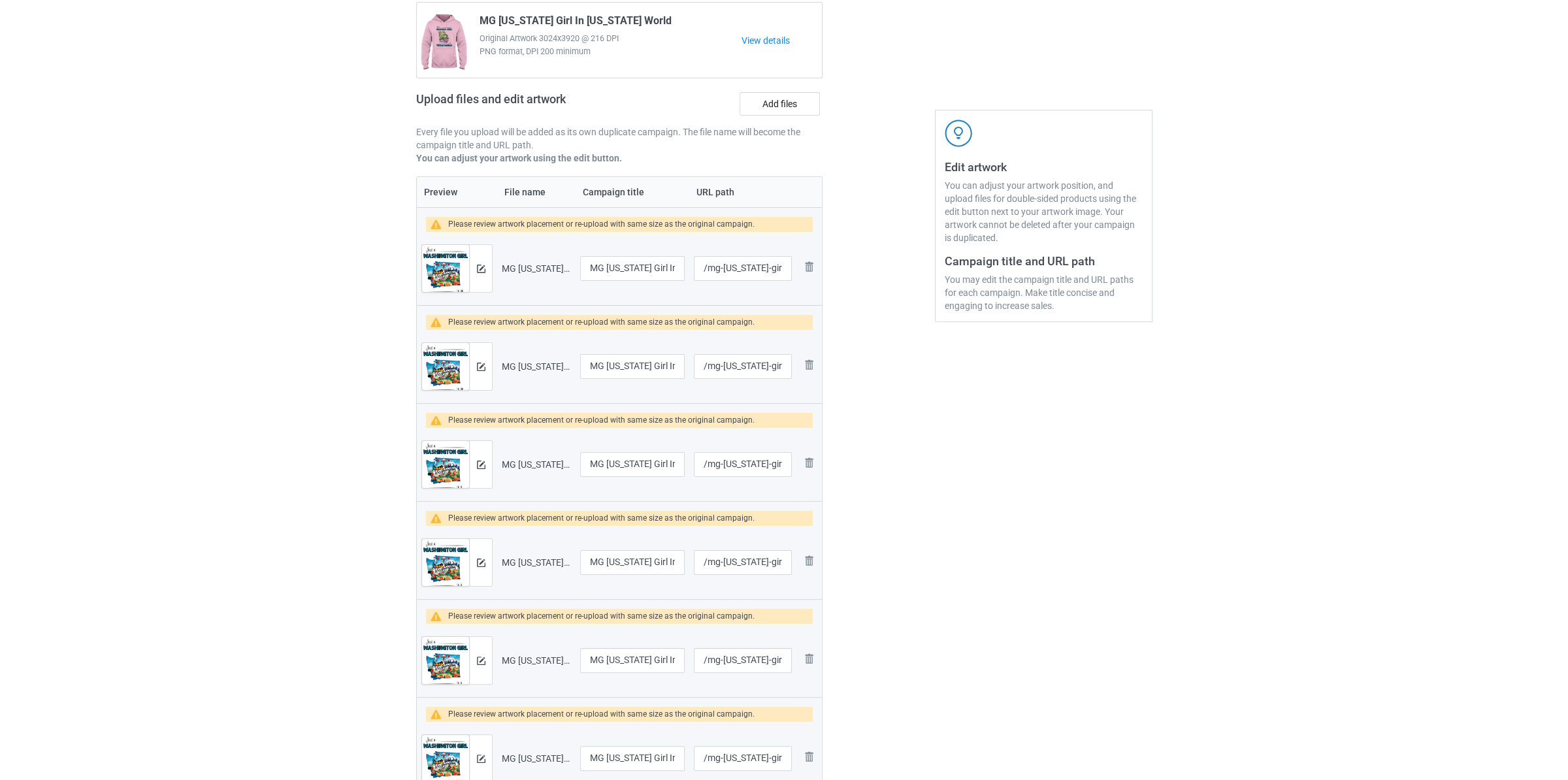
scroll to position [102, 0]
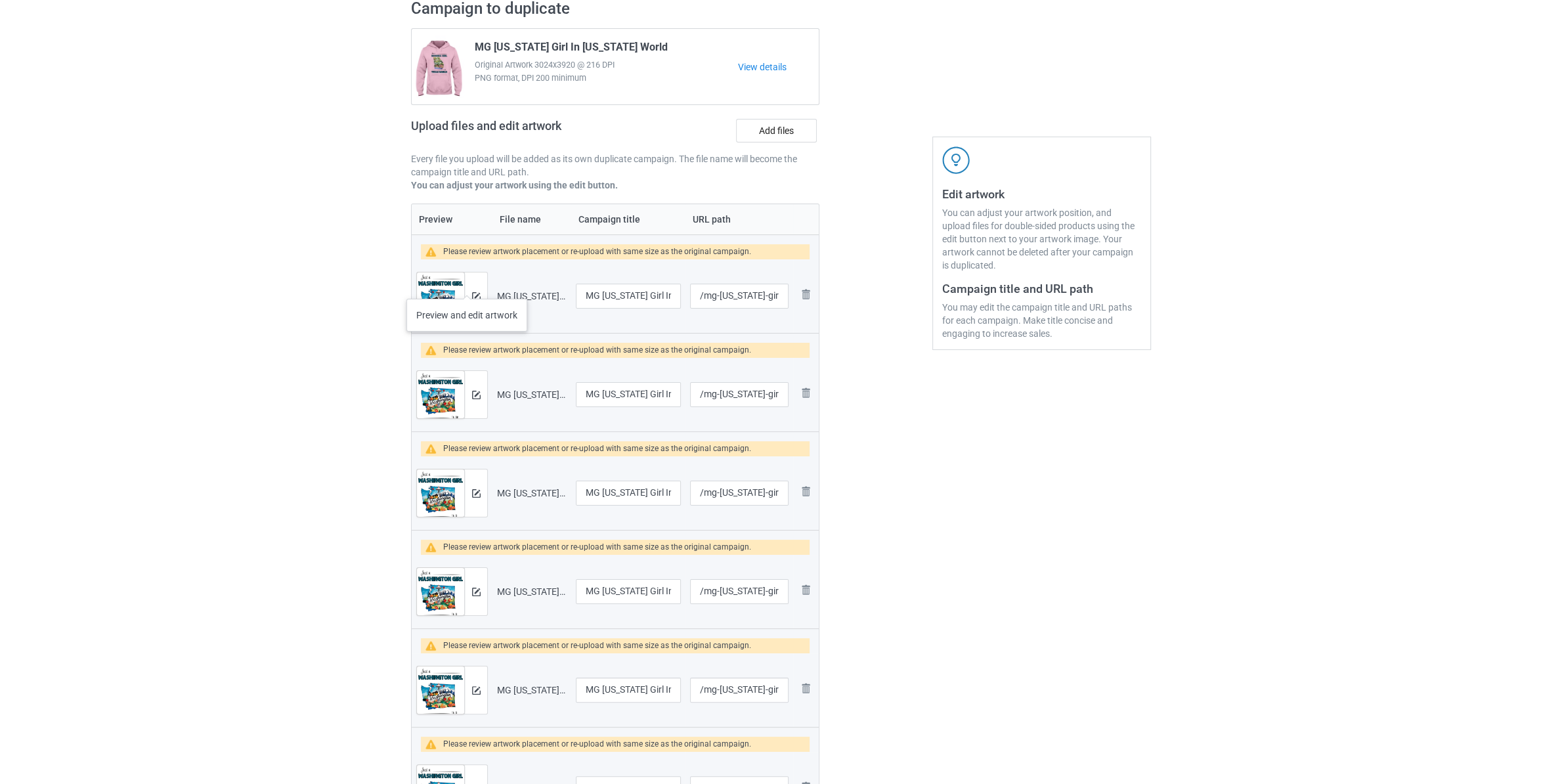
click at [467, 286] on div at bounding box center [475, 296] width 23 height 47
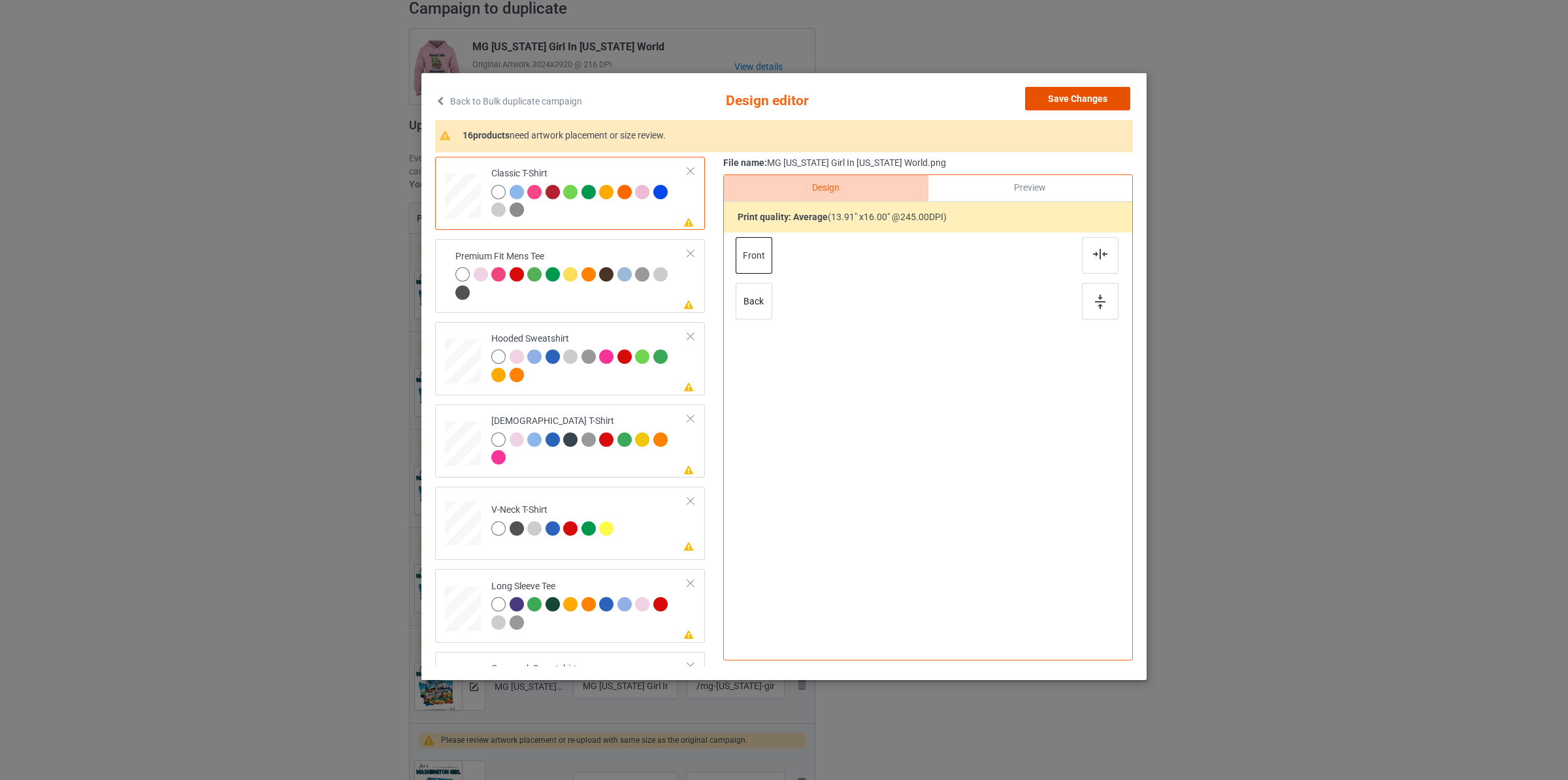
click at [1077, 100] on button "Save Changes" at bounding box center [1078, 98] width 106 height 23
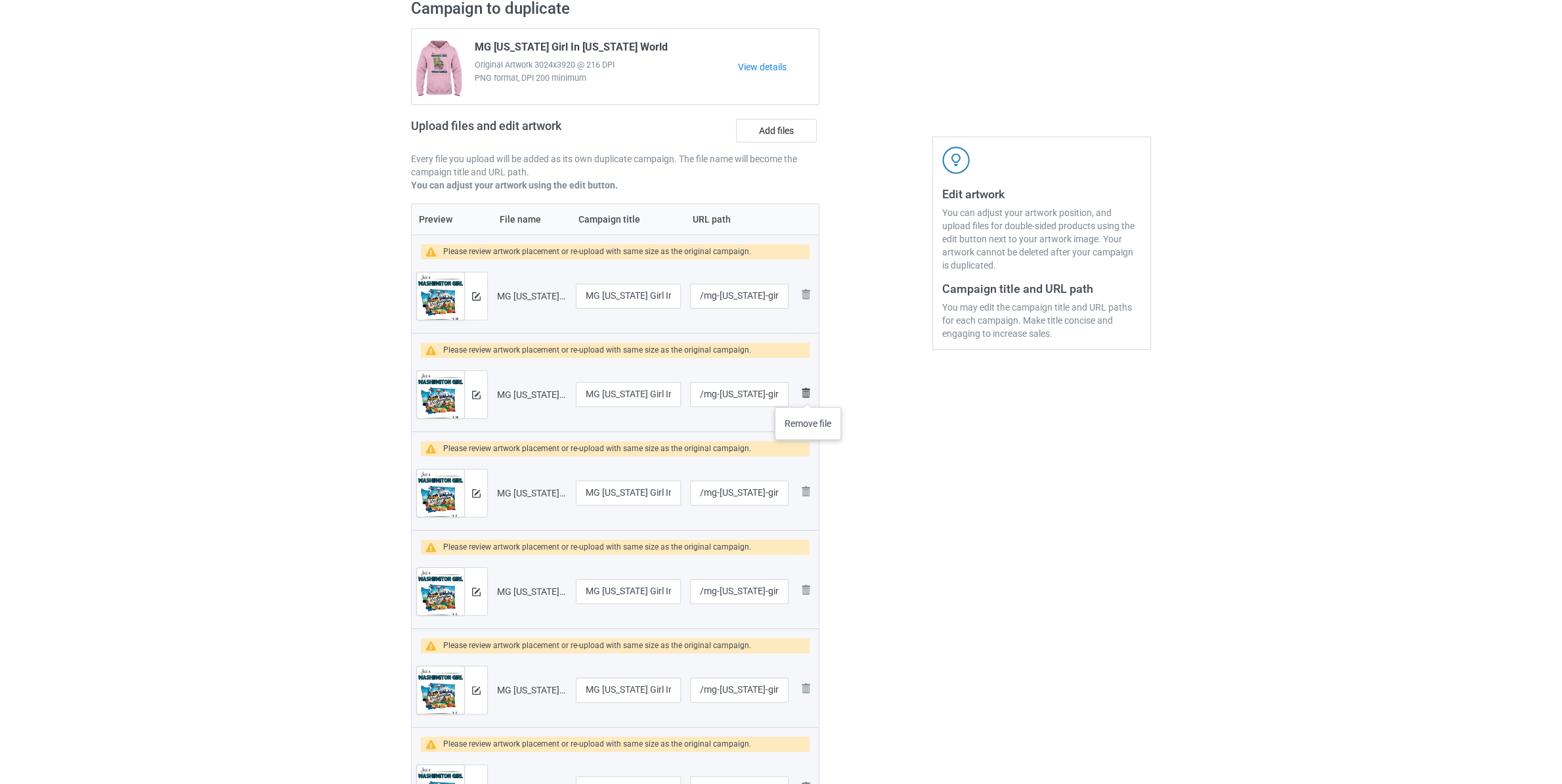
click at [808, 394] on img at bounding box center [806, 393] width 16 height 16
click at [0, 0] on img at bounding box center [0, 0] width 0 height 0
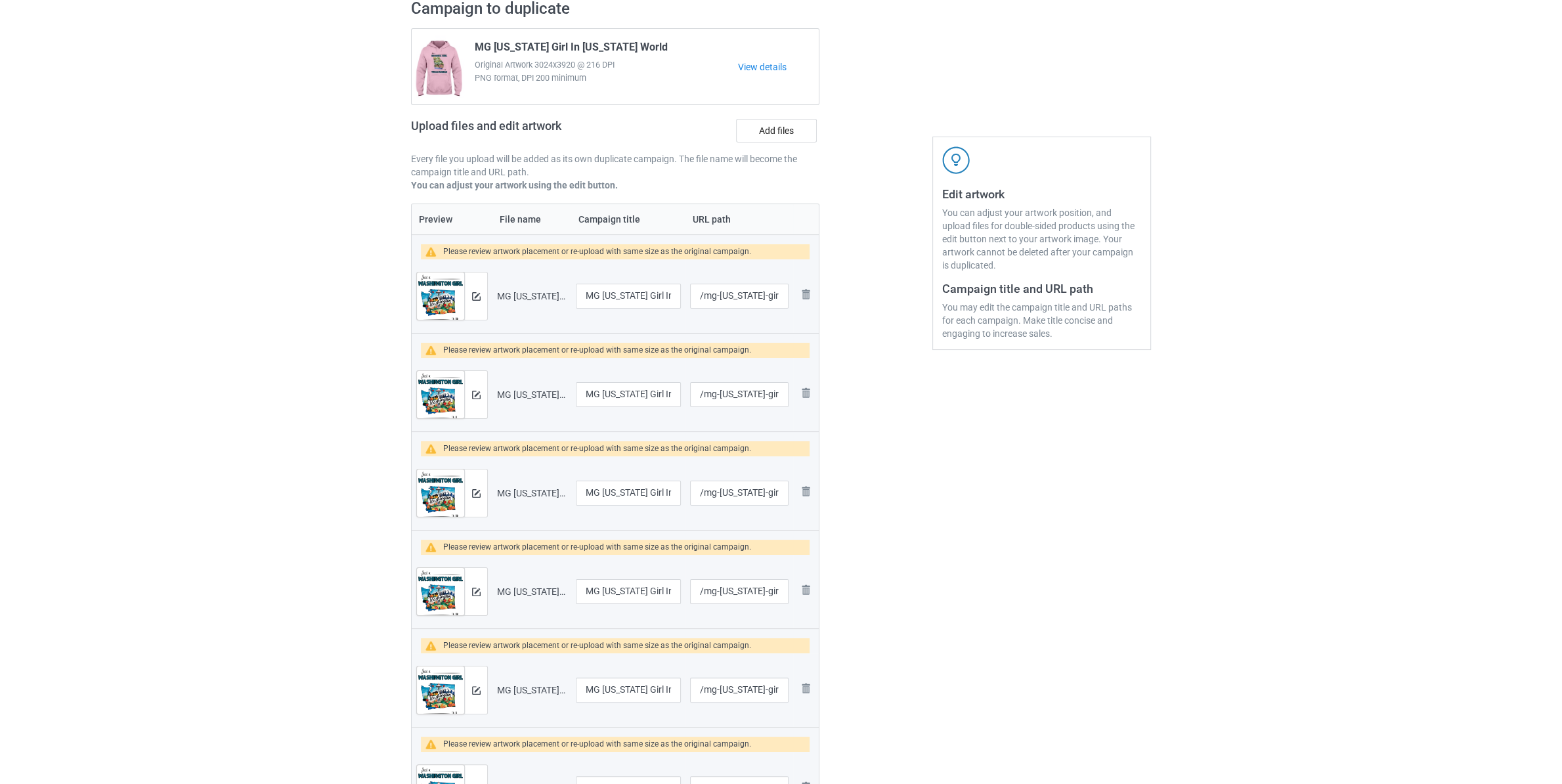
click at [0, 0] on img at bounding box center [0, 0] width 0 height 0
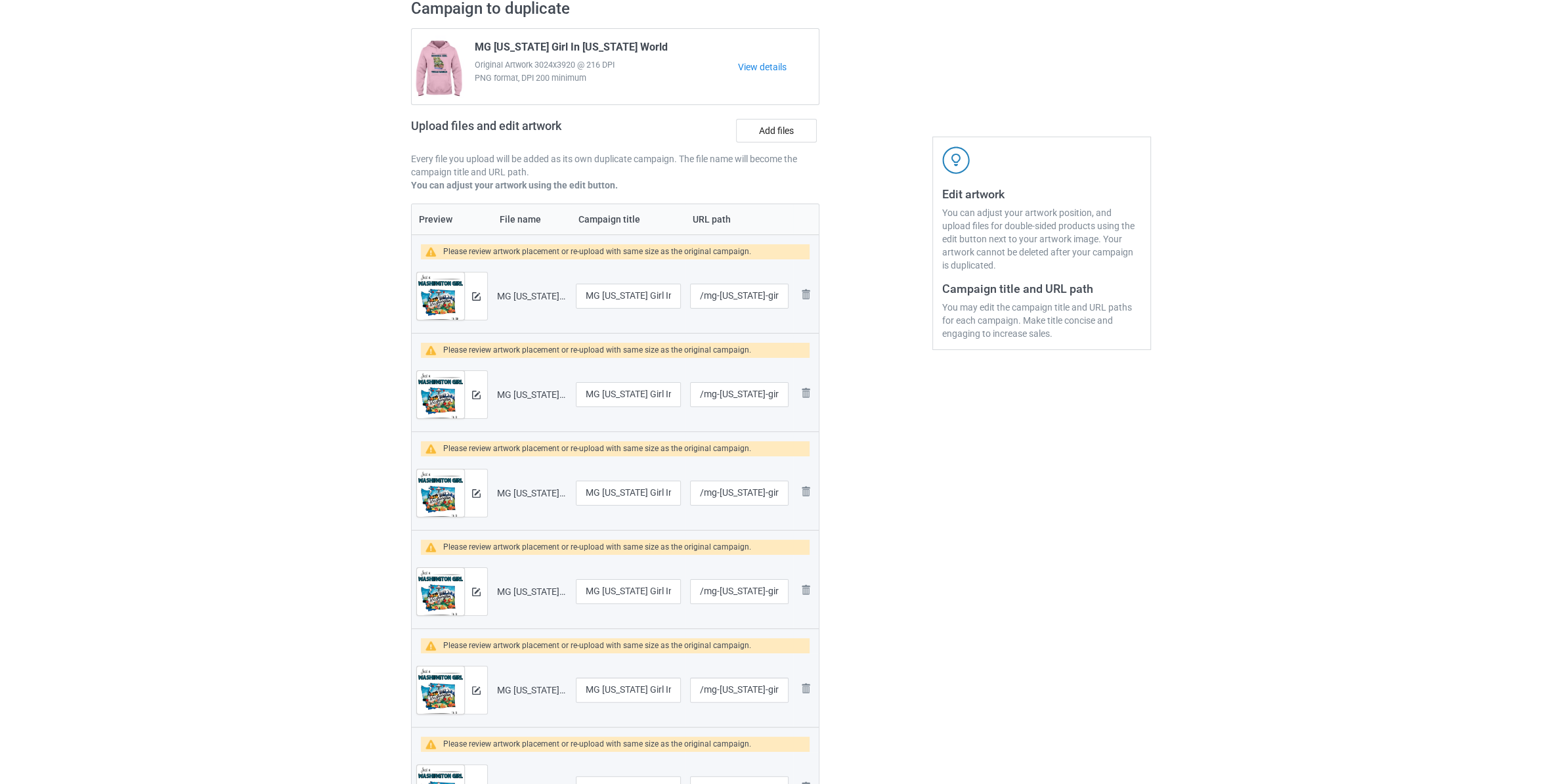
click at [0, 0] on img at bounding box center [0, 0] width 0 height 0
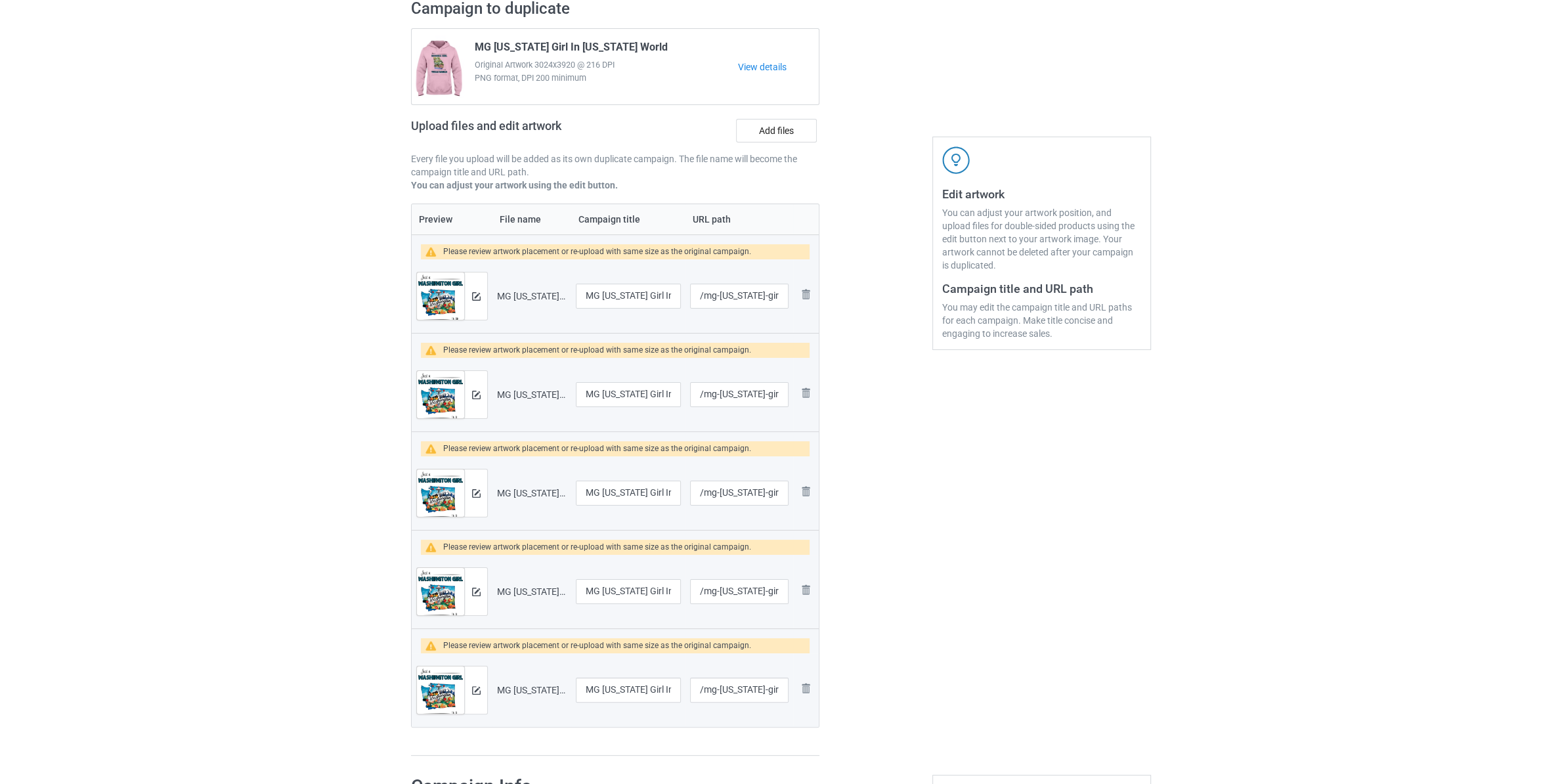
click at [0, 0] on img at bounding box center [0, 0] width 0 height 0
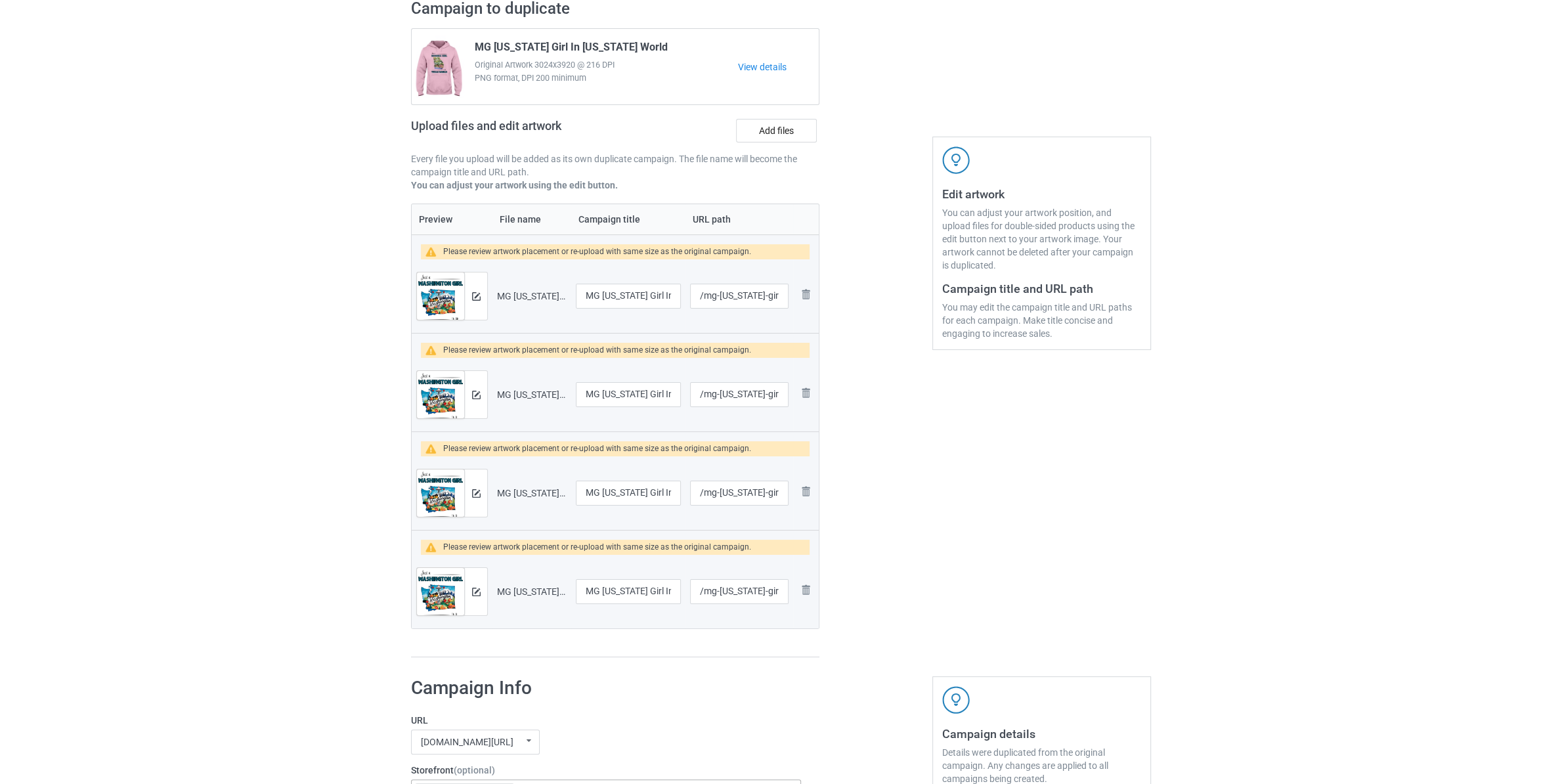
click at [0, 0] on img at bounding box center [0, 0] width 0 height 0
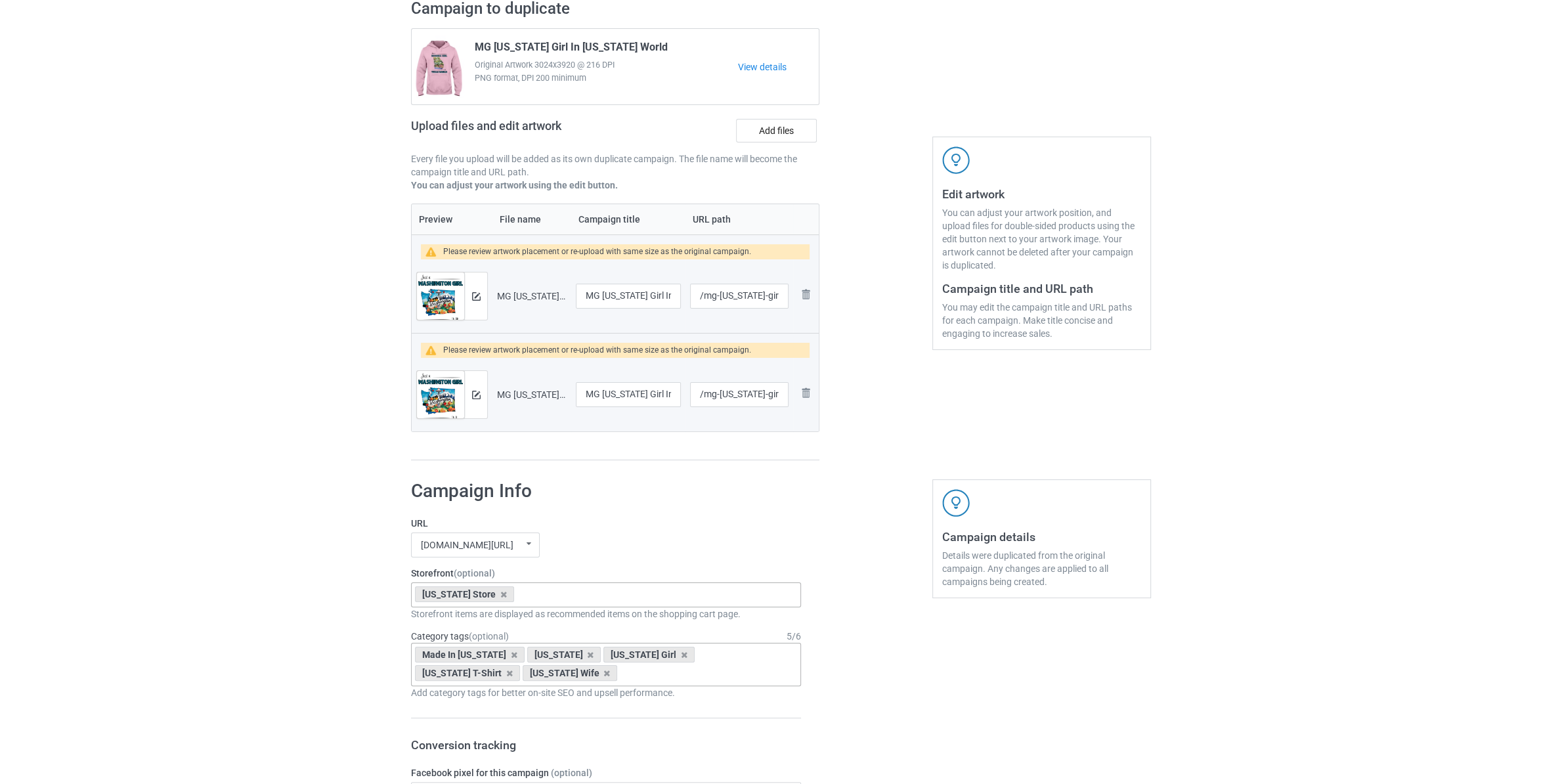
click at [0, 0] on img at bounding box center [0, 0] width 0 height 0
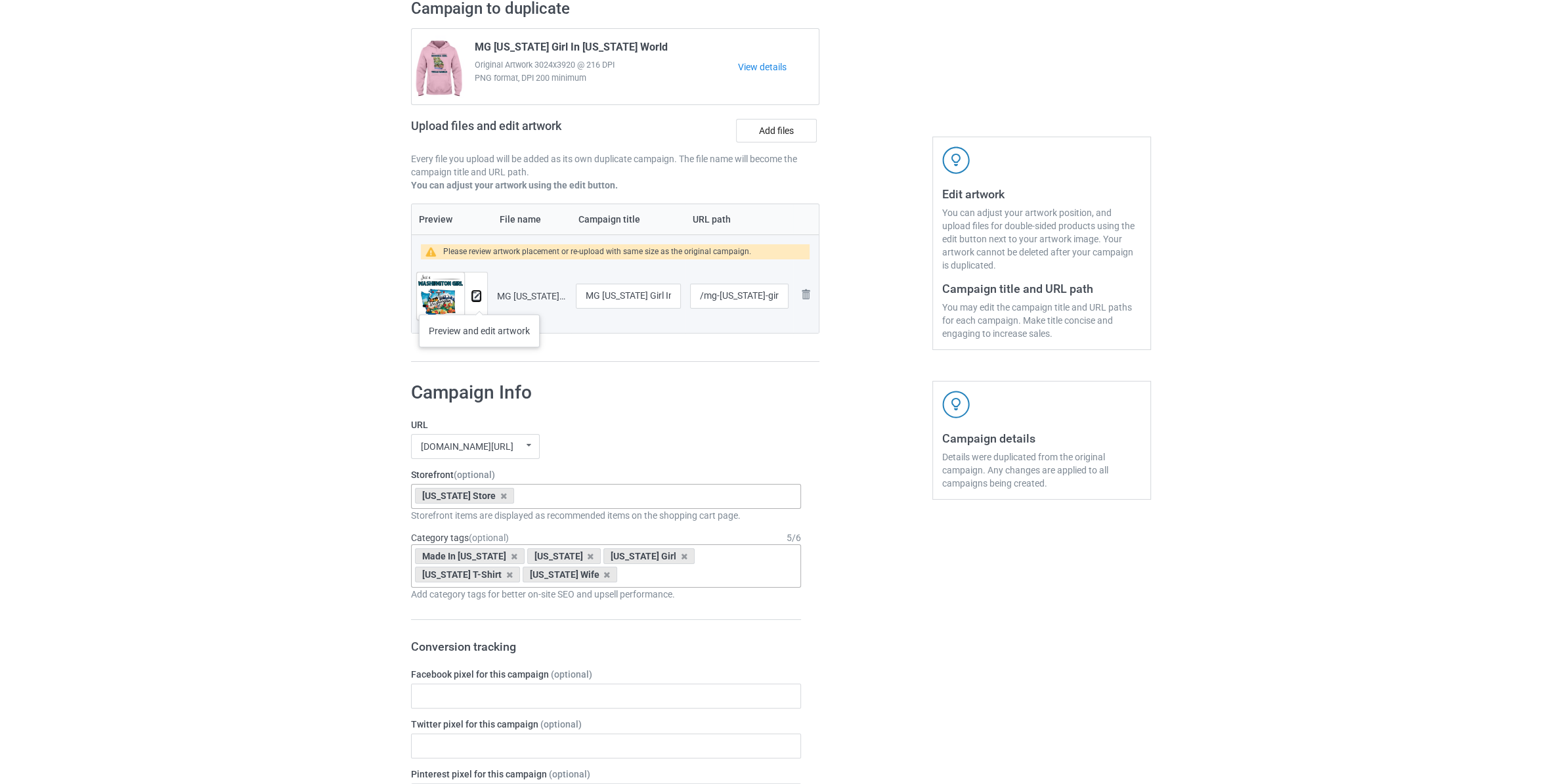
click at [479, 302] on button at bounding box center [476, 296] width 9 height 10
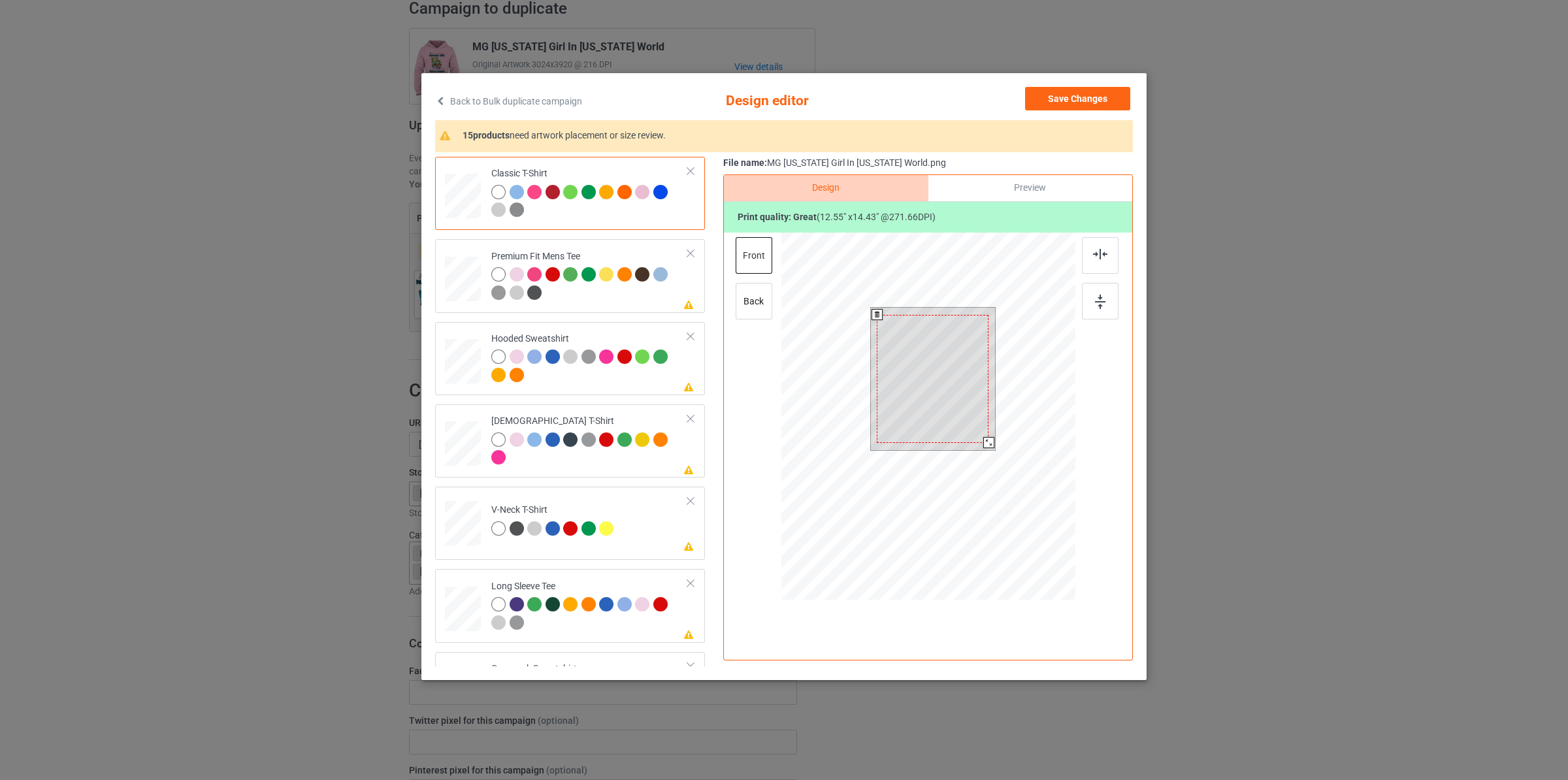
drag, startPoint x: 993, startPoint y: 450, endPoint x: 984, endPoint y: 443, distance: 11.4
click at [984, 443] on div at bounding box center [989, 442] width 11 height 11
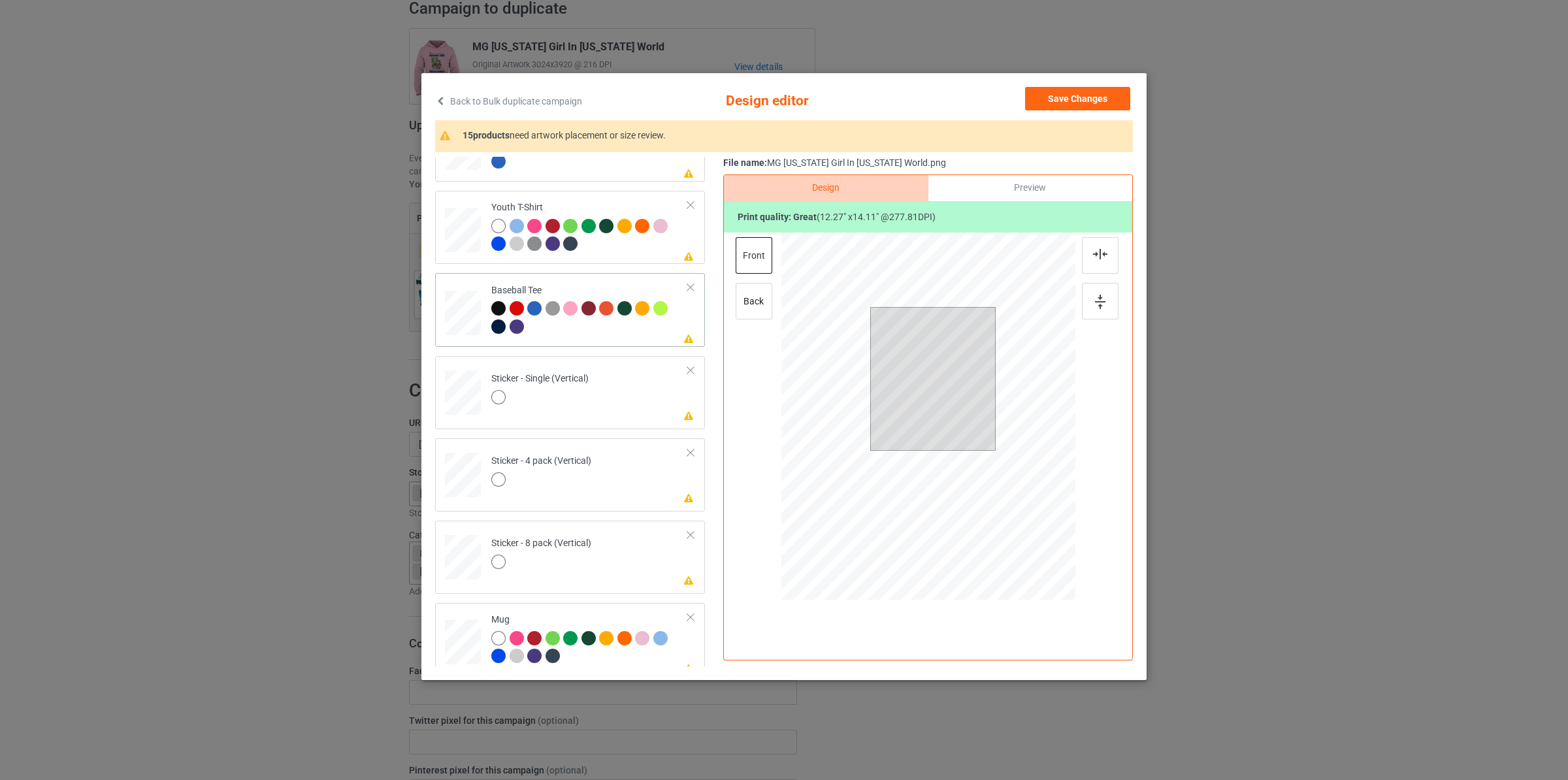
scroll to position [549, 0]
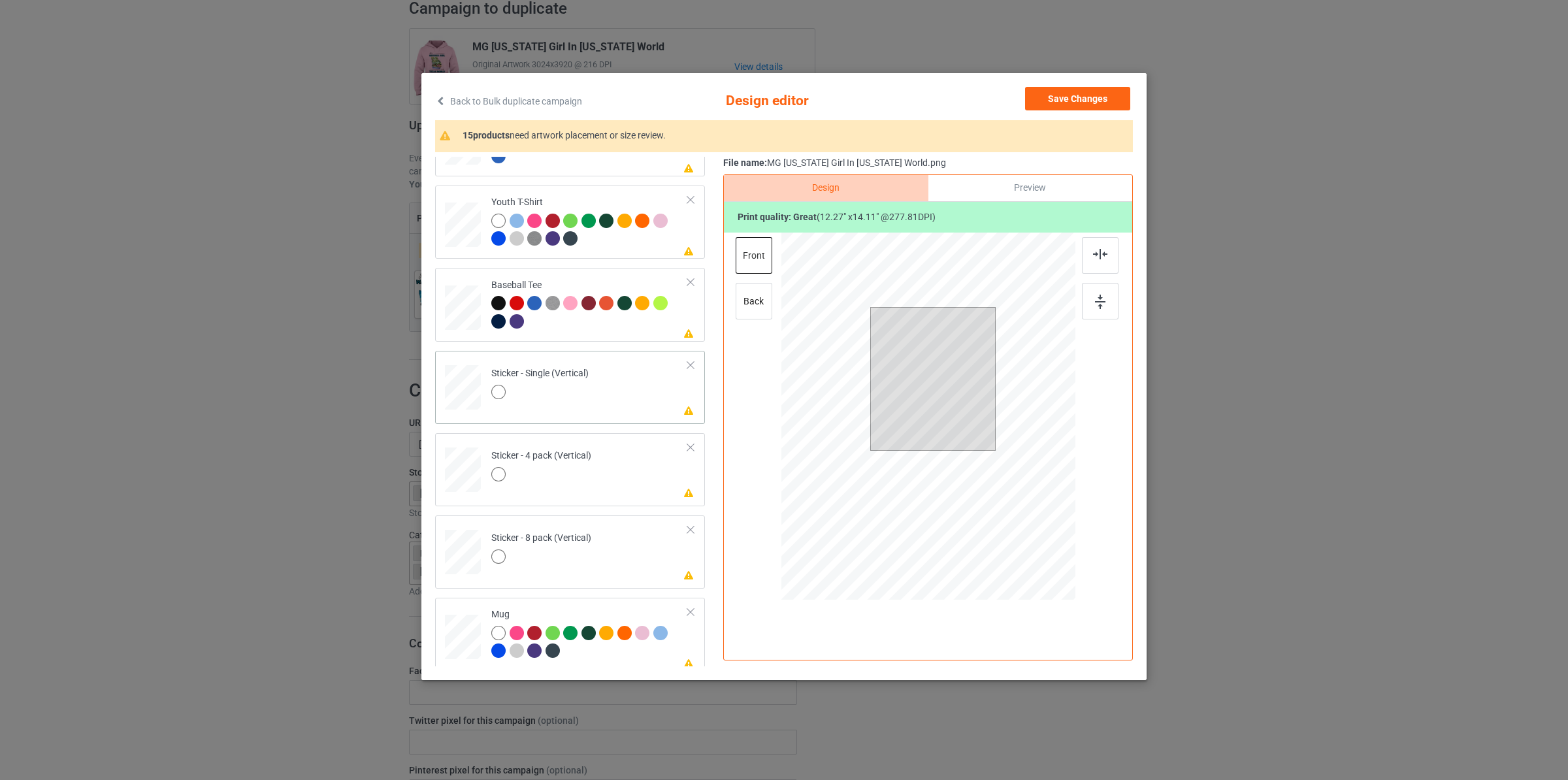
click at [584, 405] on td "Please review artwork placement Sticker - Single (Vertical)" at bounding box center [590, 385] width 211 height 57
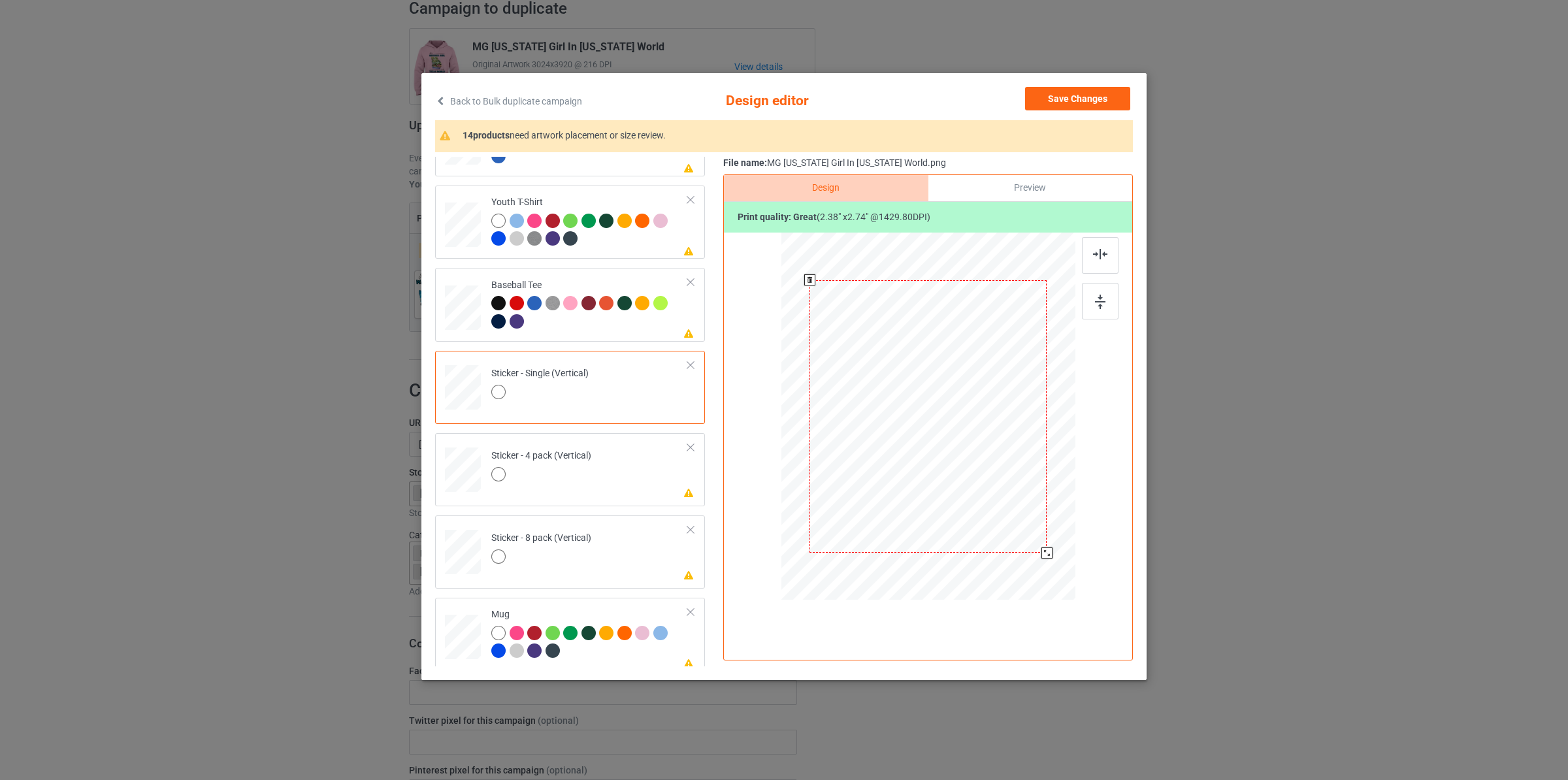
drag, startPoint x: 1007, startPoint y: 506, endPoint x: 1032, endPoint y: 565, distance: 64.1
click at [1032, 565] on div at bounding box center [928, 416] width 261 height 361
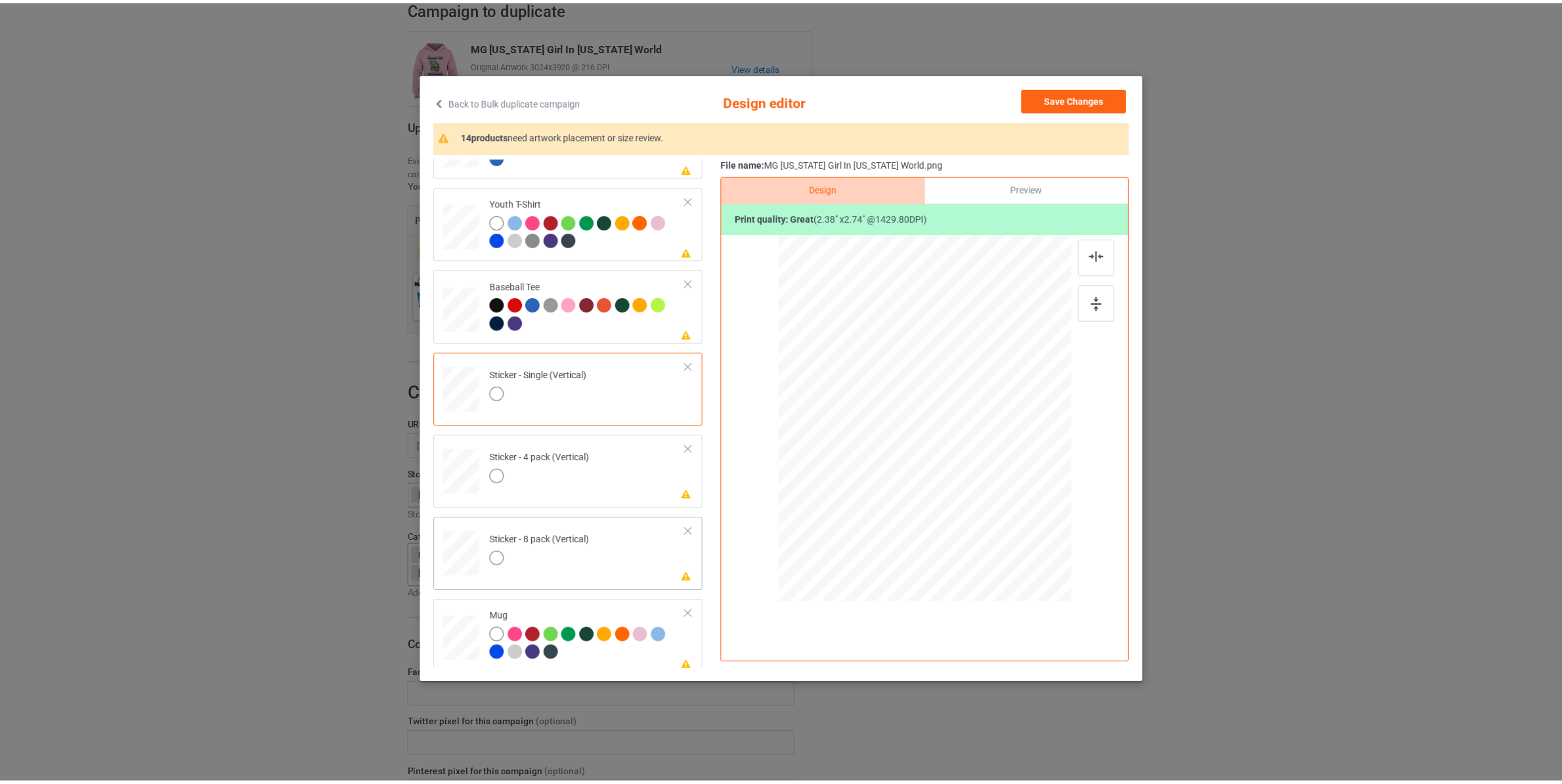
scroll to position [806, 0]
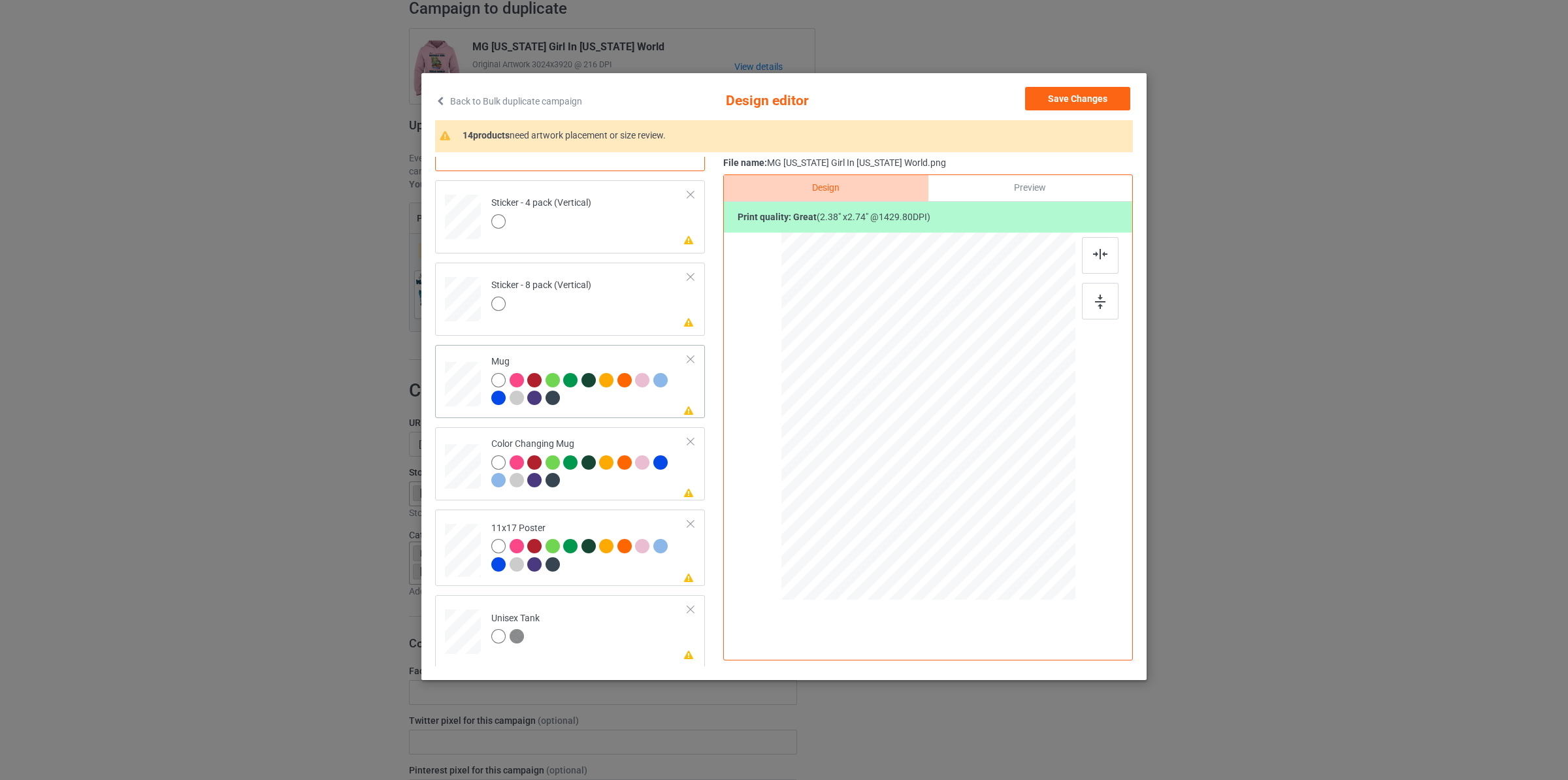
click at [571, 404] on div at bounding box center [589, 391] width 196 height 36
drag, startPoint x: 1014, startPoint y: 518, endPoint x: 986, endPoint y: 456, distance: 68.0
click at [986, 456] on div at bounding box center [928, 415] width 294 height 122
drag, startPoint x: 960, startPoint y: 422, endPoint x: 1019, endPoint y: 419, distance: 59.1
click at [1019, 419] on div at bounding box center [1007, 414] width 93 height 106
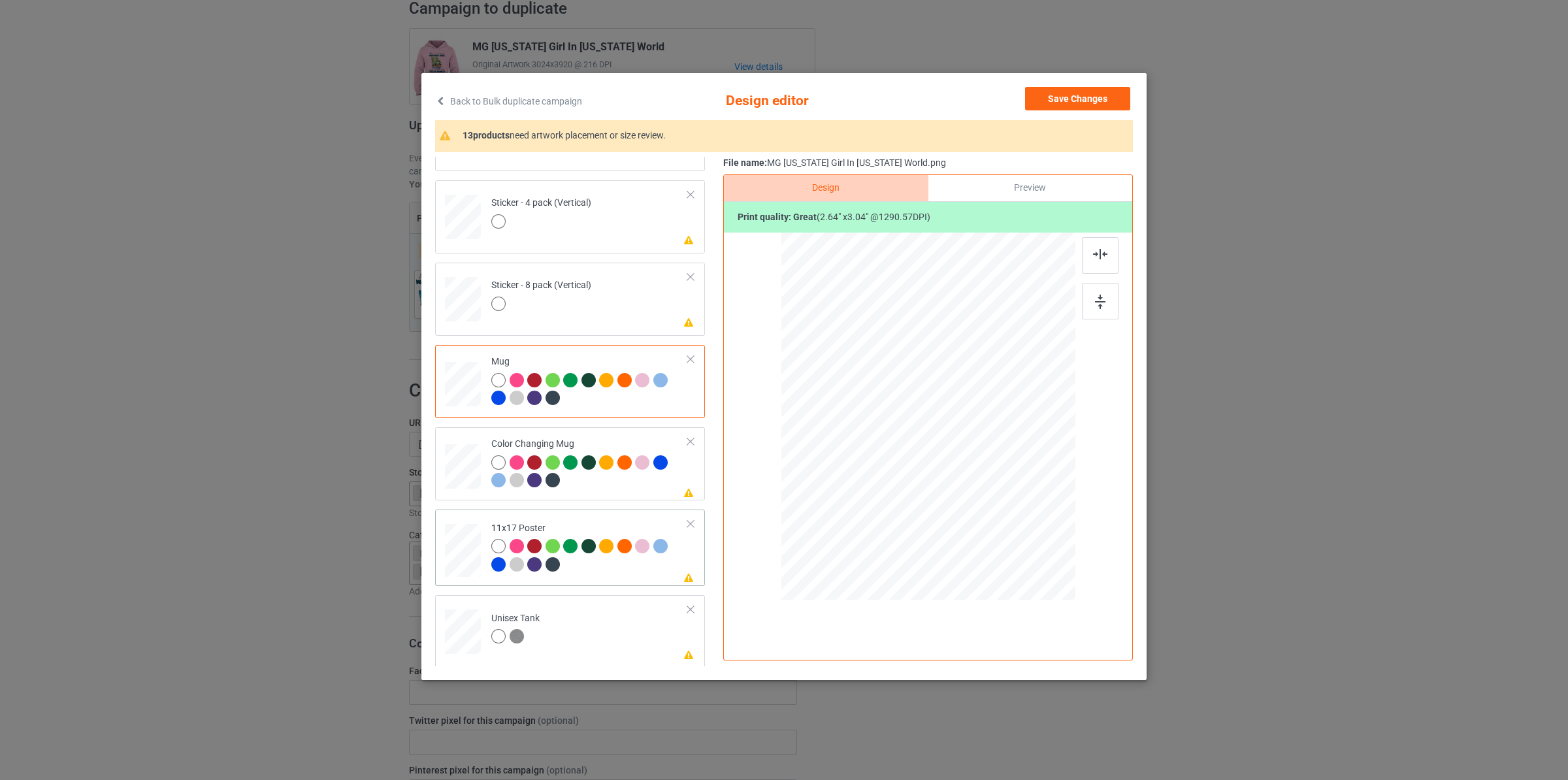
click at [584, 540] on div at bounding box center [588, 546] width 15 height 15
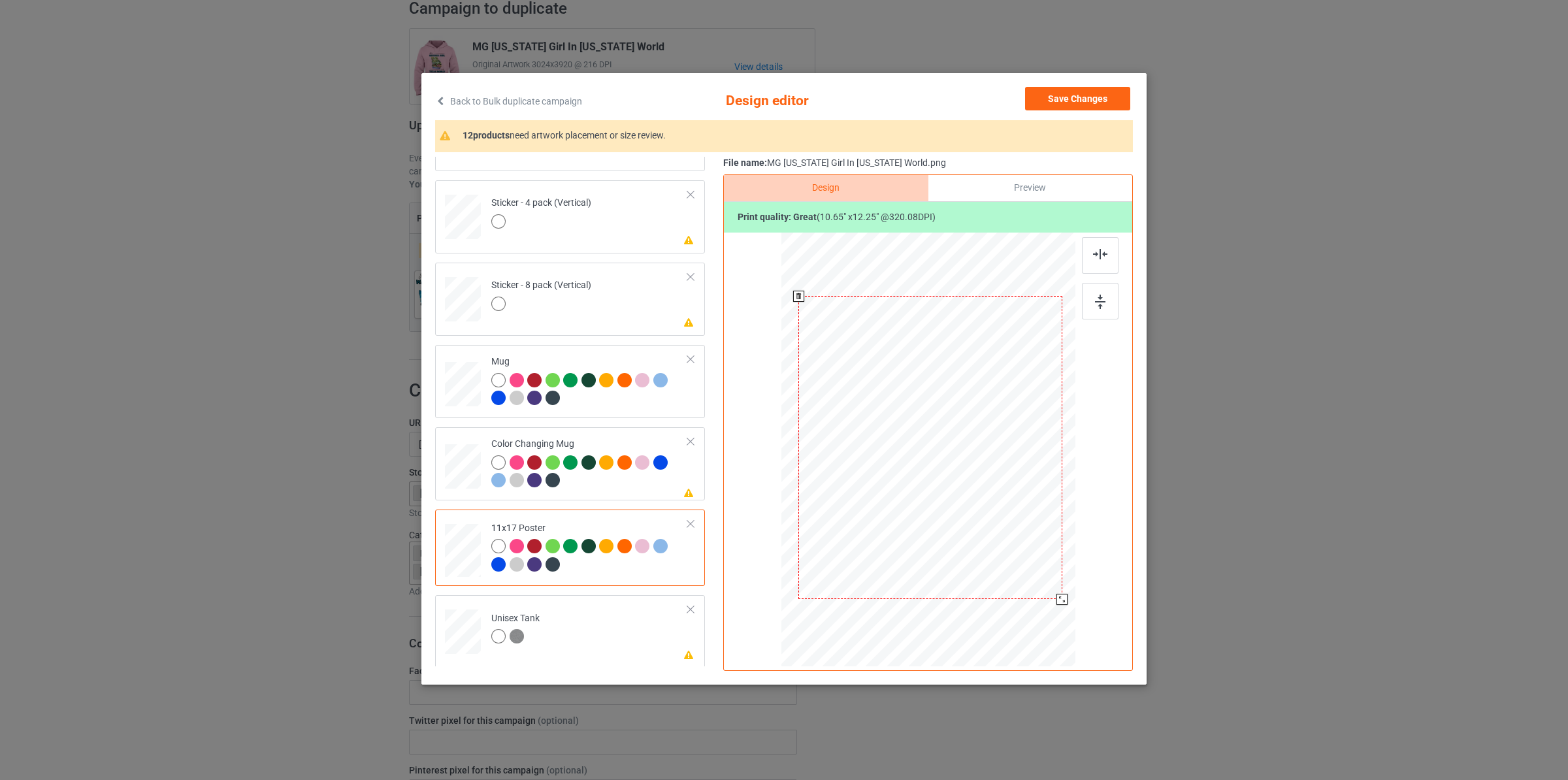
drag, startPoint x: 1015, startPoint y: 545, endPoint x: 1047, endPoint y: 611, distance: 73.3
click at [1047, 611] on div at bounding box center [930, 448] width 280 height 422
click at [1081, 100] on button "Save Changes" at bounding box center [1078, 98] width 106 height 23
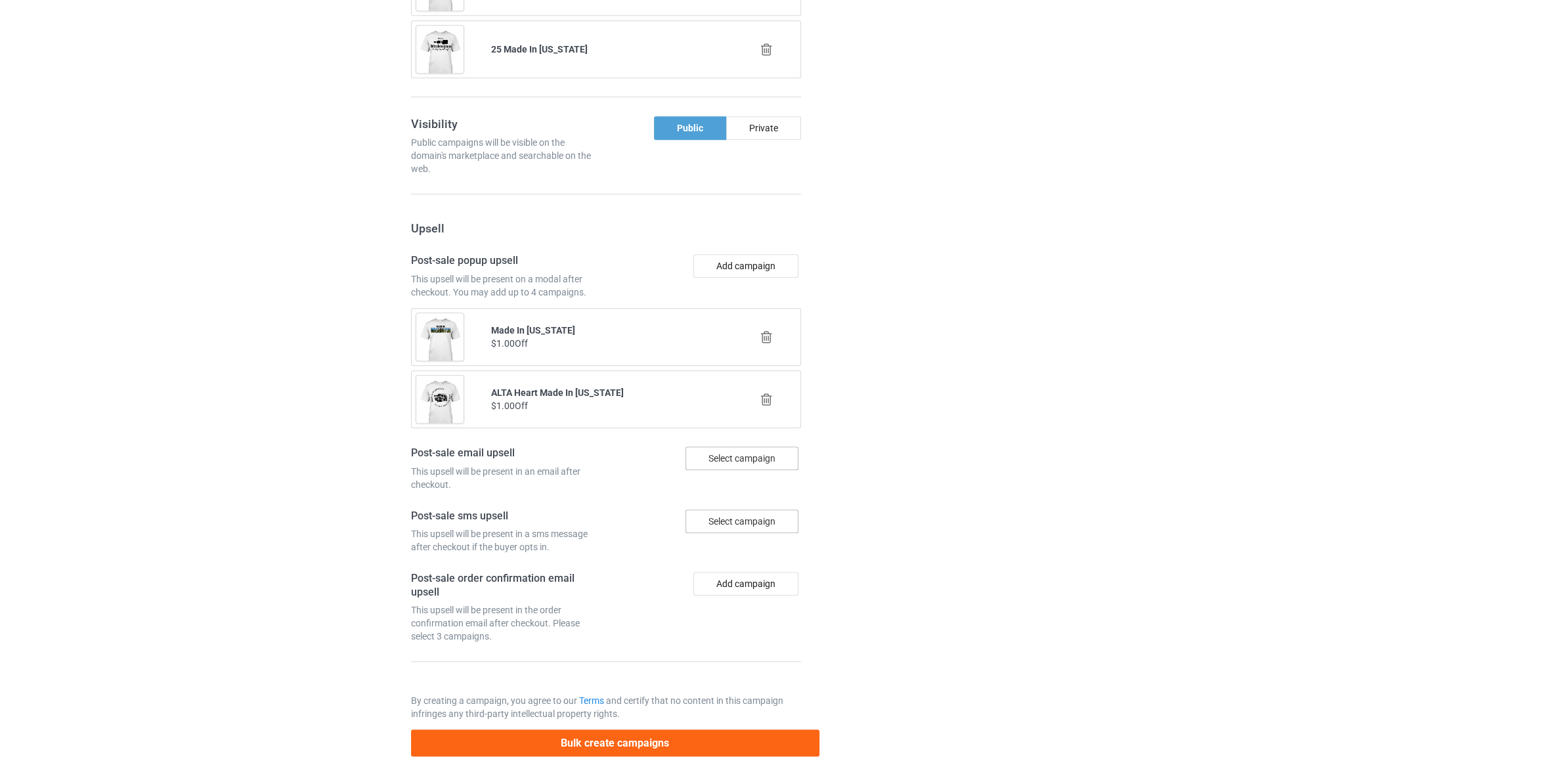
scroll to position [1261, 0]
click at [770, 732] on button "Bulk create campaigns" at bounding box center [615, 742] width 409 height 27
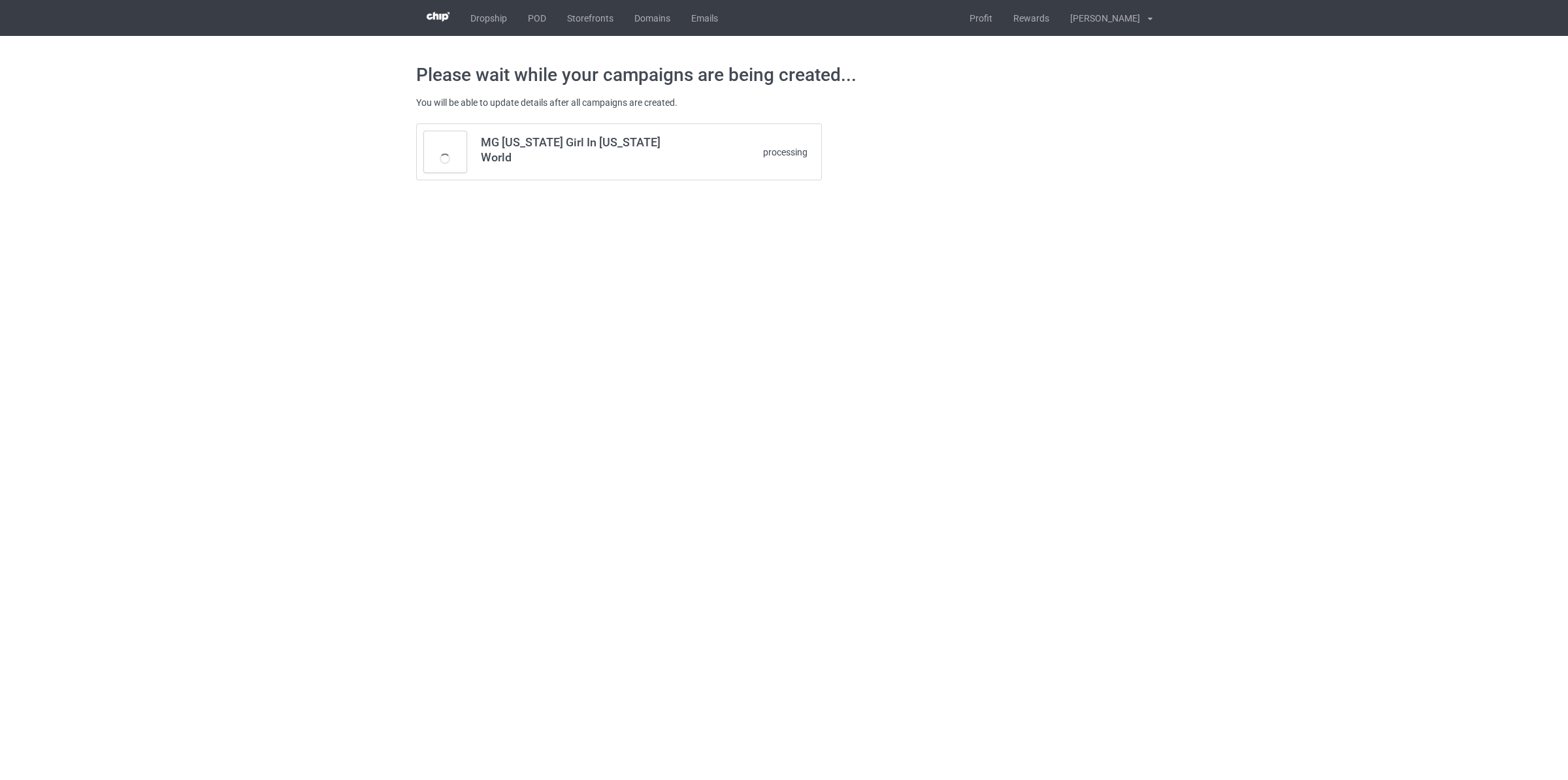
click at [603, 151] on h3 "MG [US_STATE] Girl In [US_STATE] World" at bounding box center [584, 150] width 207 height 30
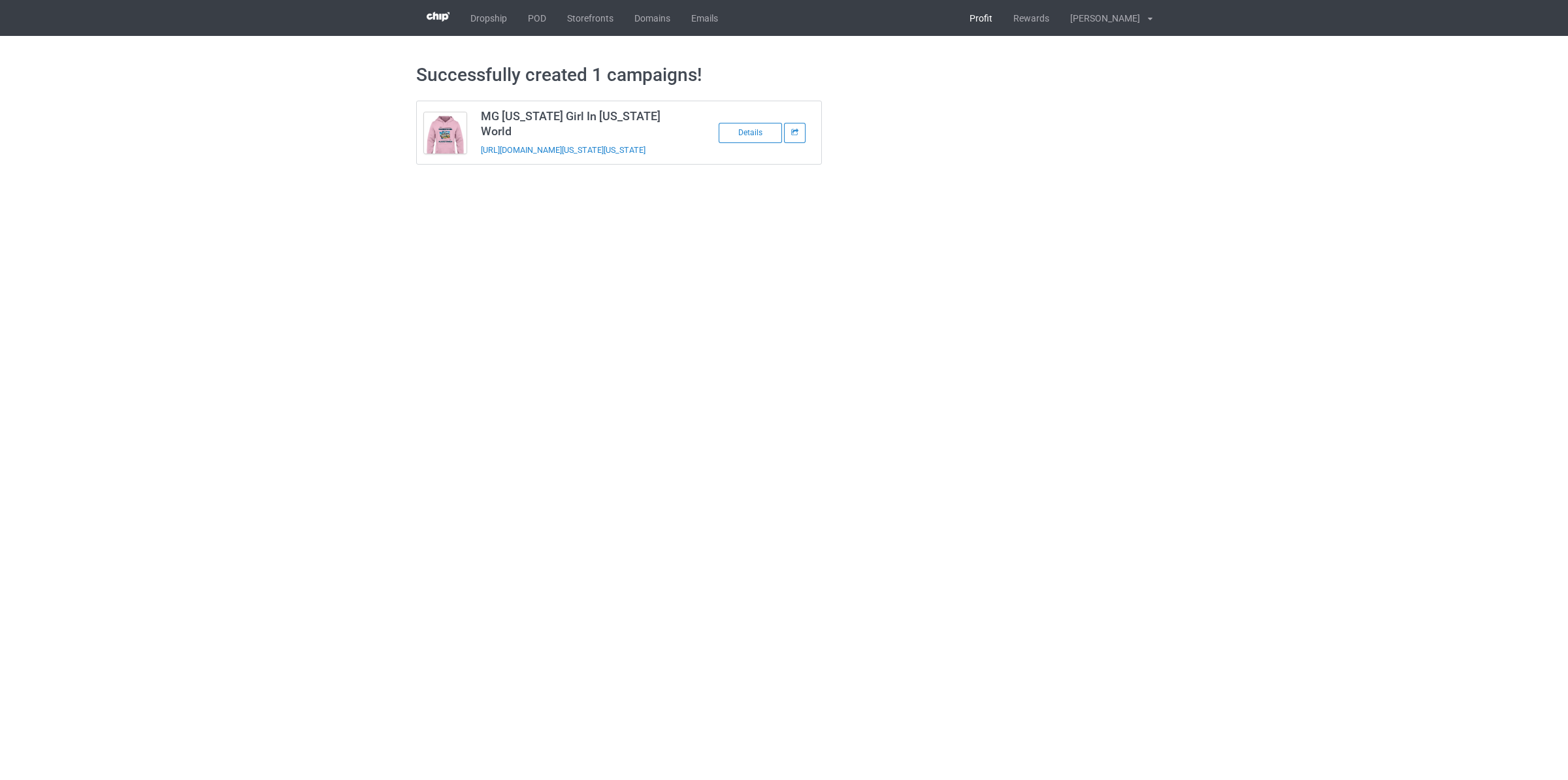
click at [976, 18] on link "Profit" at bounding box center [981, 18] width 44 height 36
